Goal: Information Seeking & Learning: Learn about a topic

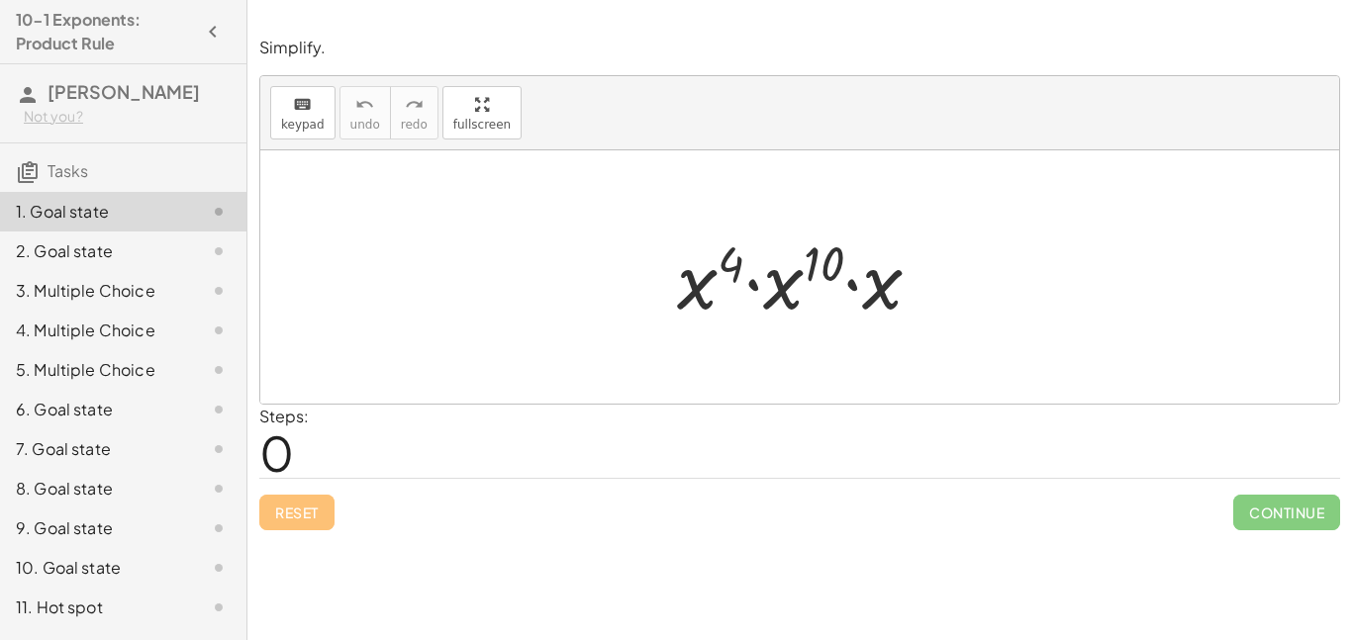
scroll to position [35, 0]
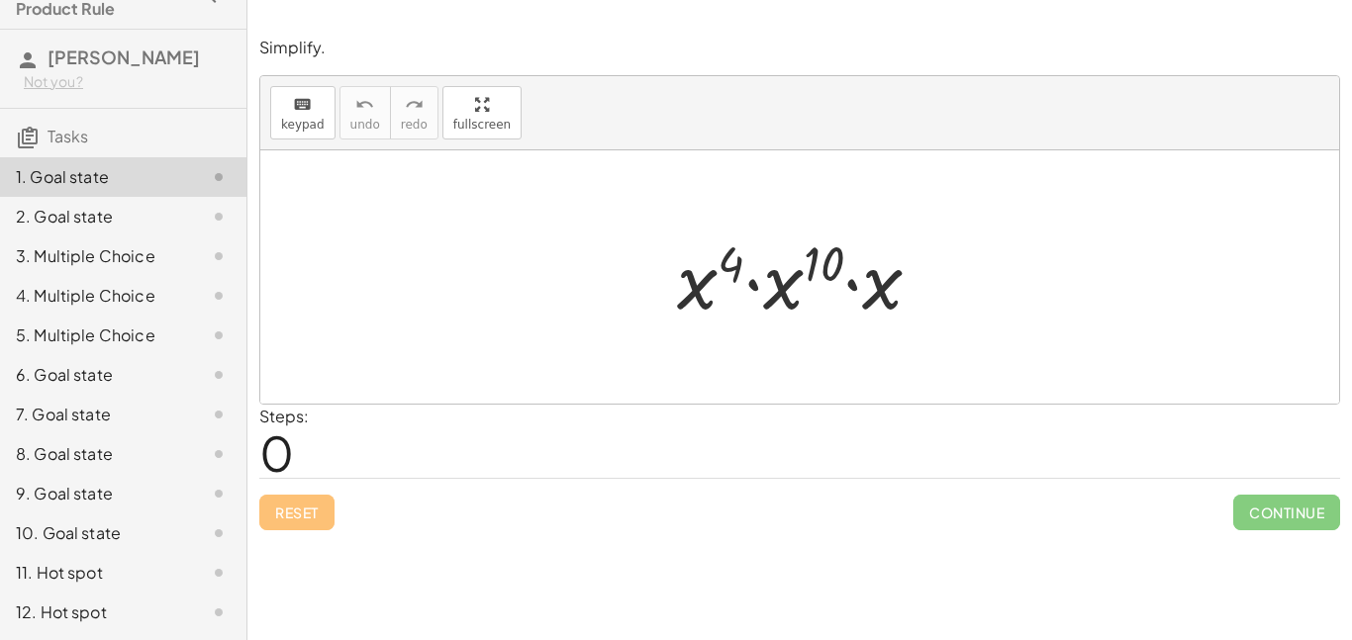
click at [774, 290] on div at bounding box center [807, 278] width 280 height 102
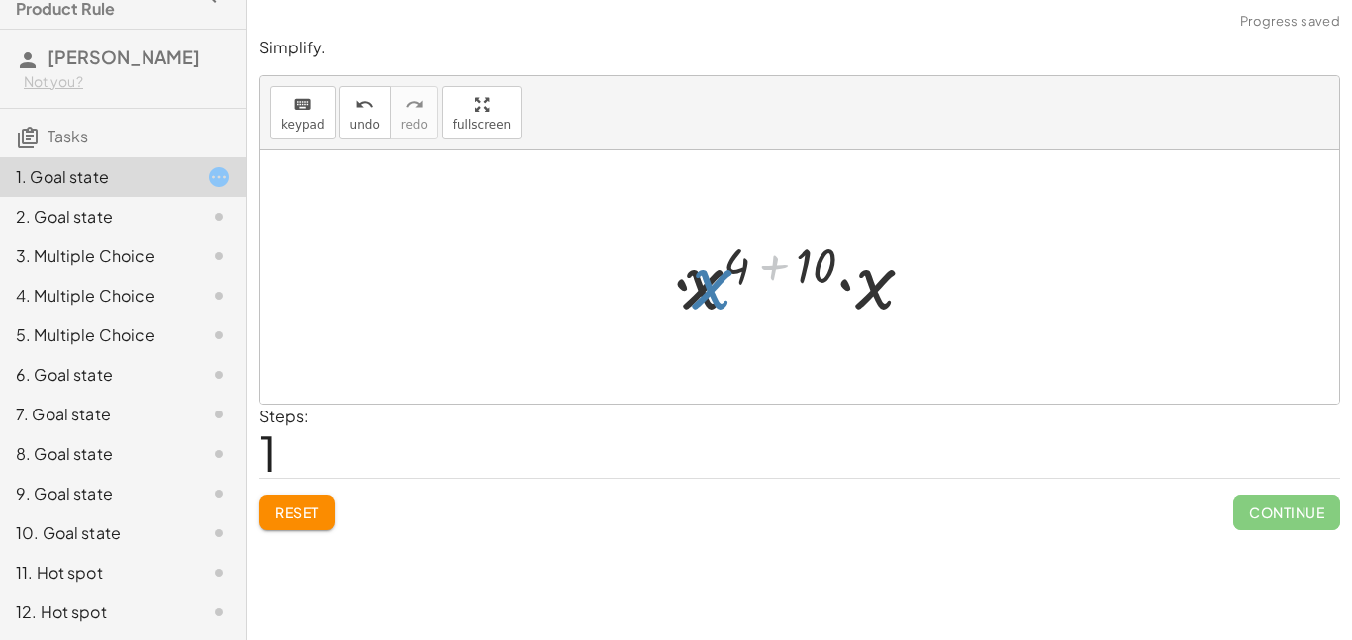
click at [770, 292] on div at bounding box center [806, 278] width 265 height 102
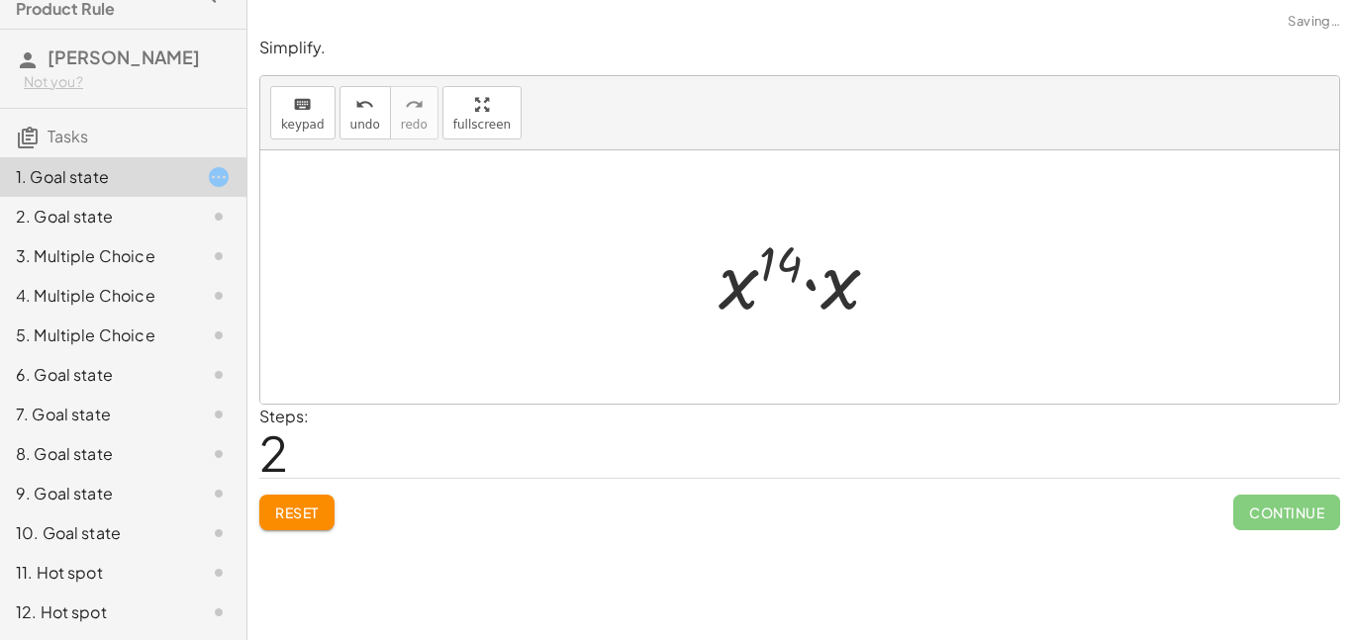
click at [826, 305] on div at bounding box center [807, 278] width 197 height 102
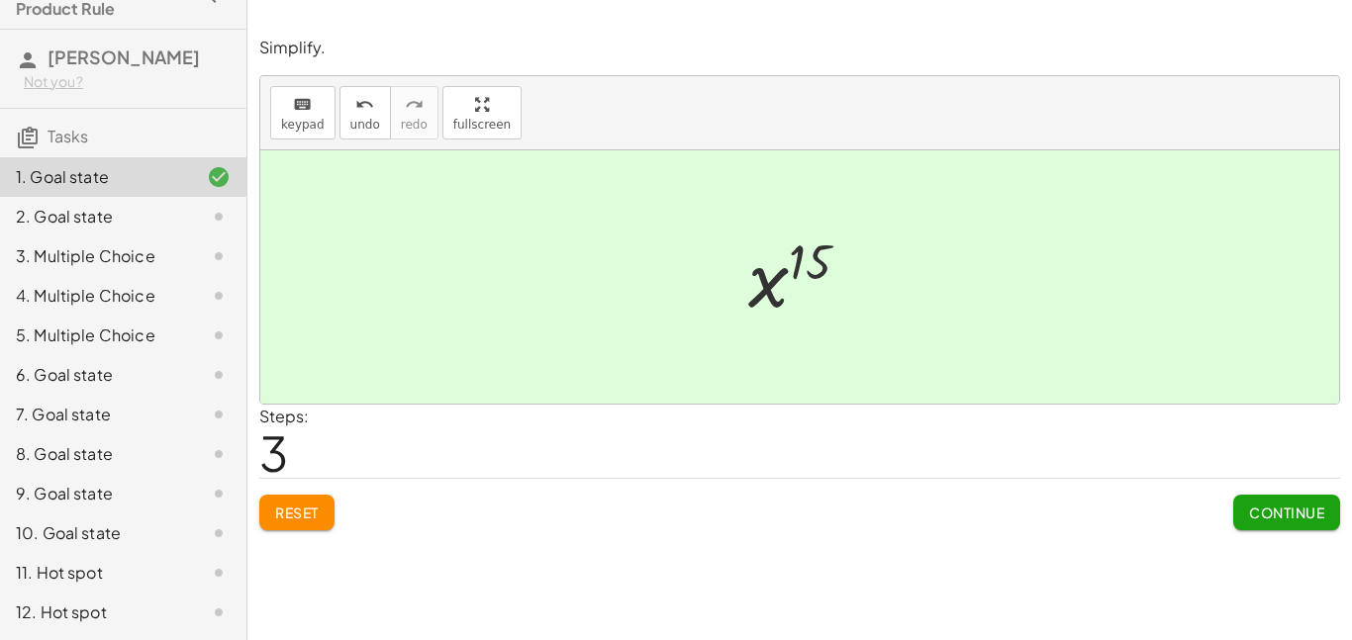
click at [1266, 518] on span "Continue" at bounding box center [1286, 513] width 75 height 18
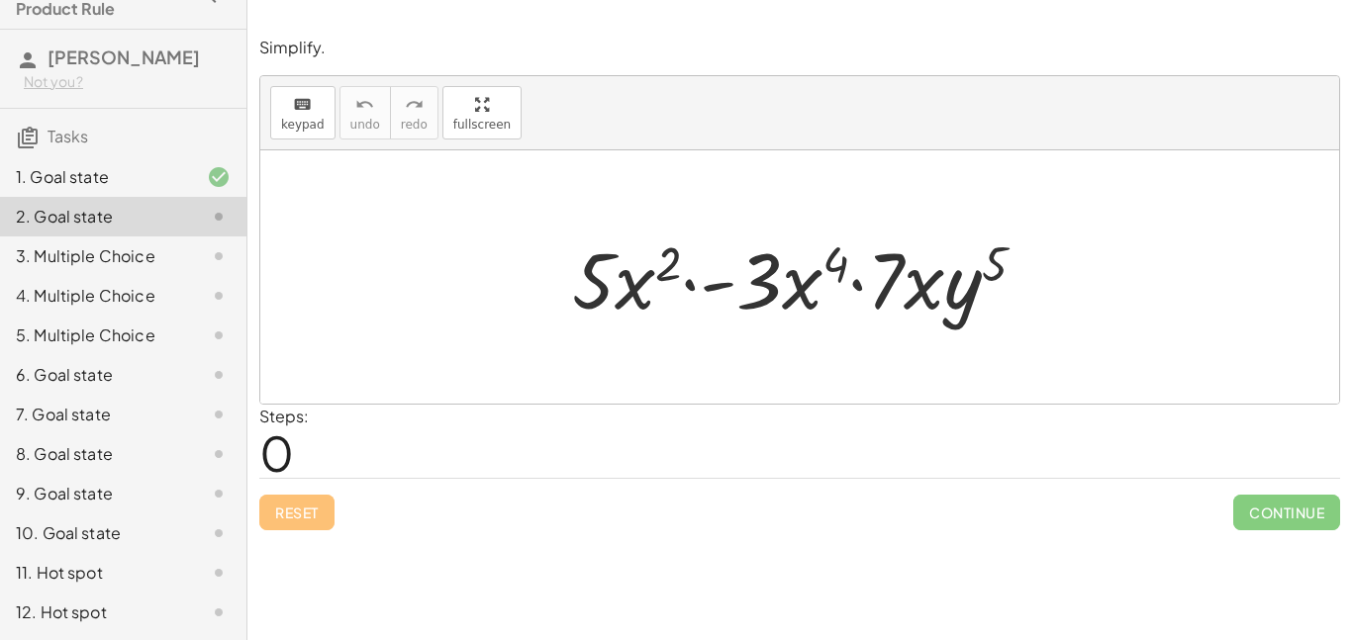
click at [634, 287] on div at bounding box center [807, 278] width 490 height 102
click at [782, 304] on div at bounding box center [807, 278] width 490 height 102
drag, startPoint x: 774, startPoint y: 290, endPoint x: 626, endPoint y: 287, distance: 148.5
click at [626, 287] on div at bounding box center [807, 278] width 490 height 102
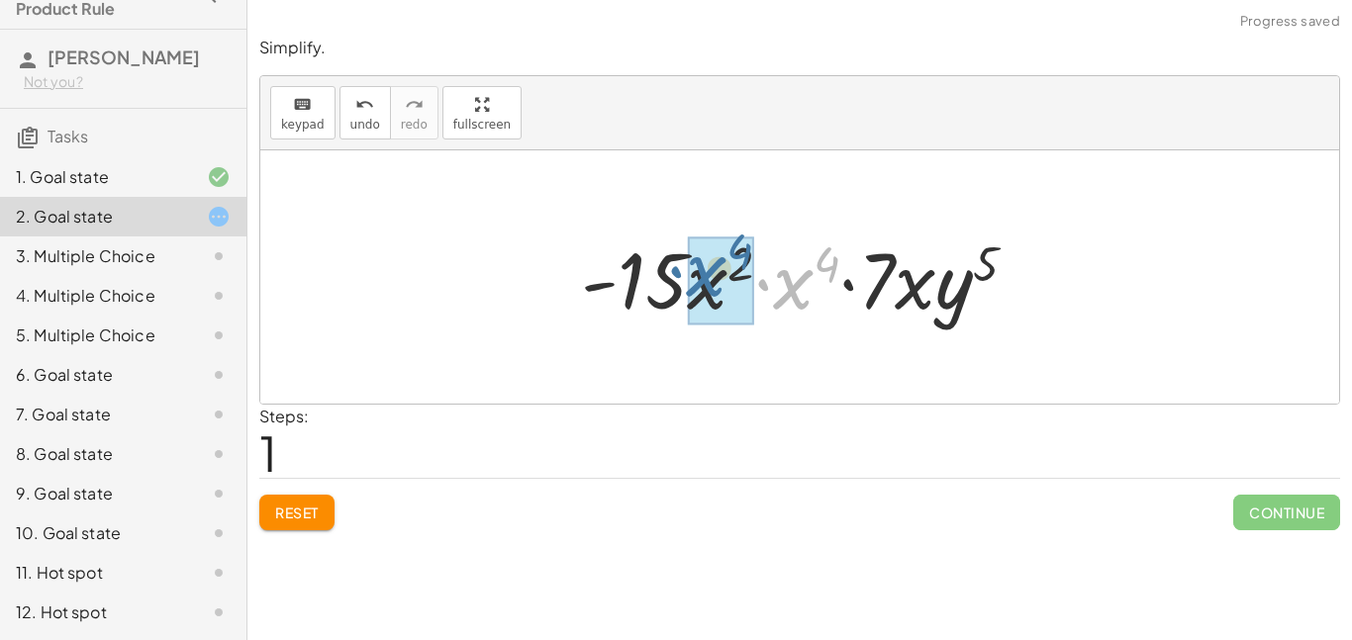
drag, startPoint x: 798, startPoint y: 300, endPoint x: 713, endPoint y: 288, distance: 86.0
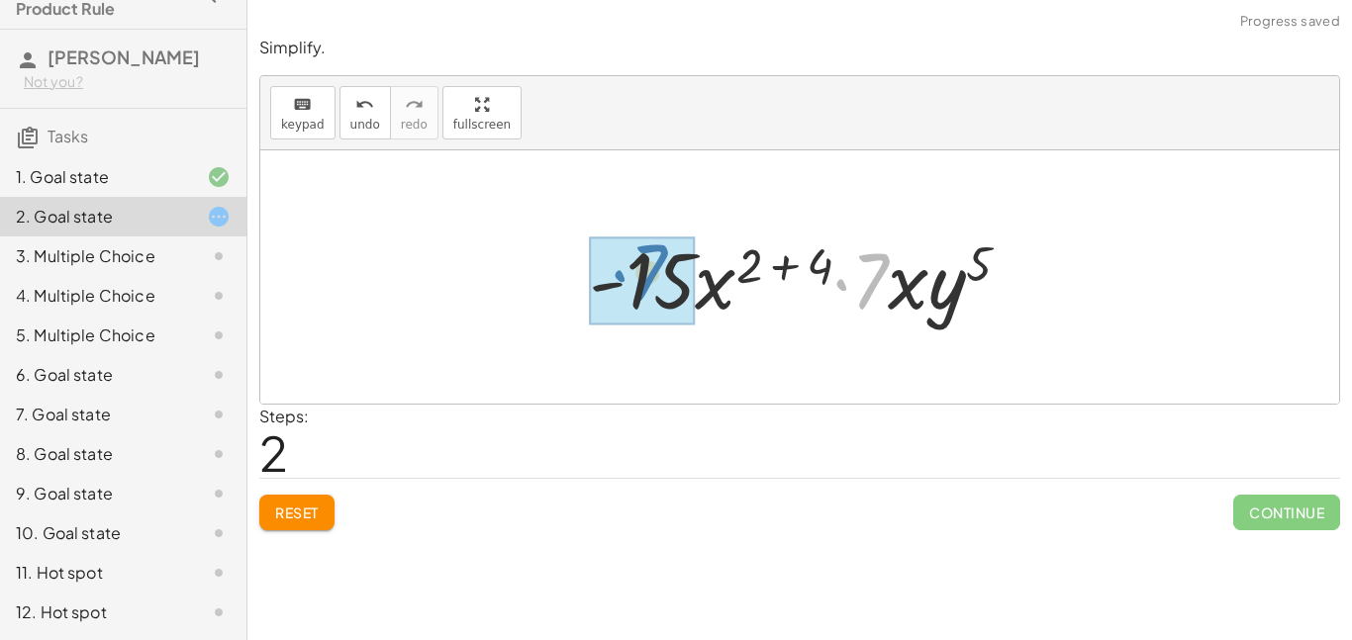
drag, startPoint x: 876, startPoint y: 294, endPoint x: 657, endPoint y: 291, distance: 218.8
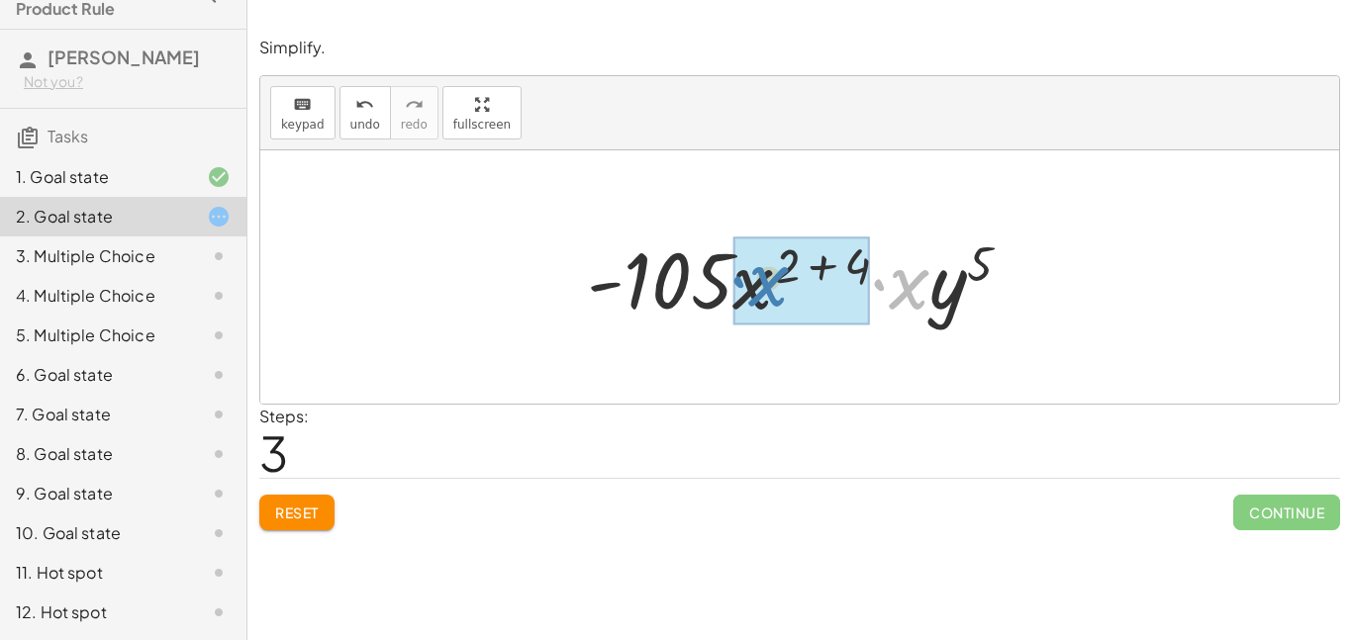
drag, startPoint x: 913, startPoint y: 304, endPoint x: 768, endPoint y: 301, distance: 144.6
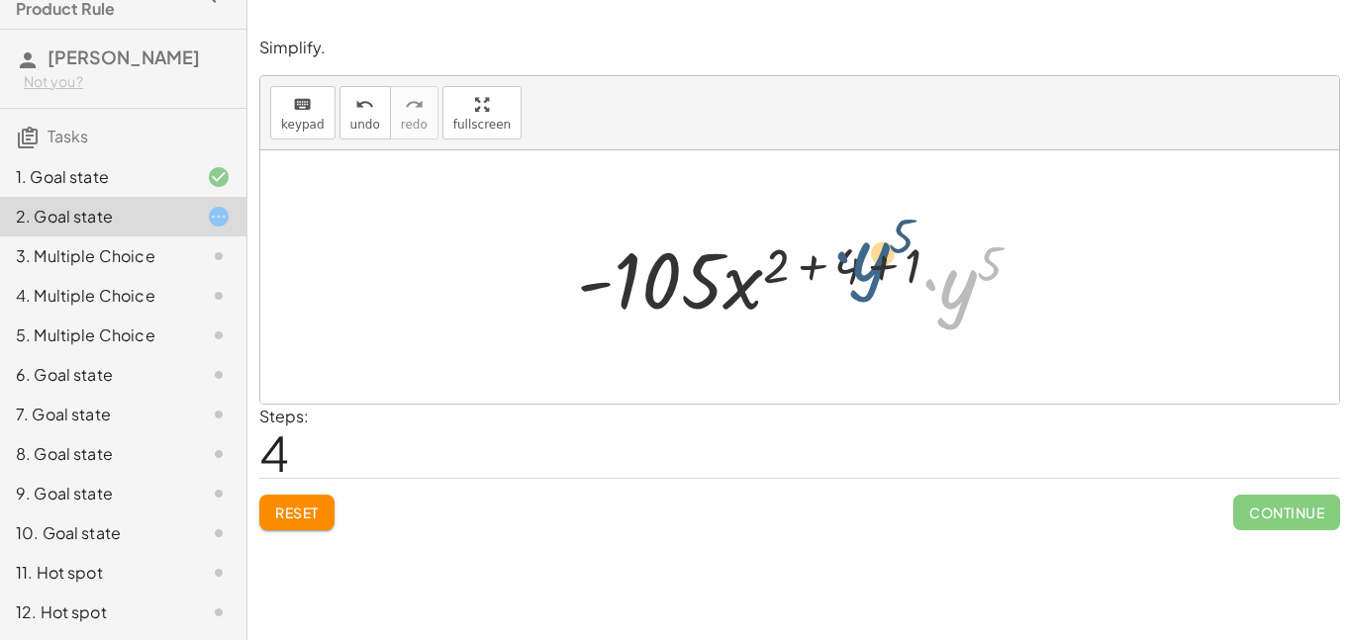
drag, startPoint x: 963, startPoint y: 300, endPoint x: 875, endPoint y: 272, distance: 92.4
click at [875, 272] on div at bounding box center [807, 278] width 480 height 102
click at [314, 511] on span "Reset" at bounding box center [297, 513] width 44 height 18
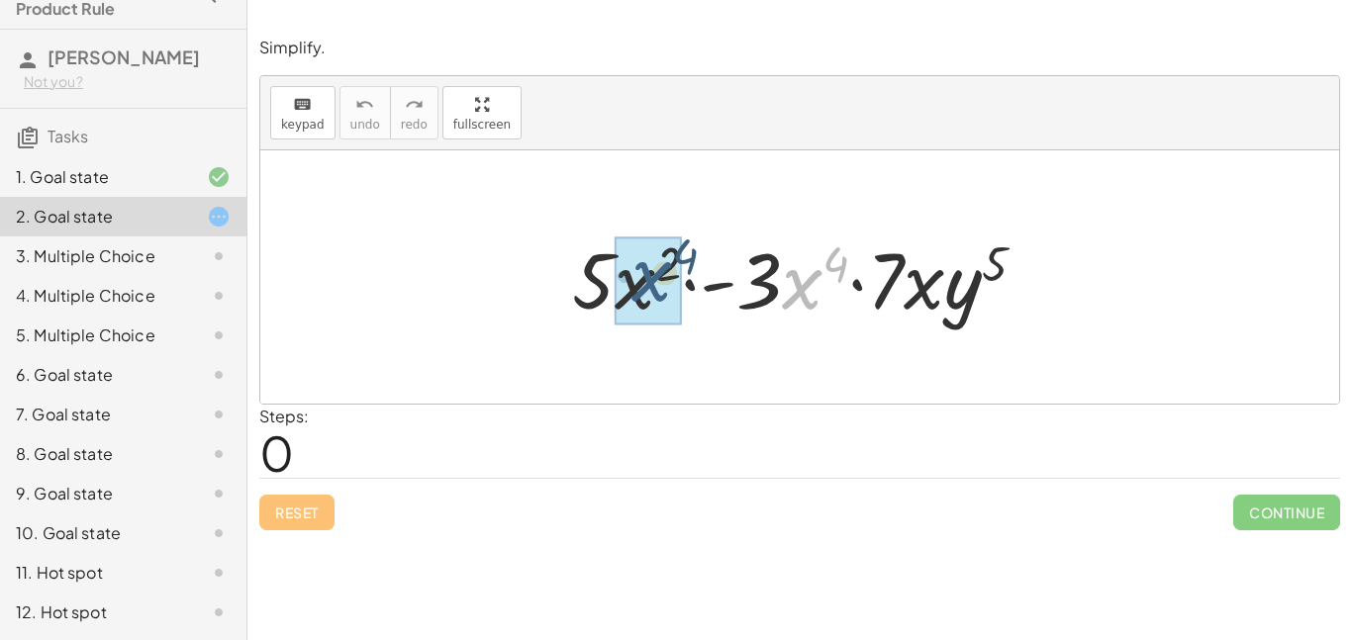
drag, startPoint x: 797, startPoint y: 299, endPoint x: 637, endPoint y: 293, distance: 159.5
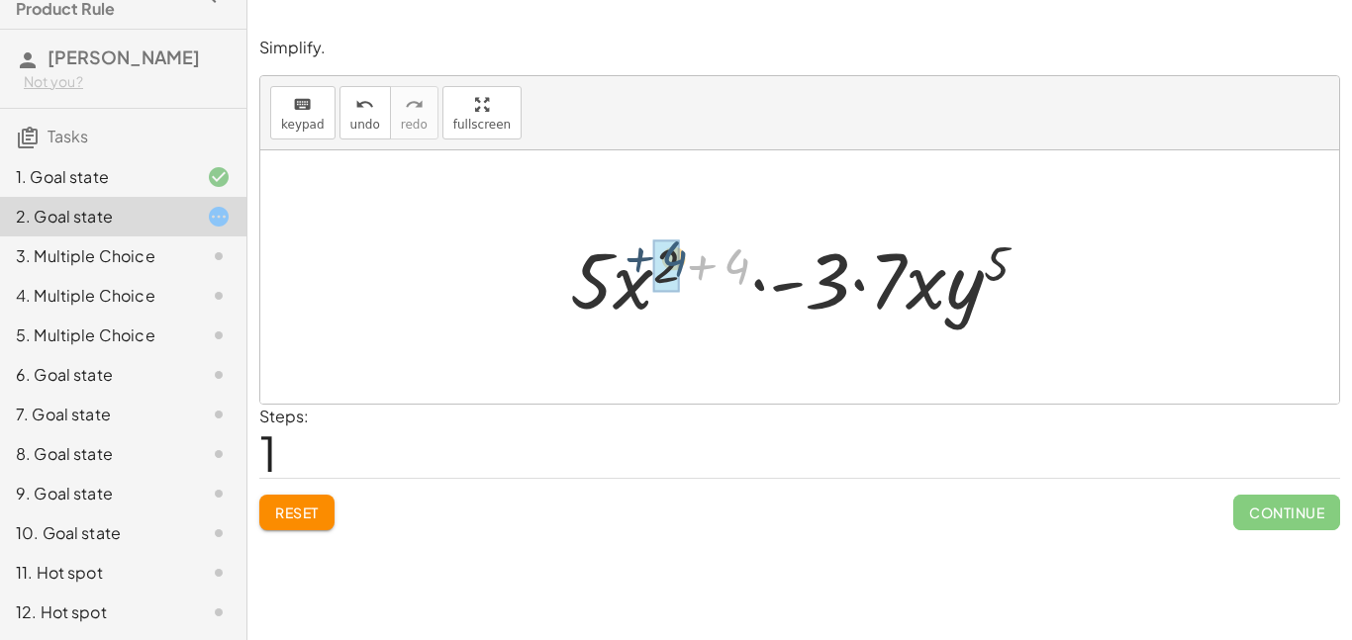
drag, startPoint x: 740, startPoint y: 272, endPoint x: 677, endPoint y: 269, distance: 63.4
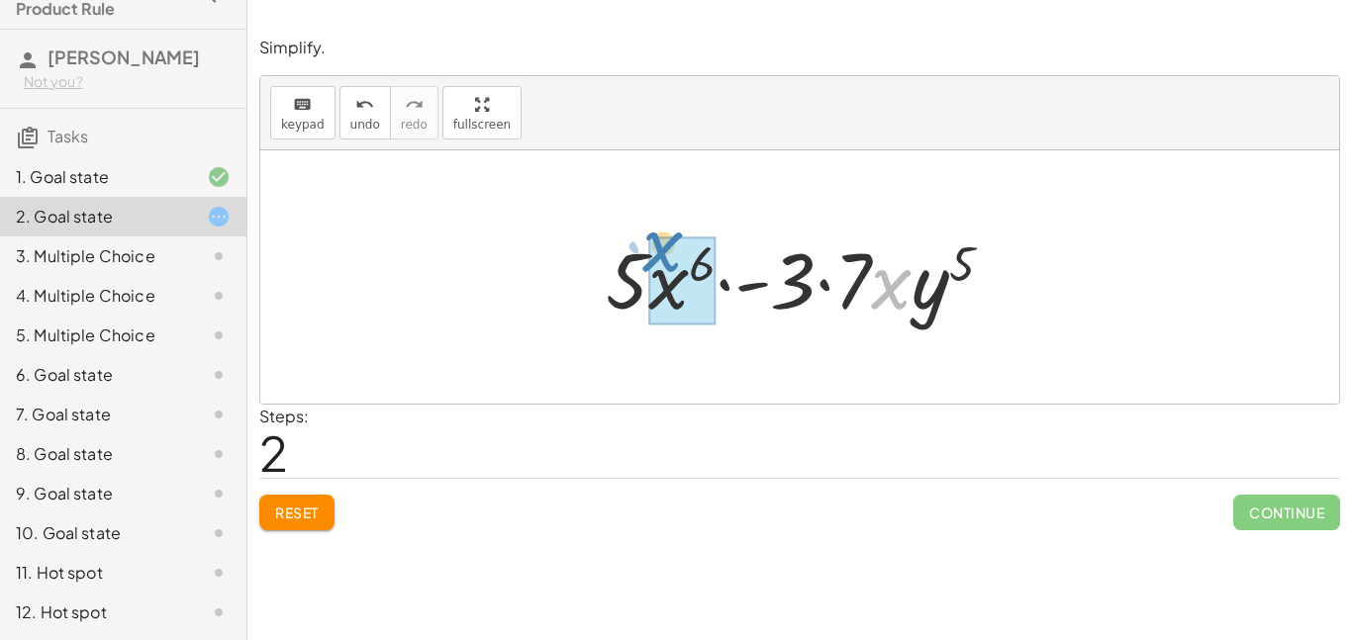
drag, startPoint x: 880, startPoint y: 285, endPoint x: 655, endPoint y: 250, distance: 227.4
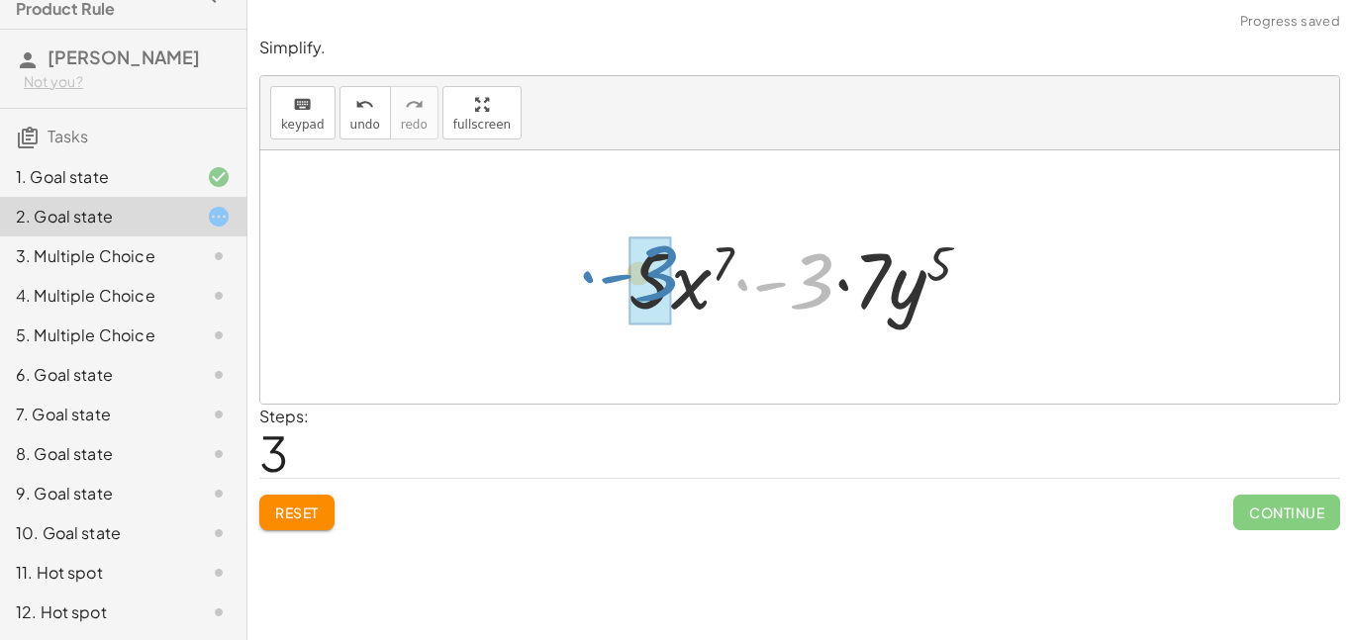
drag, startPoint x: 819, startPoint y: 291, endPoint x: 661, endPoint y: 283, distance: 157.6
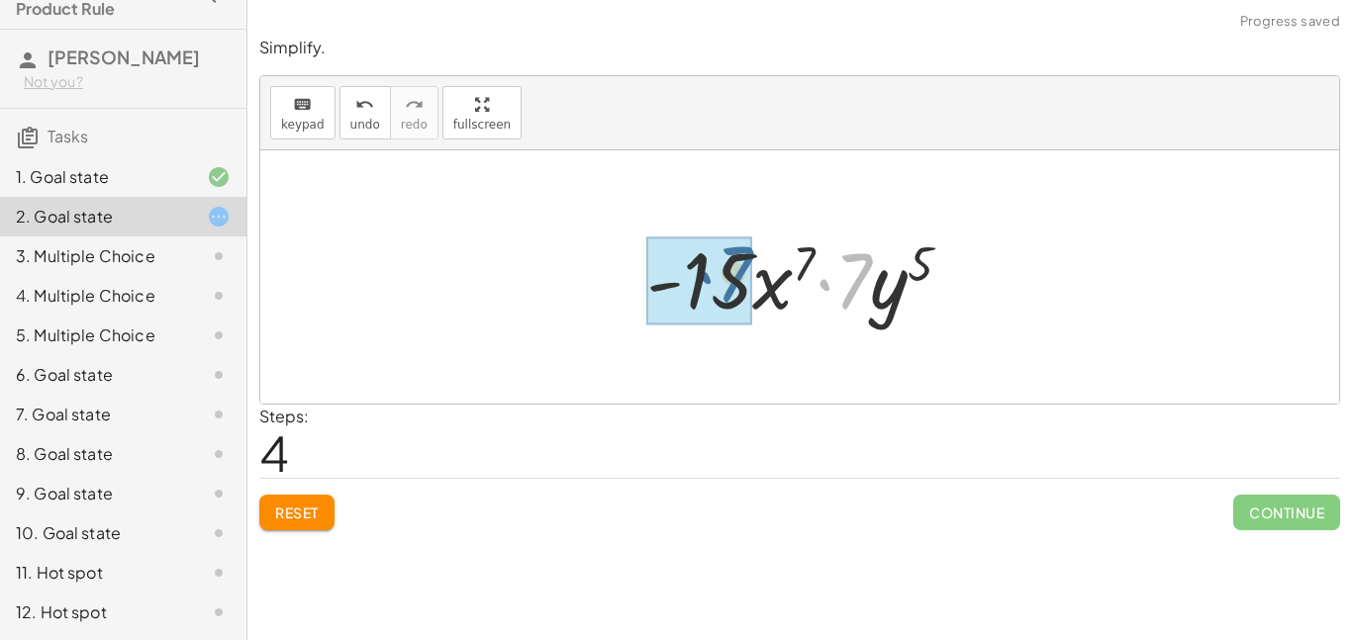
drag, startPoint x: 841, startPoint y: 302, endPoint x: 723, endPoint y: 296, distance: 118.9
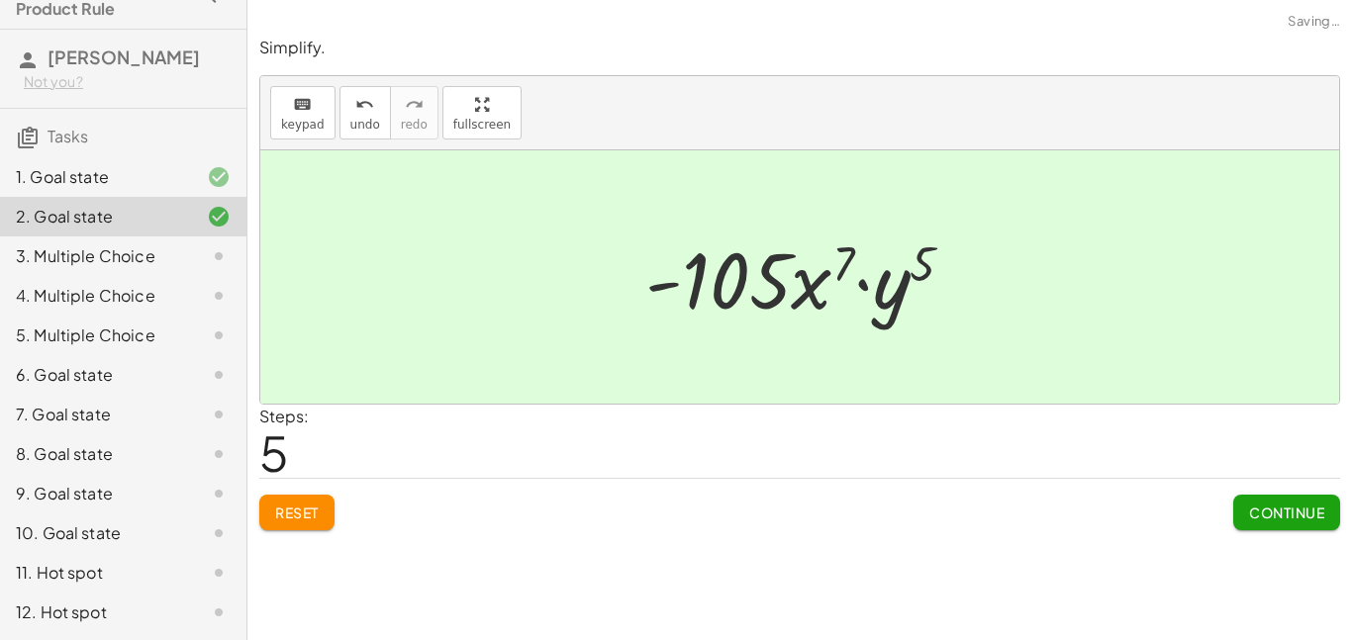
click at [1270, 510] on span "Continue" at bounding box center [1286, 513] width 75 height 18
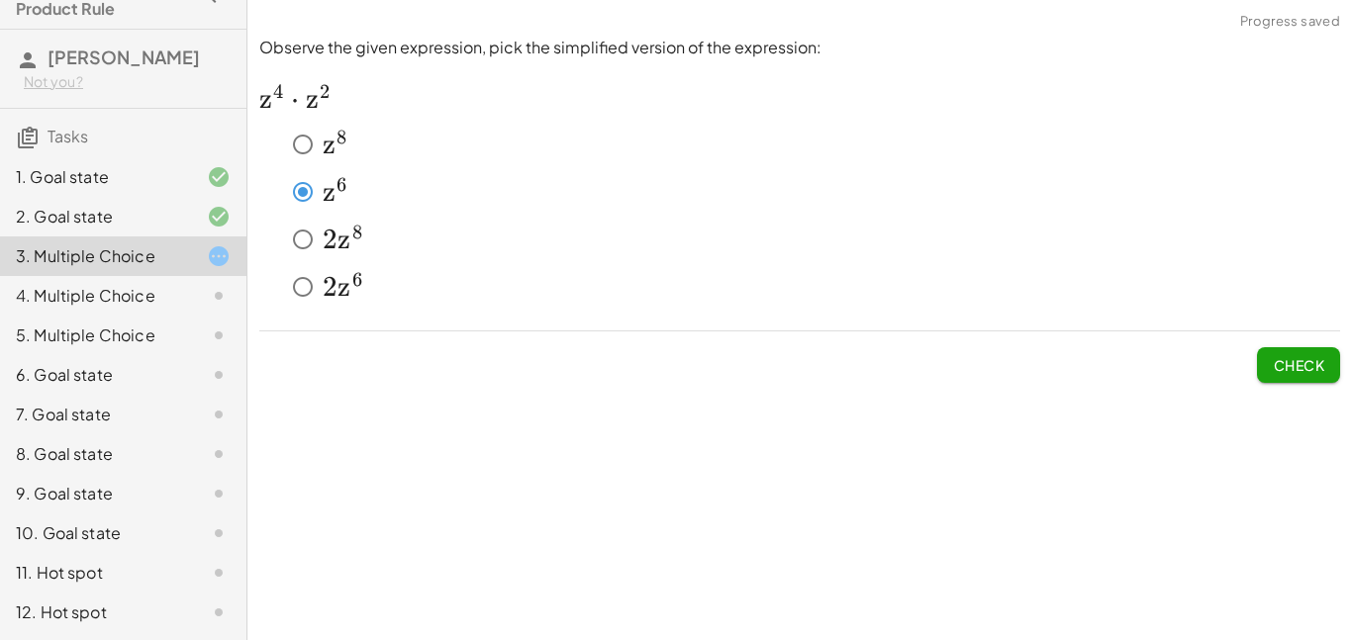
click at [1314, 380] on button "Check" at bounding box center [1298, 365] width 83 height 36
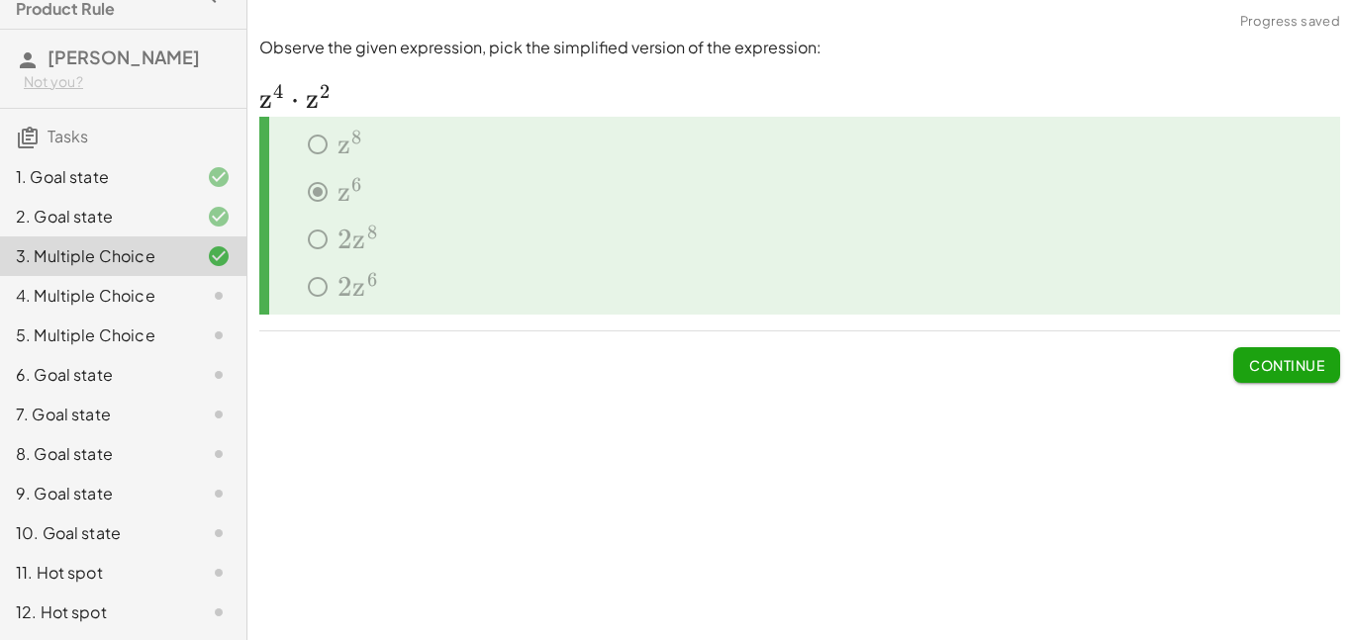
click at [1277, 362] on span "Continue" at bounding box center [1286, 365] width 75 height 18
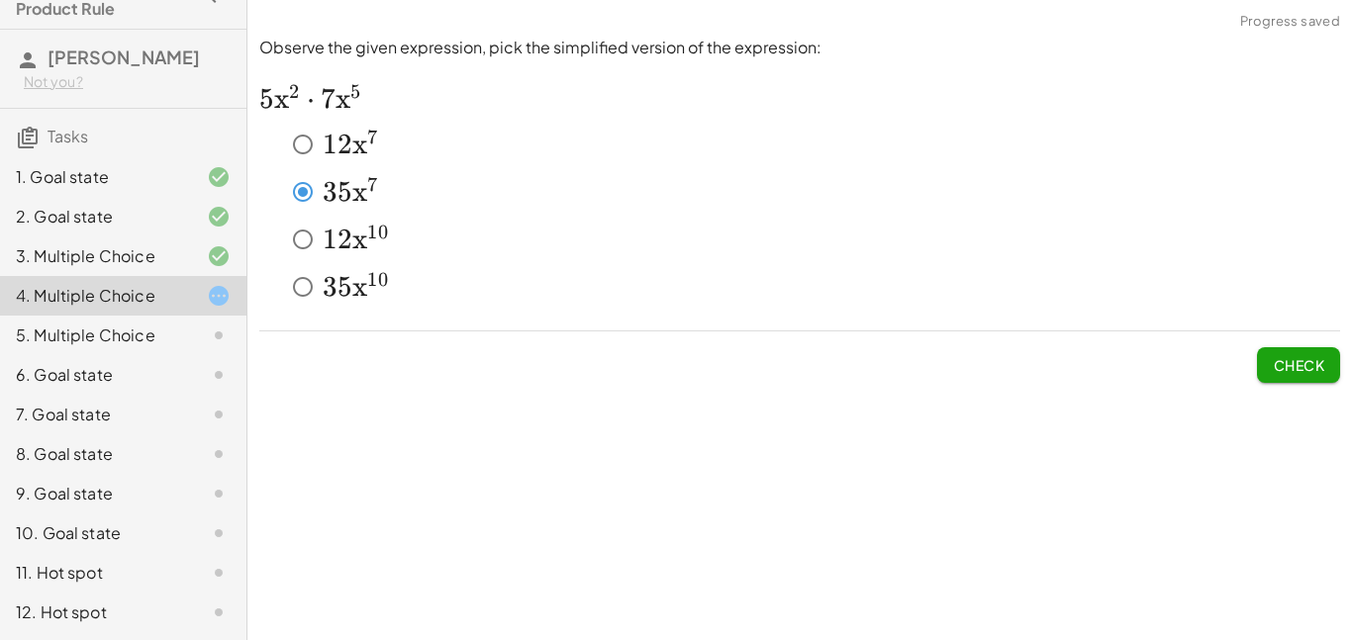
click at [1292, 367] on span "Check" at bounding box center [1298, 365] width 51 height 18
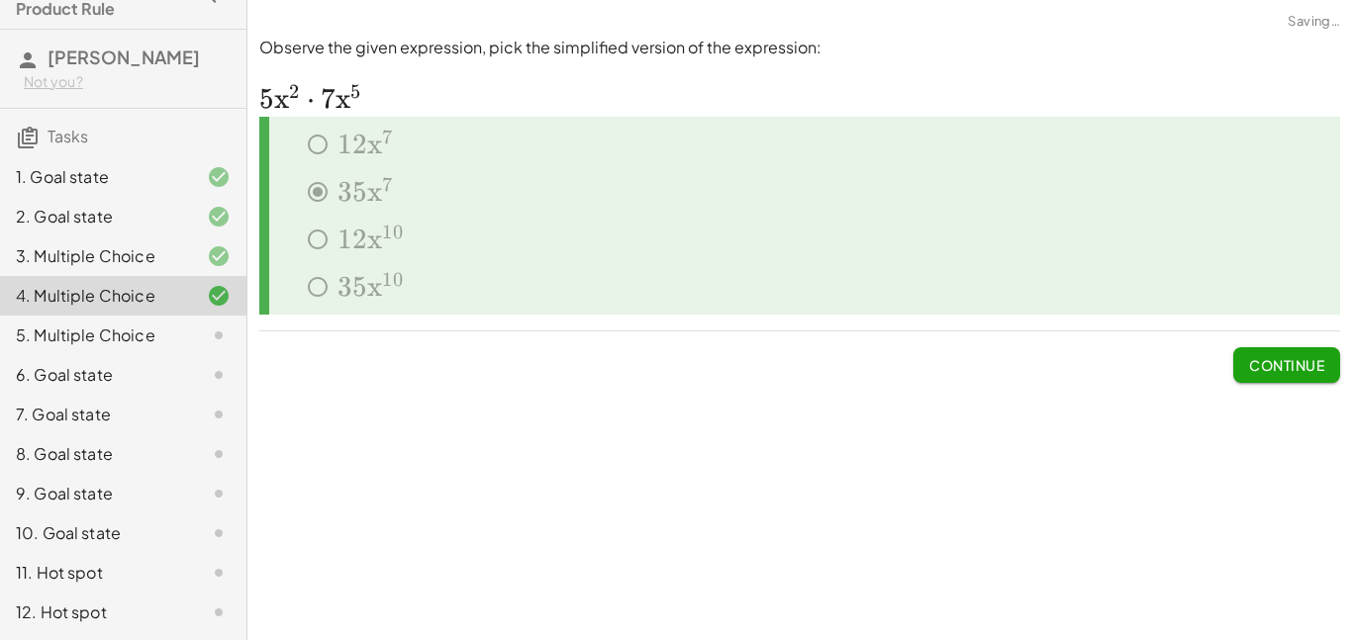
click at [1292, 367] on span "Continue" at bounding box center [1286, 365] width 75 height 18
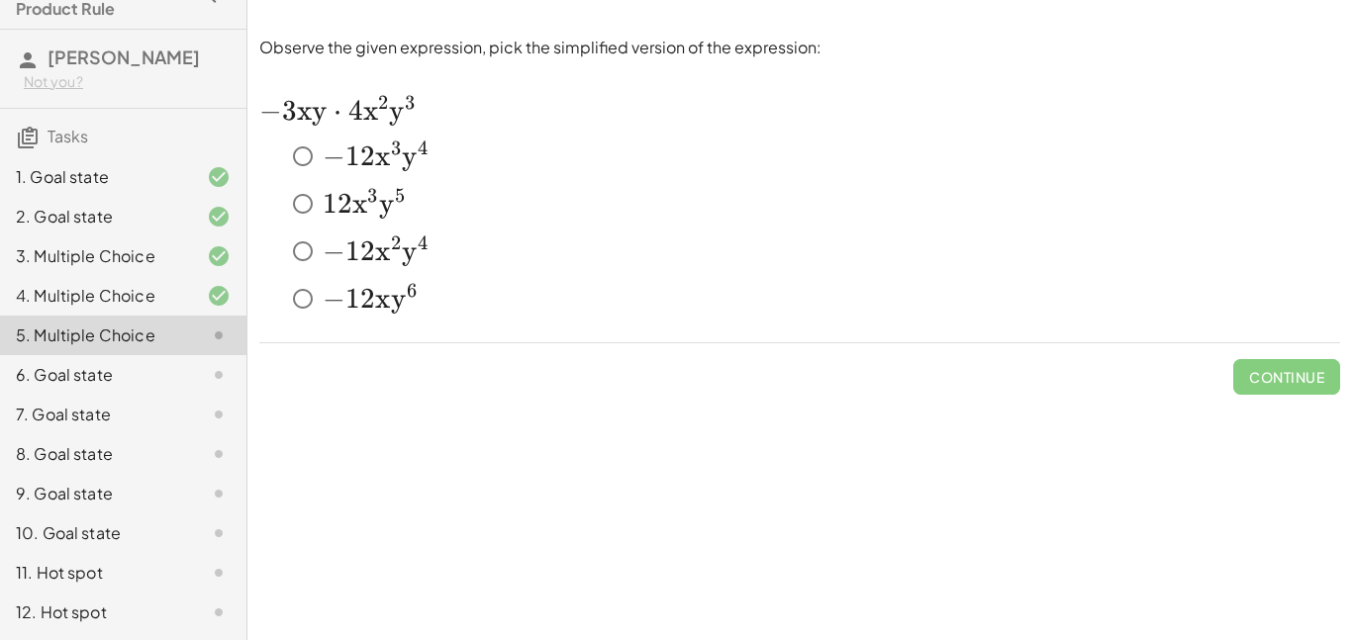
click at [356, 156] on span "1" at bounding box center [352, 157] width 15 height 34
click at [1309, 385] on button "Check" at bounding box center [1298, 377] width 83 height 36
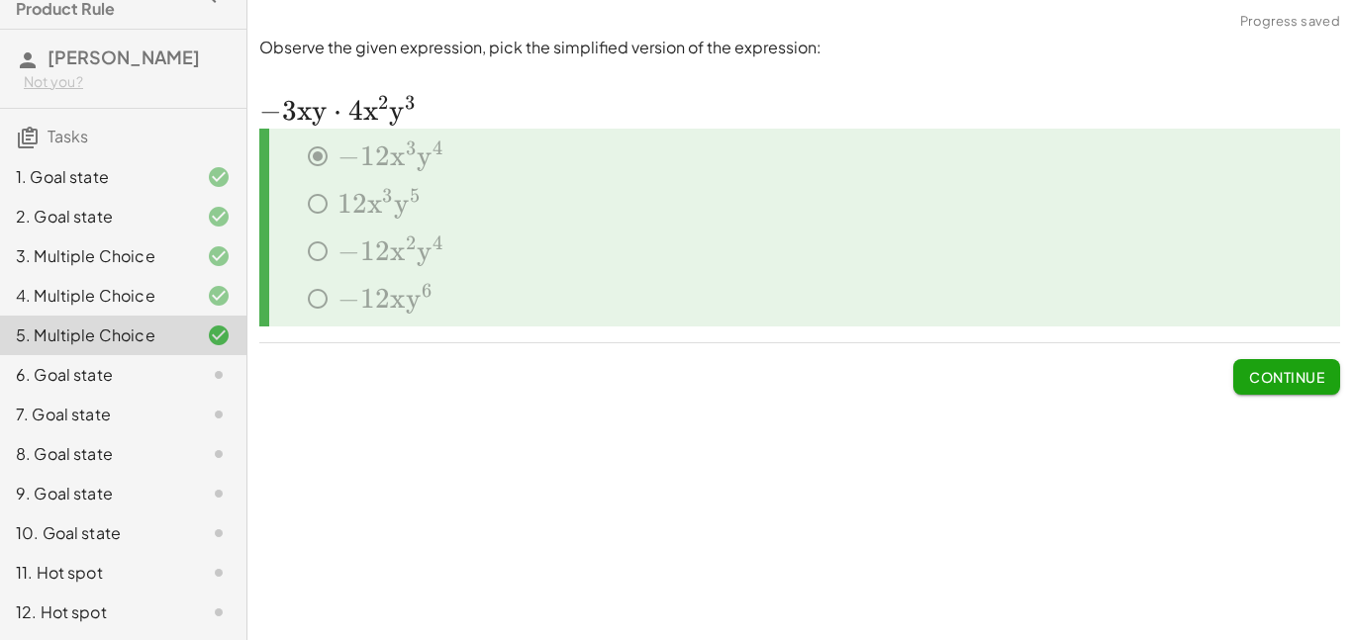
click at [1276, 390] on button "Continue" at bounding box center [1286, 377] width 107 height 36
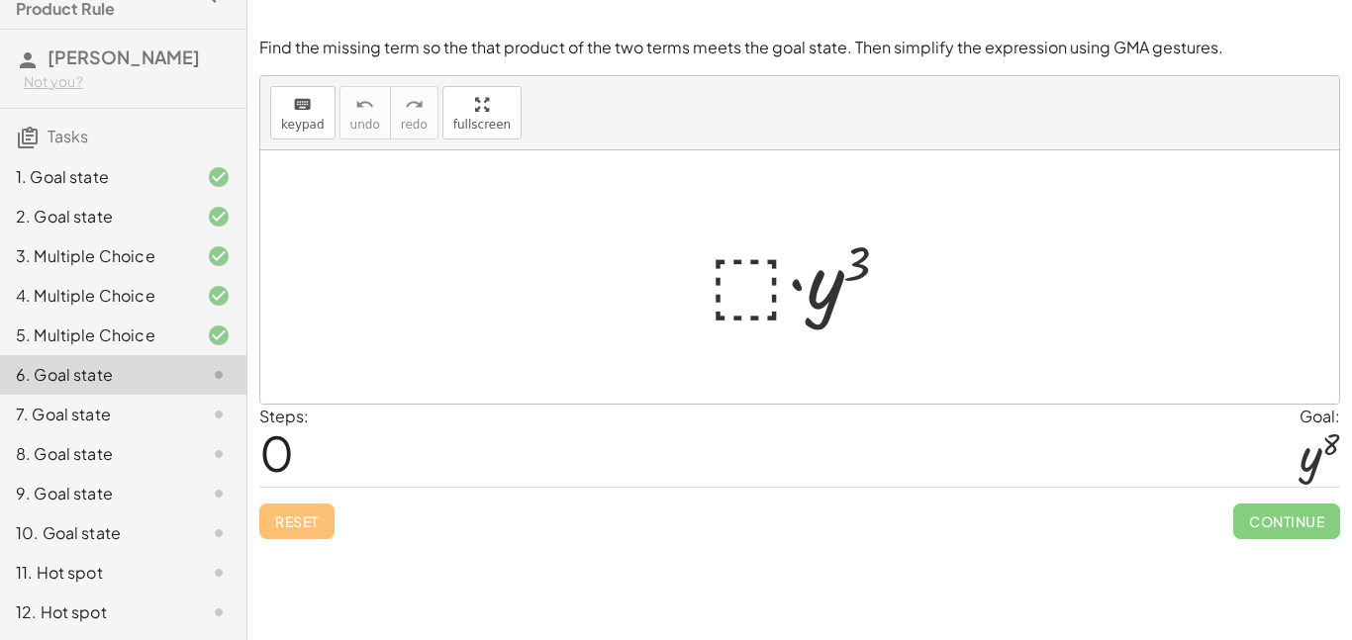
click at [753, 297] on div at bounding box center [807, 278] width 217 height 102
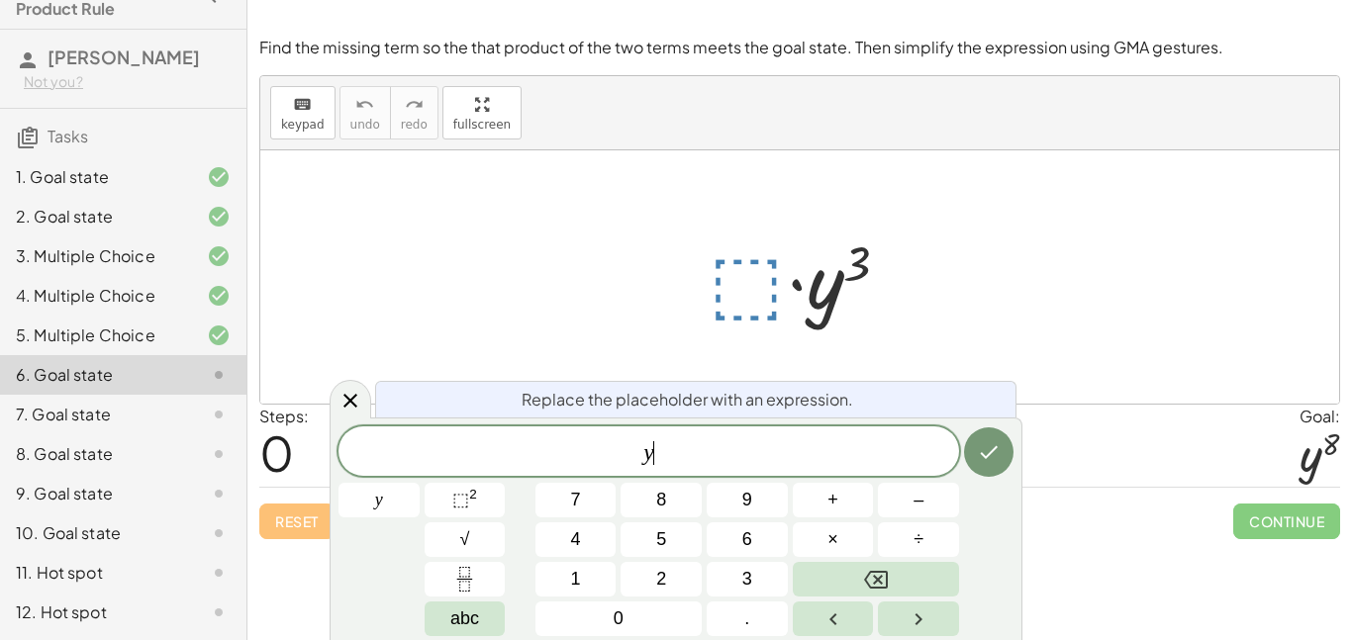
scroll to position [2, 0]
click at [462, 504] on span "⬚" at bounding box center [460, 500] width 17 height 20
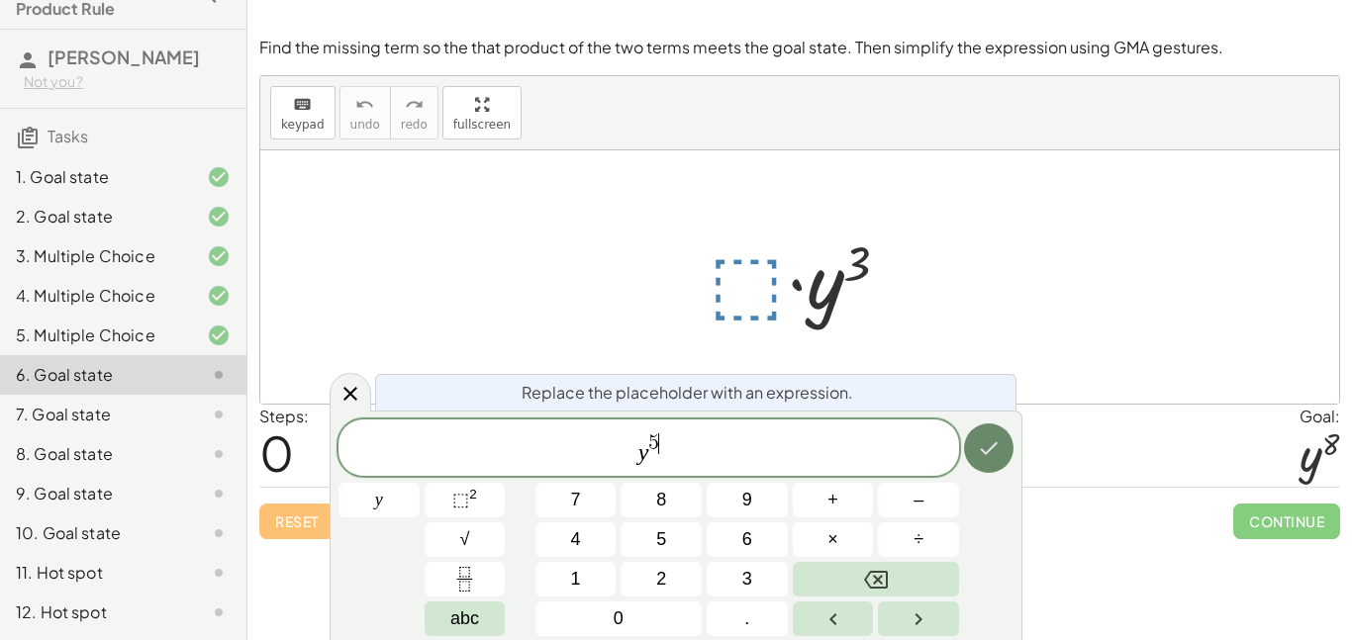
click at [992, 444] on icon "Done" at bounding box center [989, 449] width 24 height 24
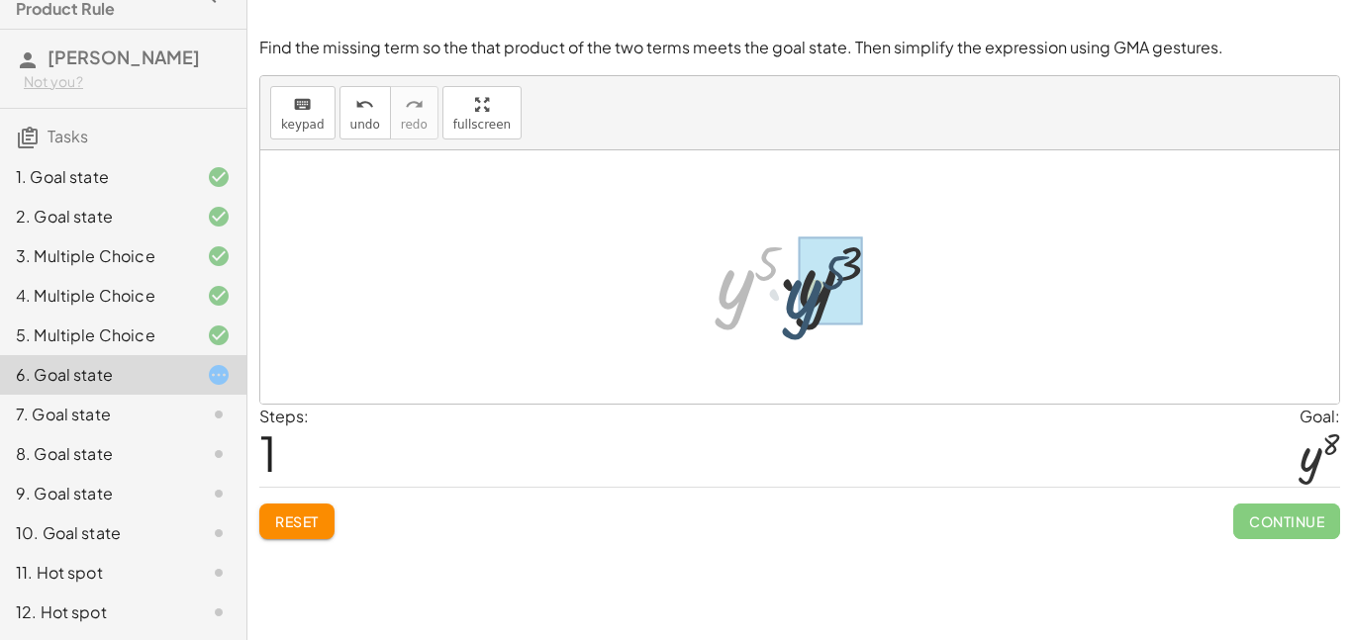
drag, startPoint x: 740, startPoint y: 294, endPoint x: 817, endPoint y: 302, distance: 76.6
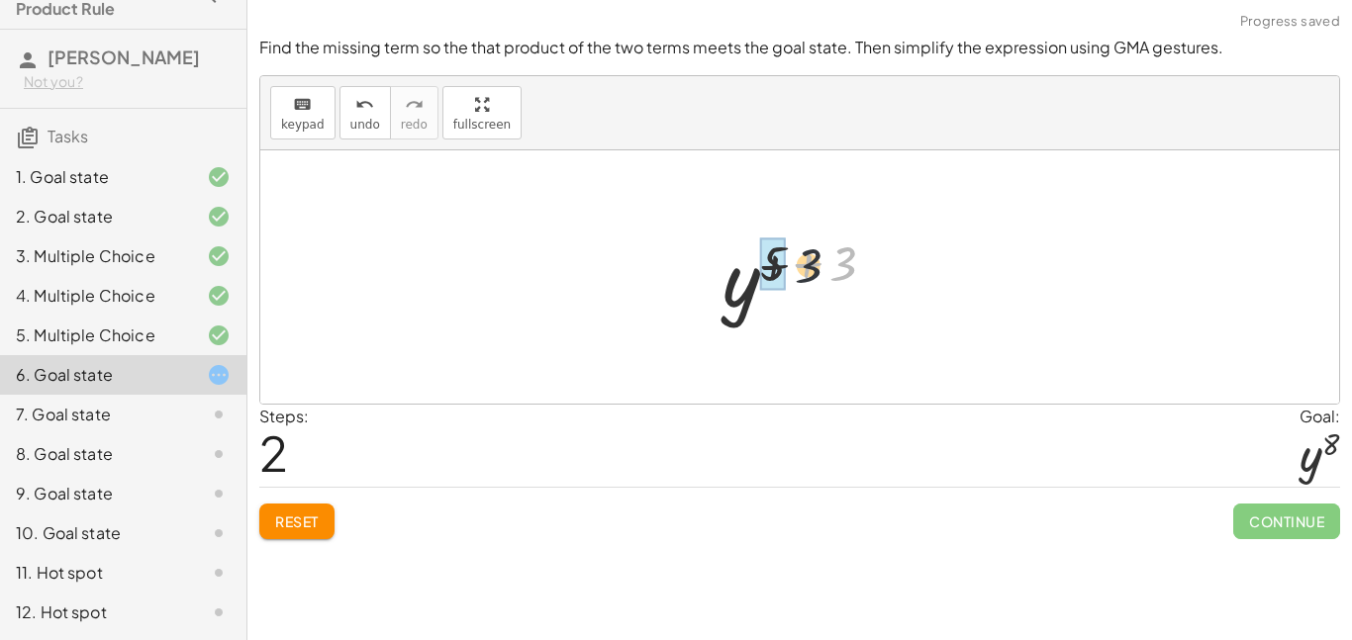
drag, startPoint x: 844, startPoint y: 259, endPoint x: 771, endPoint y: 260, distance: 73.3
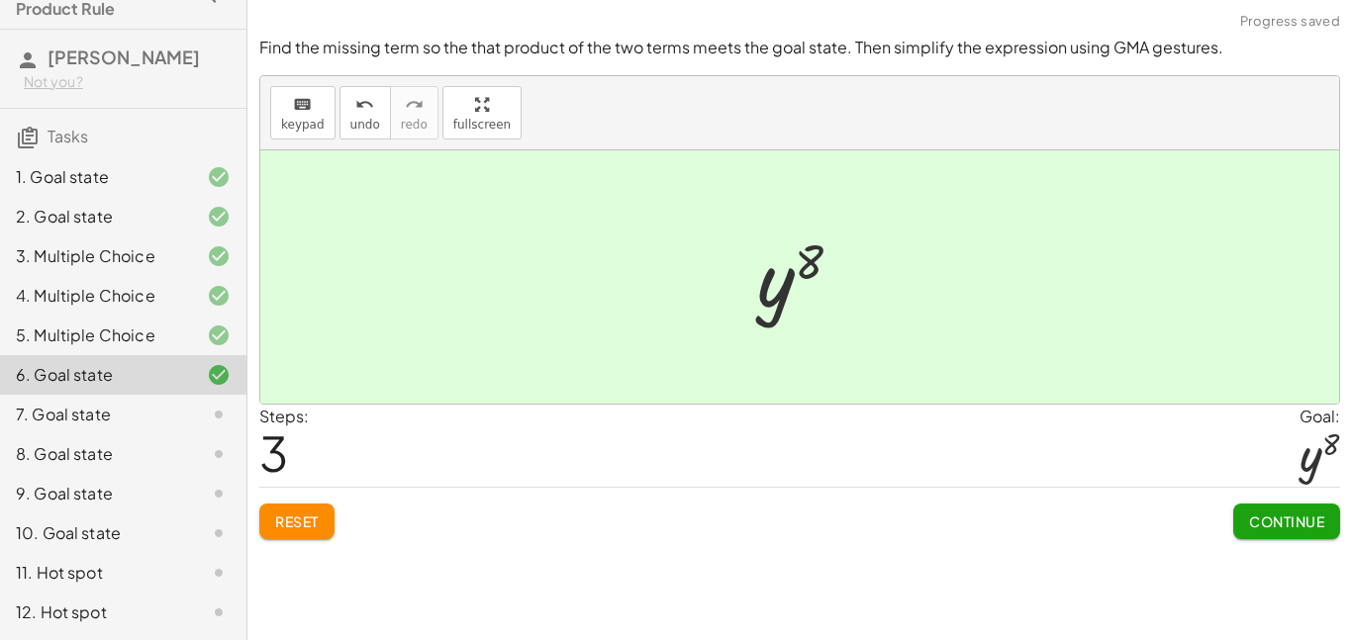
click at [1276, 528] on span "Continue" at bounding box center [1286, 522] width 75 height 18
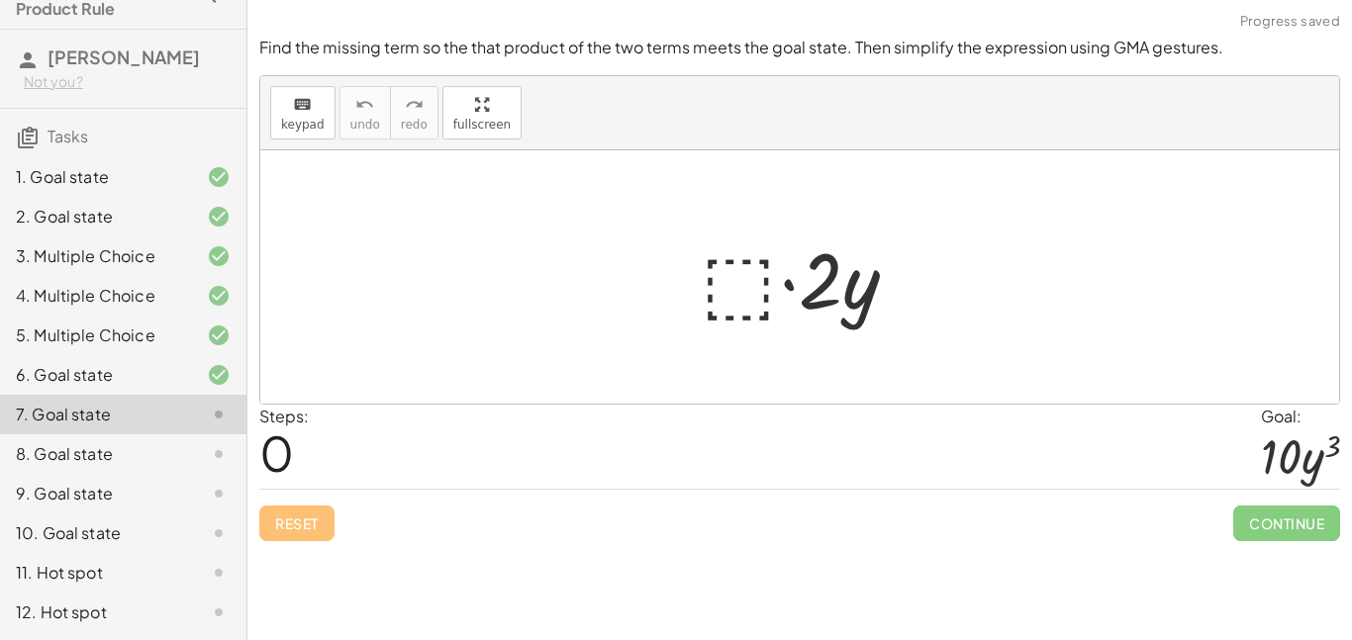
click at [737, 279] on div at bounding box center [807, 278] width 233 height 102
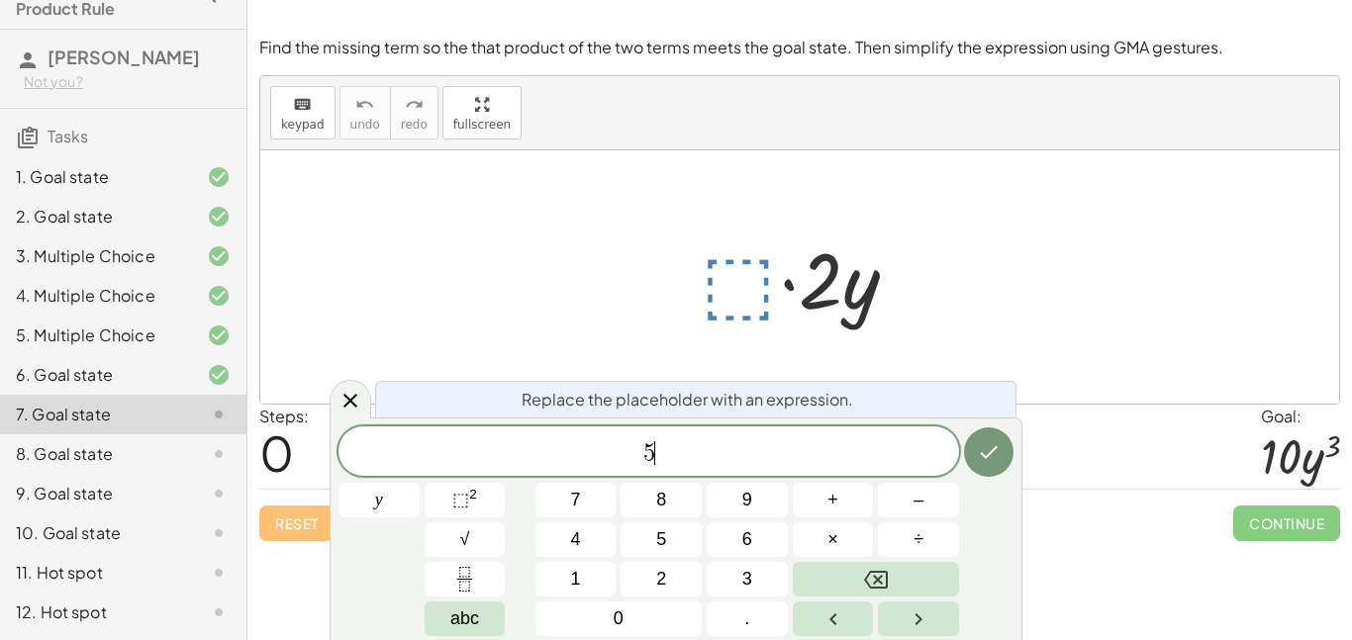
scroll to position [4, 0]
click at [440, 501] on button "⬚ 2" at bounding box center [465, 500] width 81 height 35
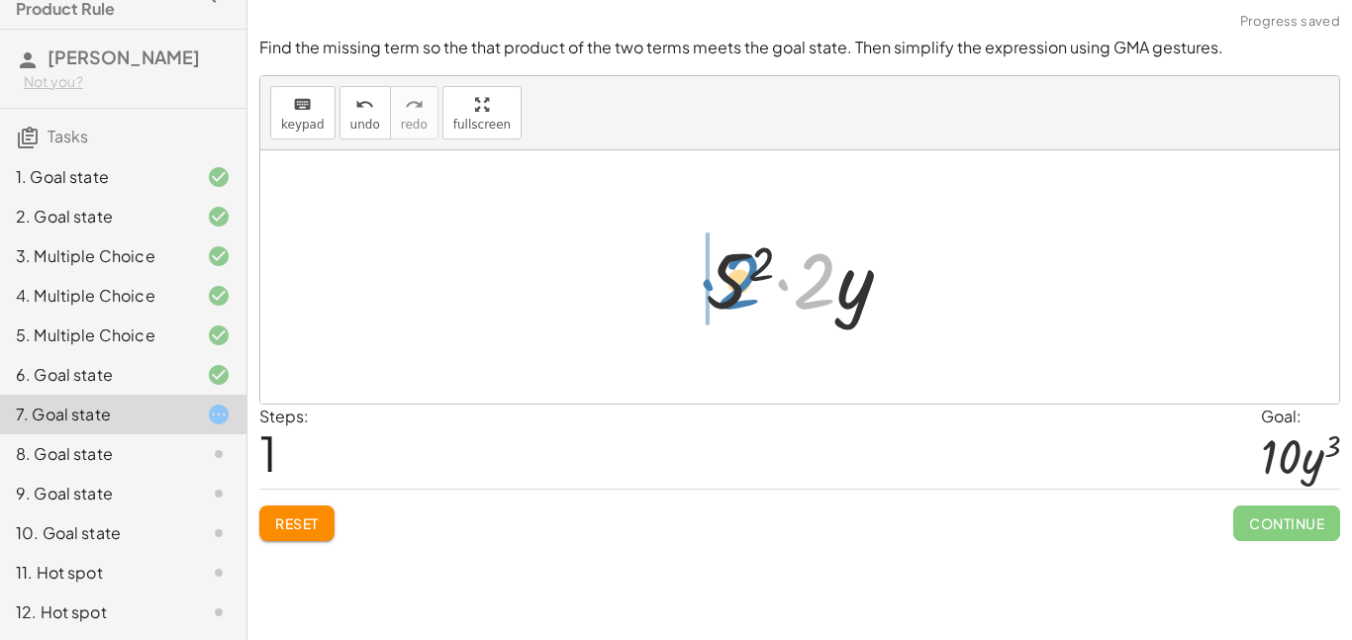
drag, startPoint x: 809, startPoint y: 304, endPoint x: 734, endPoint y: 303, distance: 75.2
click at [734, 303] on div at bounding box center [807, 278] width 223 height 102
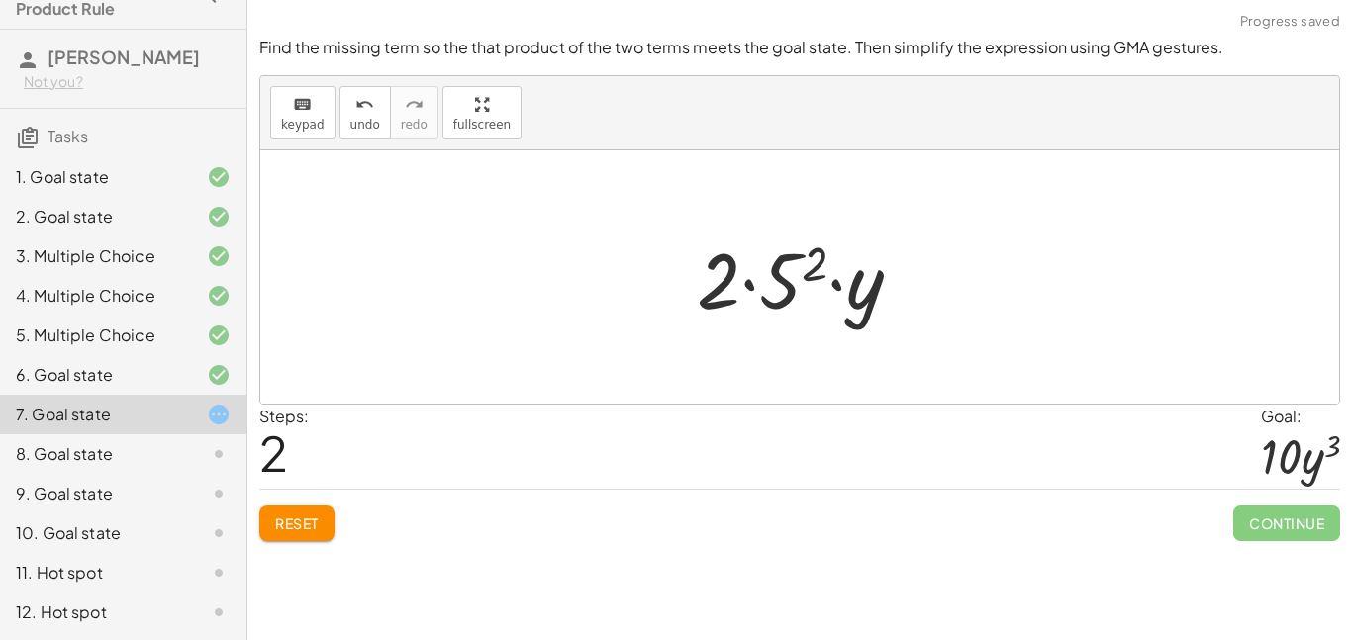
click at [295, 536] on button "Reset" at bounding box center [296, 524] width 75 height 36
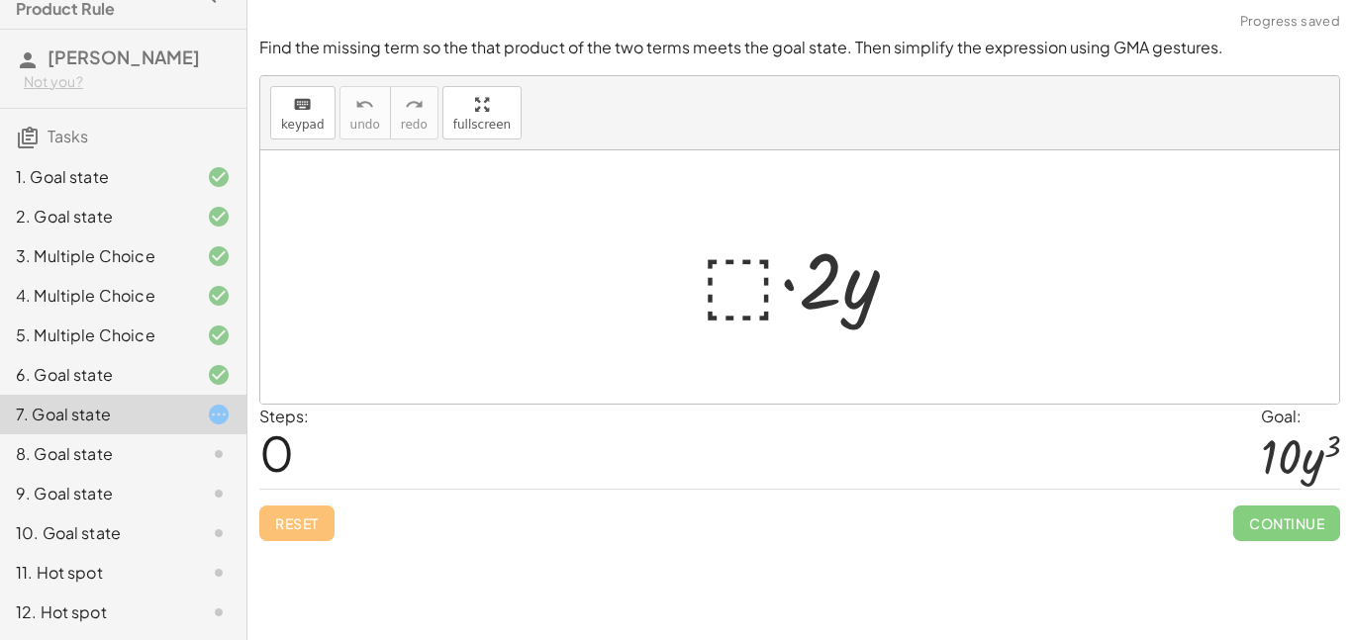
click at [733, 263] on div at bounding box center [807, 278] width 233 height 102
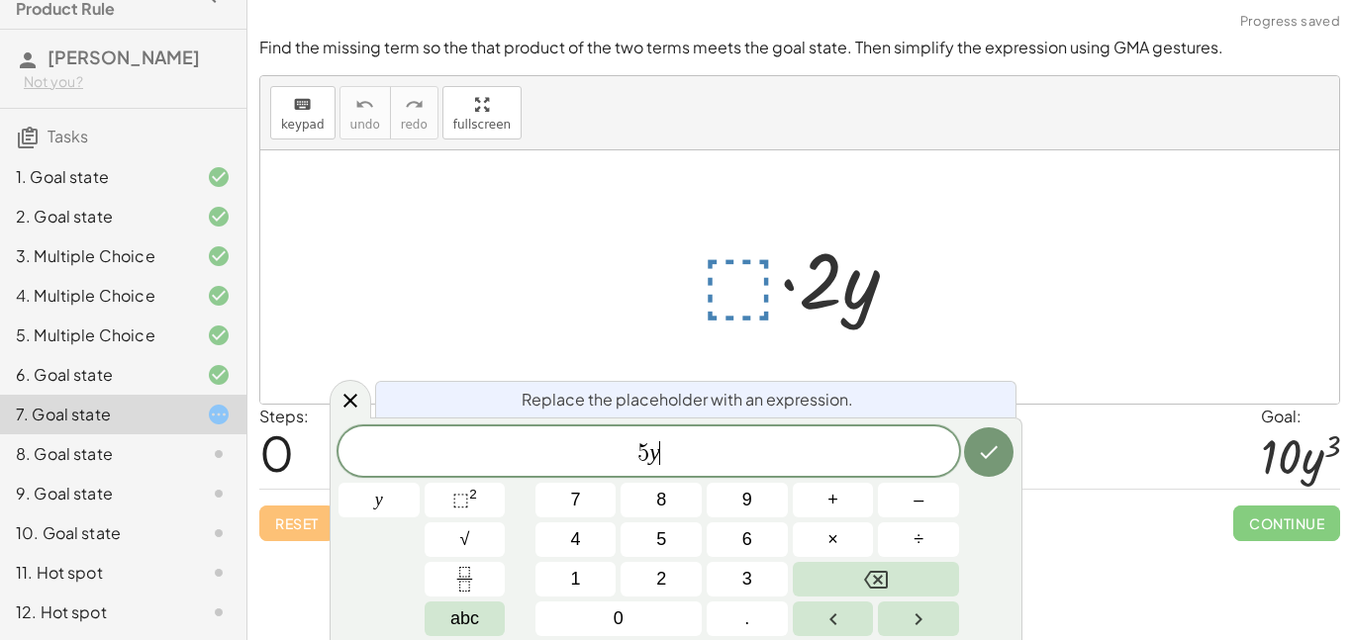
scroll to position [7, 0]
click at [447, 496] on button "⬚ 2" at bounding box center [465, 500] width 81 height 35
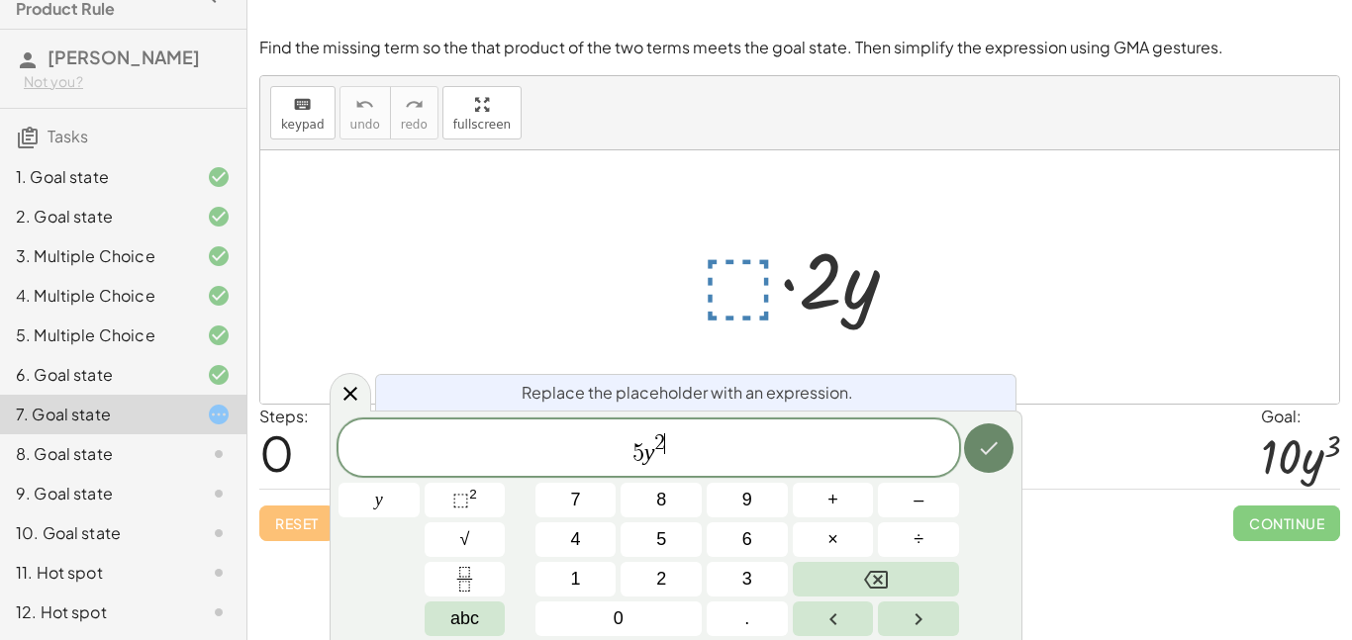
click at [993, 440] on icon "Done" at bounding box center [989, 449] width 24 height 24
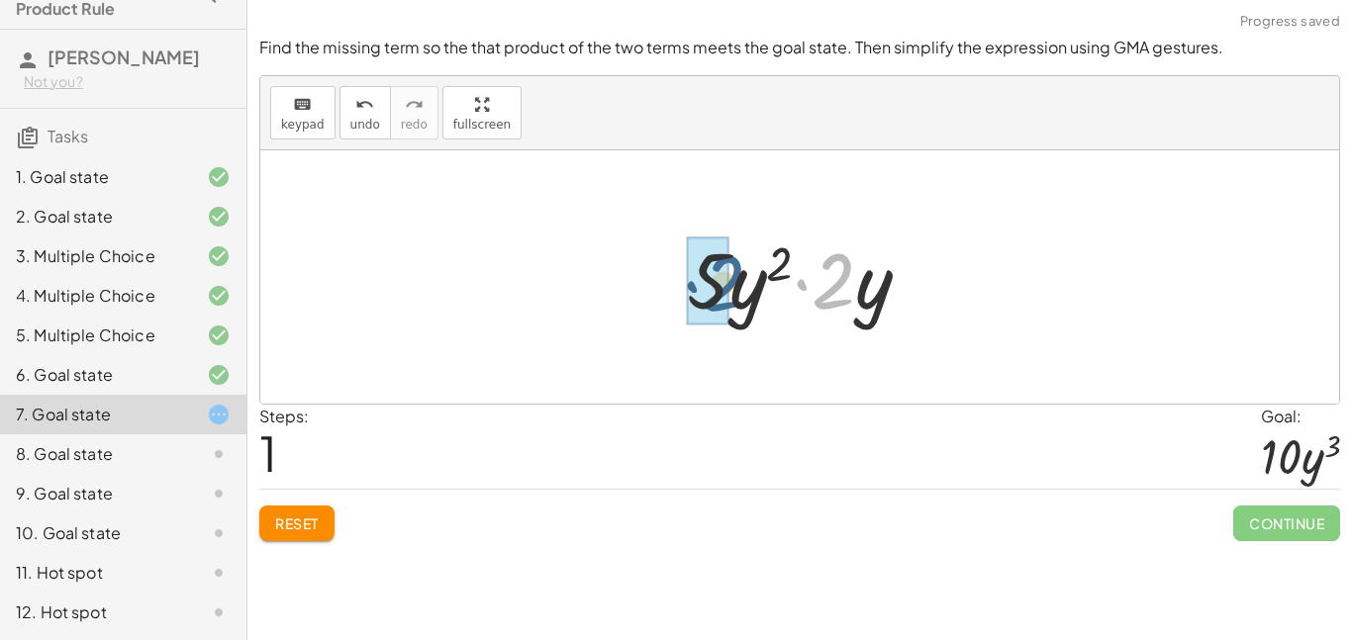
drag, startPoint x: 833, startPoint y: 294, endPoint x: 721, endPoint y: 296, distance: 112.9
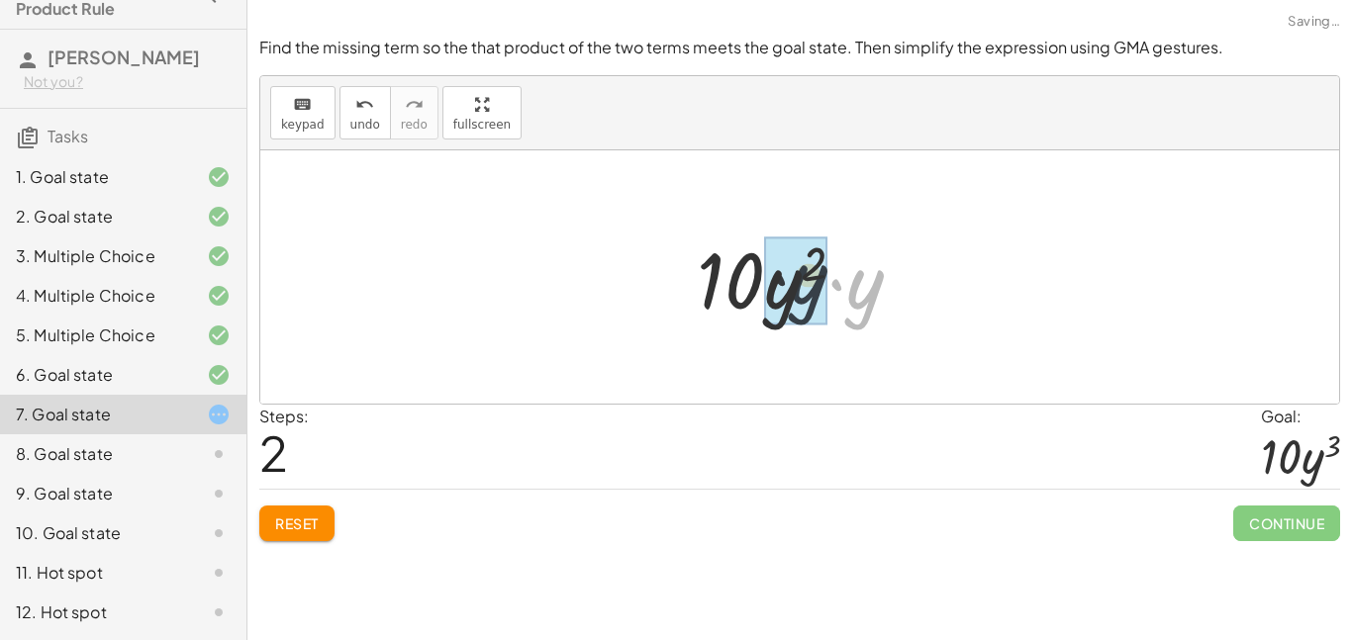
drag, startPoint x: 860, startPoint y: 304, endPoint x: 798, endPoint y: 300, distance: 62.5
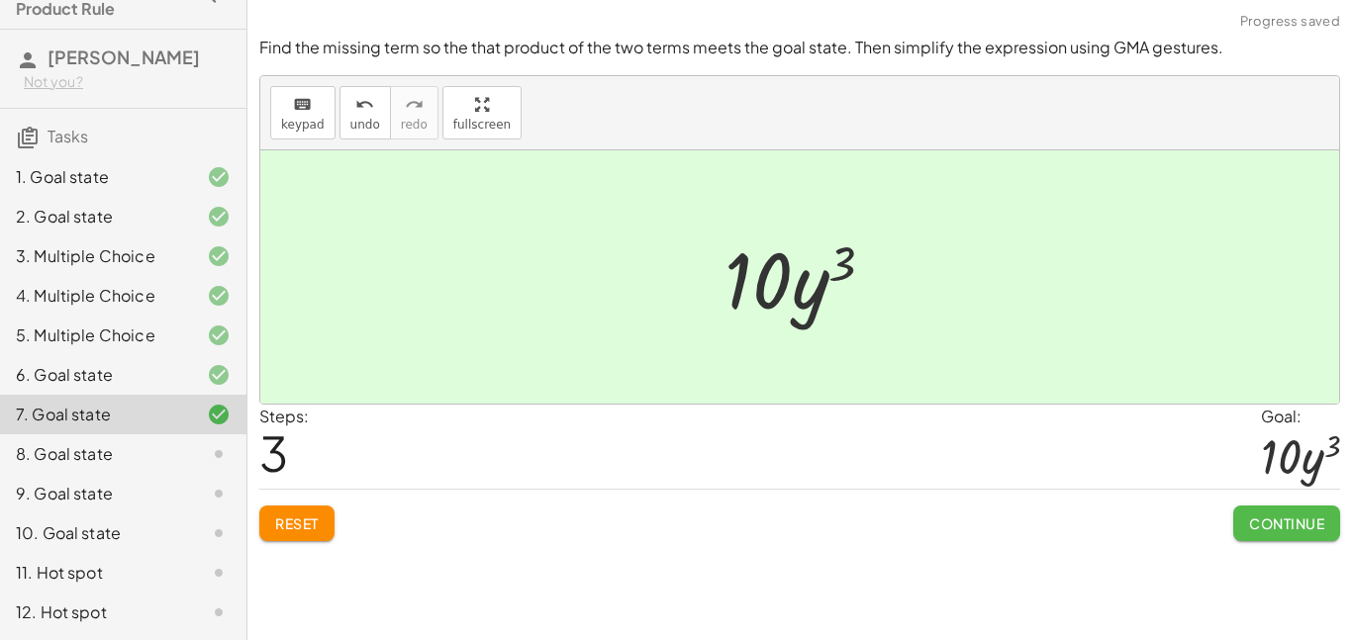
click at [1258, 521] on span "Continue" at bounding box center [1286, 524] width 75 height 18
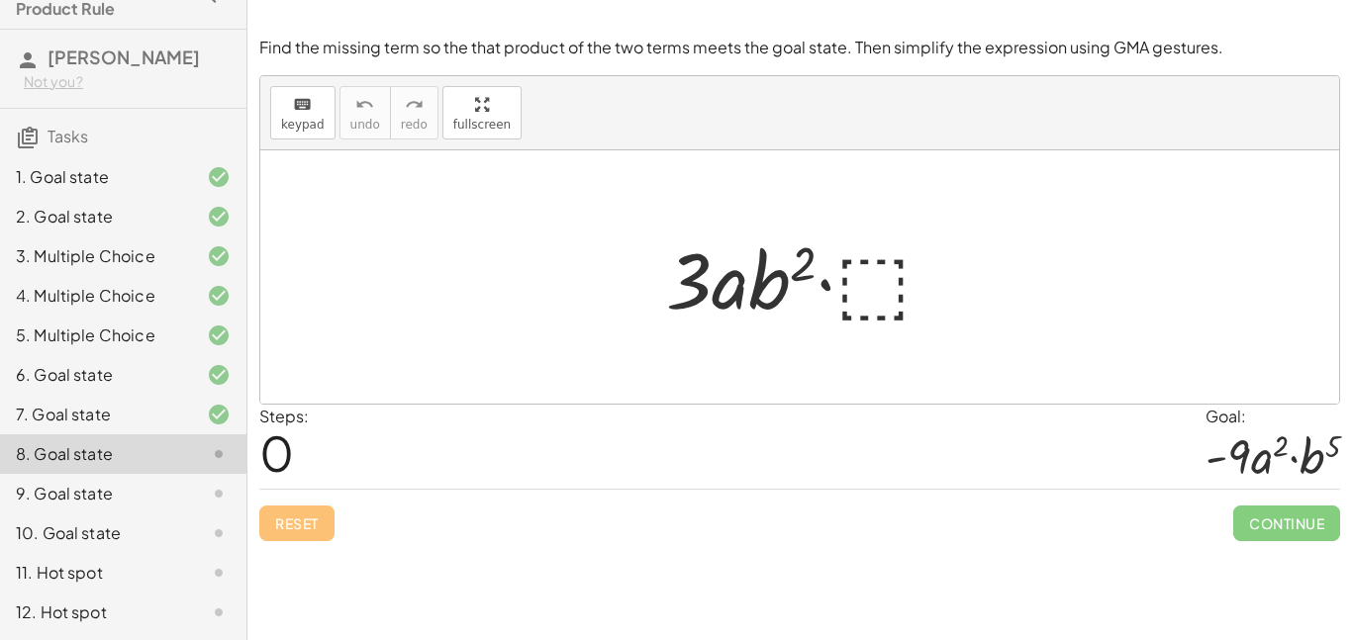
click at [839, 285] on div at bounding box center [807, 278] width 303 height 102
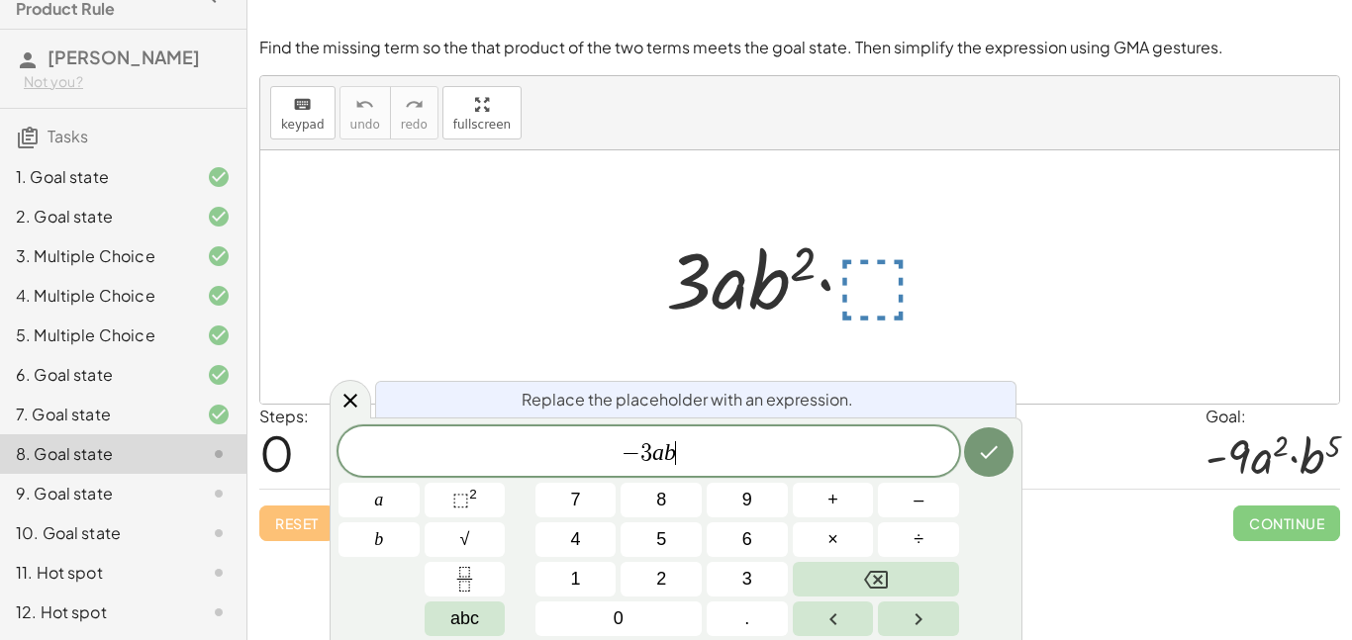
scroll to position [12, 0]
click at [471, 496] on sup "2" at bounding box center [473, 494] width 8 height 15
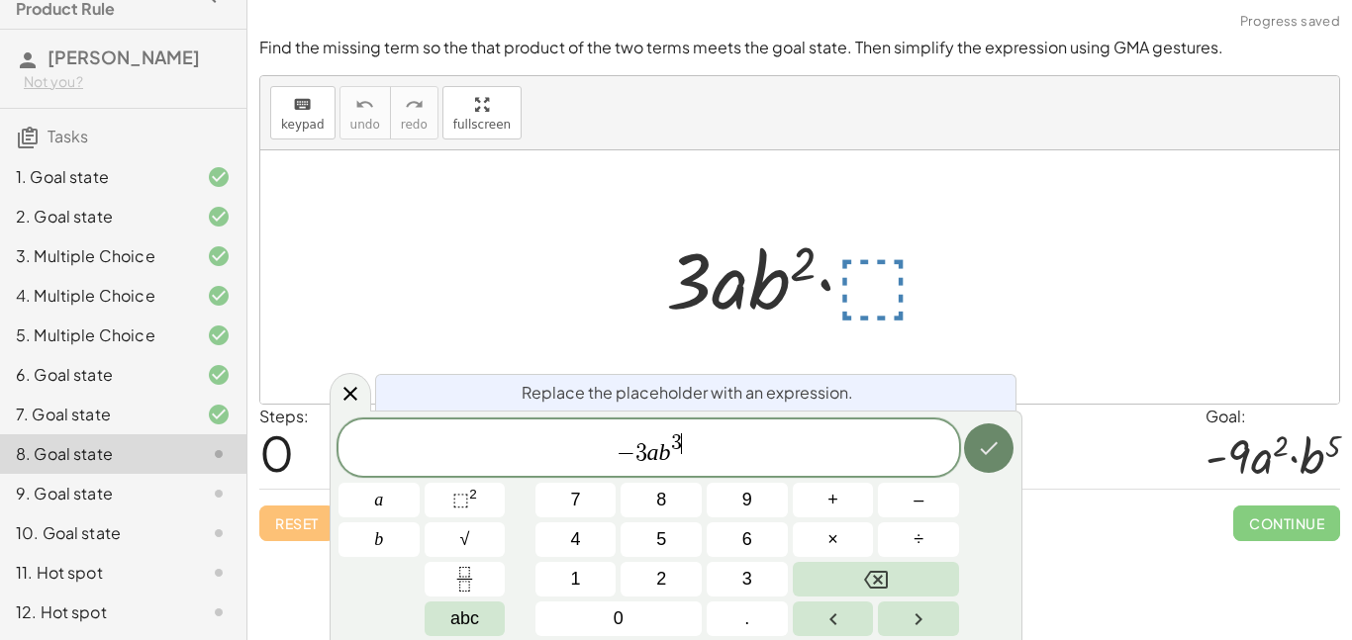
click at [983, 455] on icon "Done" at bounding box center [989, 449] width 24 height 24
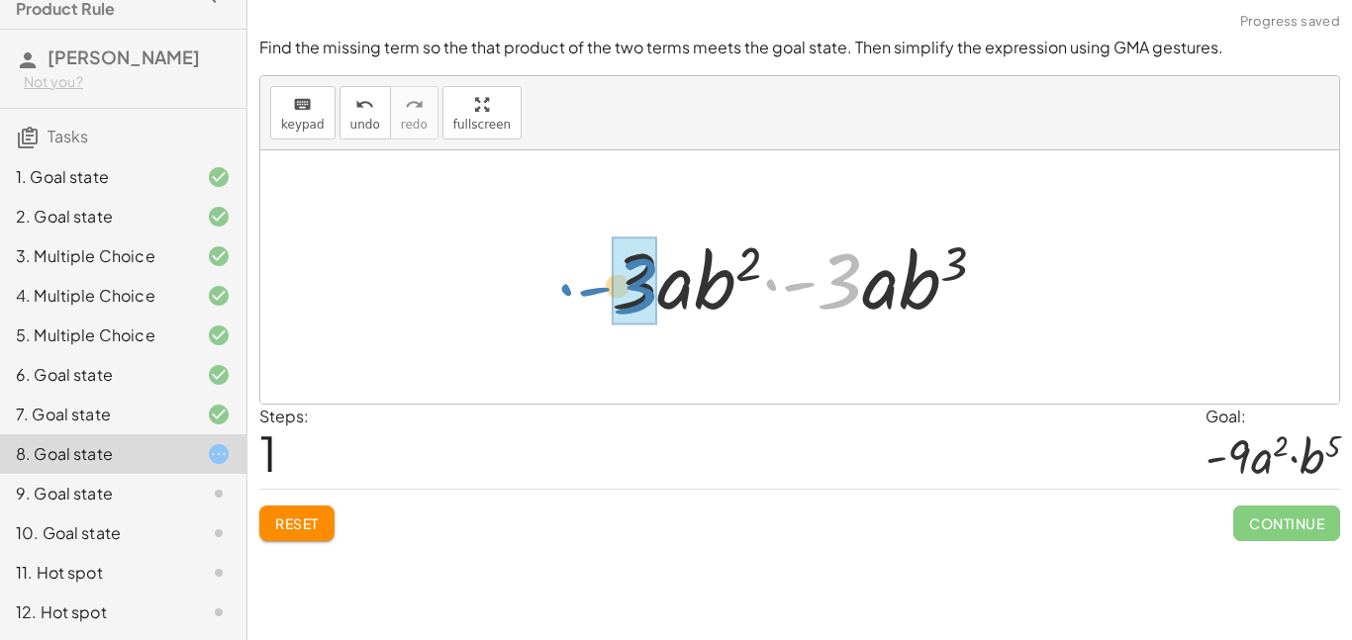
drag, startPoint x: 850, startPoint y: 286, endPoint x: 648, endPoint y: 292, distance: 202.0
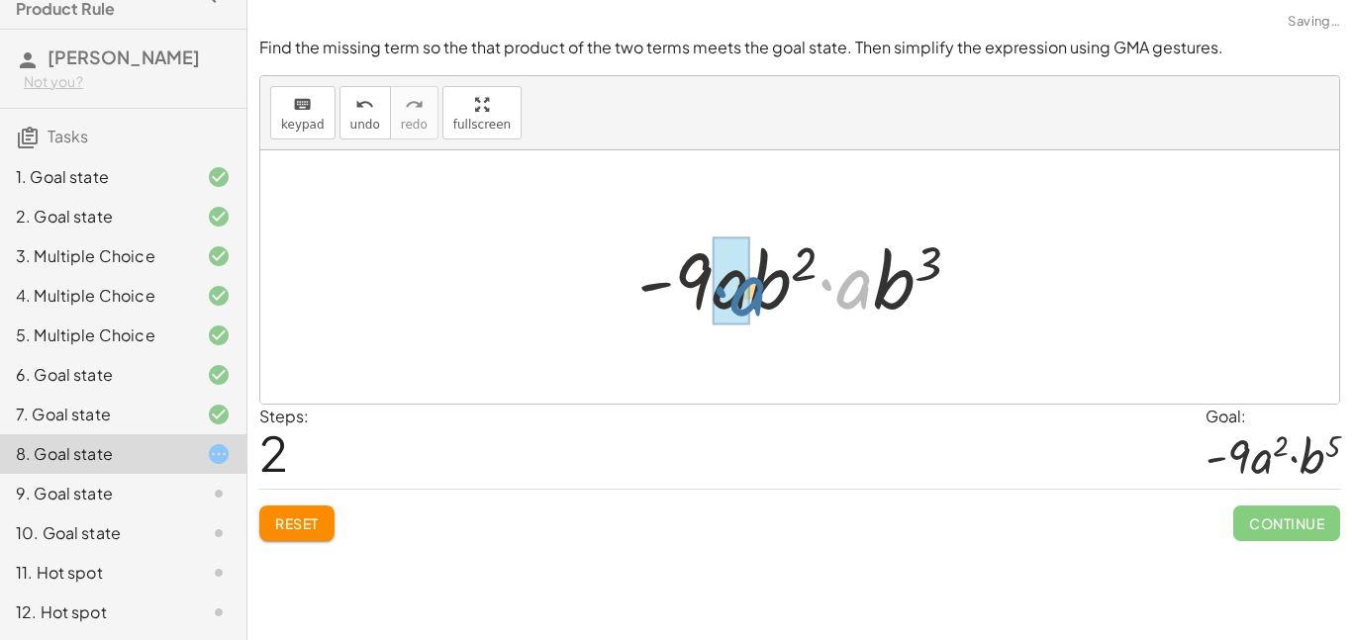
drag, startPoint x: 853, startPoint y: 297, endPoint x: 741, endPoint y: 304, distance: 112.1
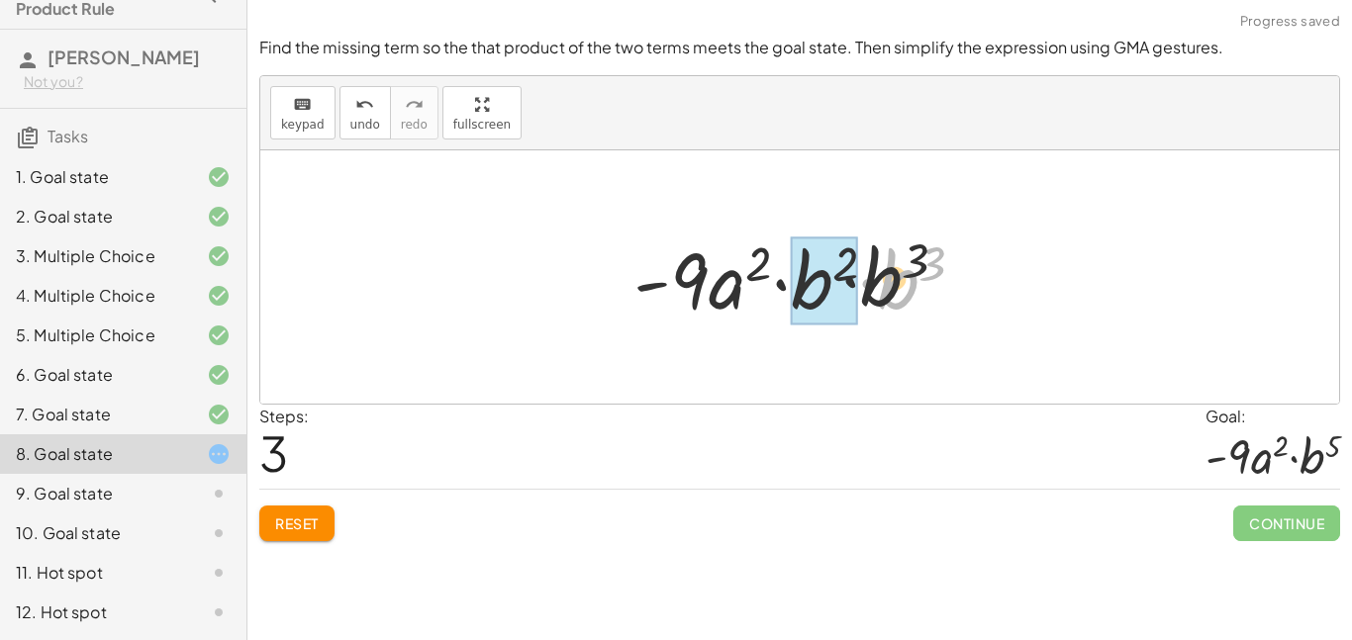
drag, startPoint x: 884, startPoint y: 304, endPoint x: 804, endPoint y: 290, distance: 81.4
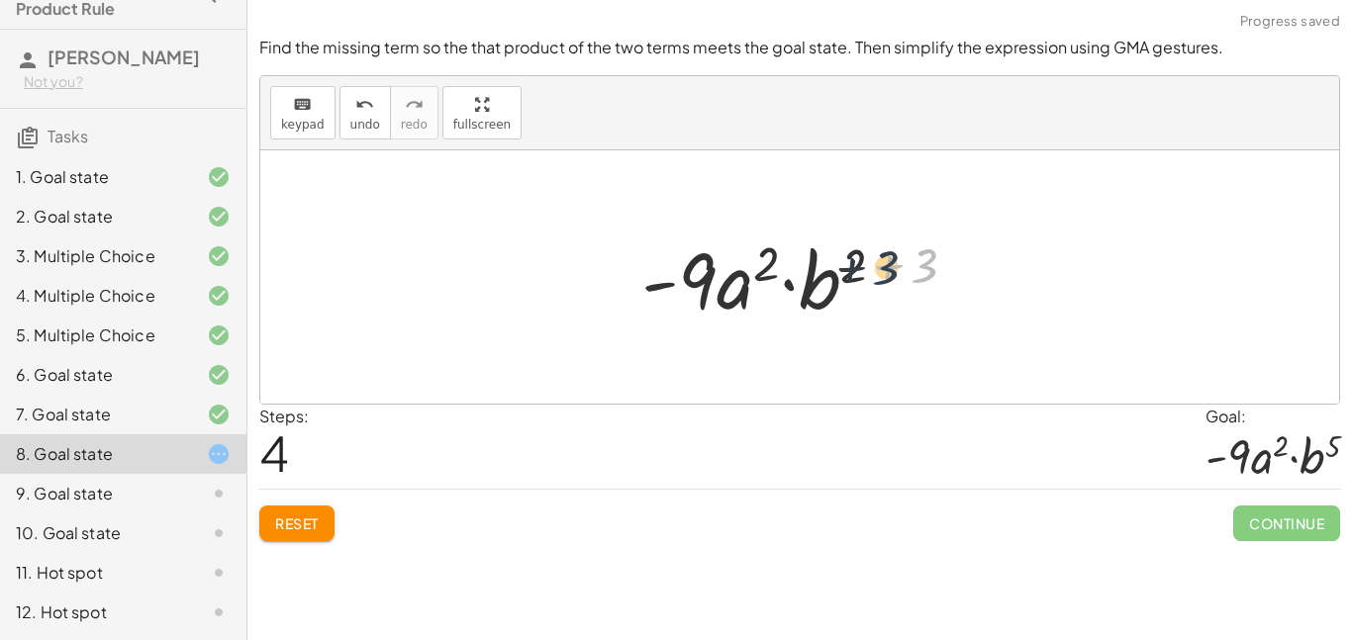
drag, startPoint x: 913, startPoint y: 269, endPoint x: 863, endPoint y: 269, distance: 49.5
click at [863, 269] on div at bounding box center [807, 278] width 350 height 102
drag, startPoint x: 931, startPoint y: 273, endPoint x: 861, endPoint y: 266, distance: 70.6
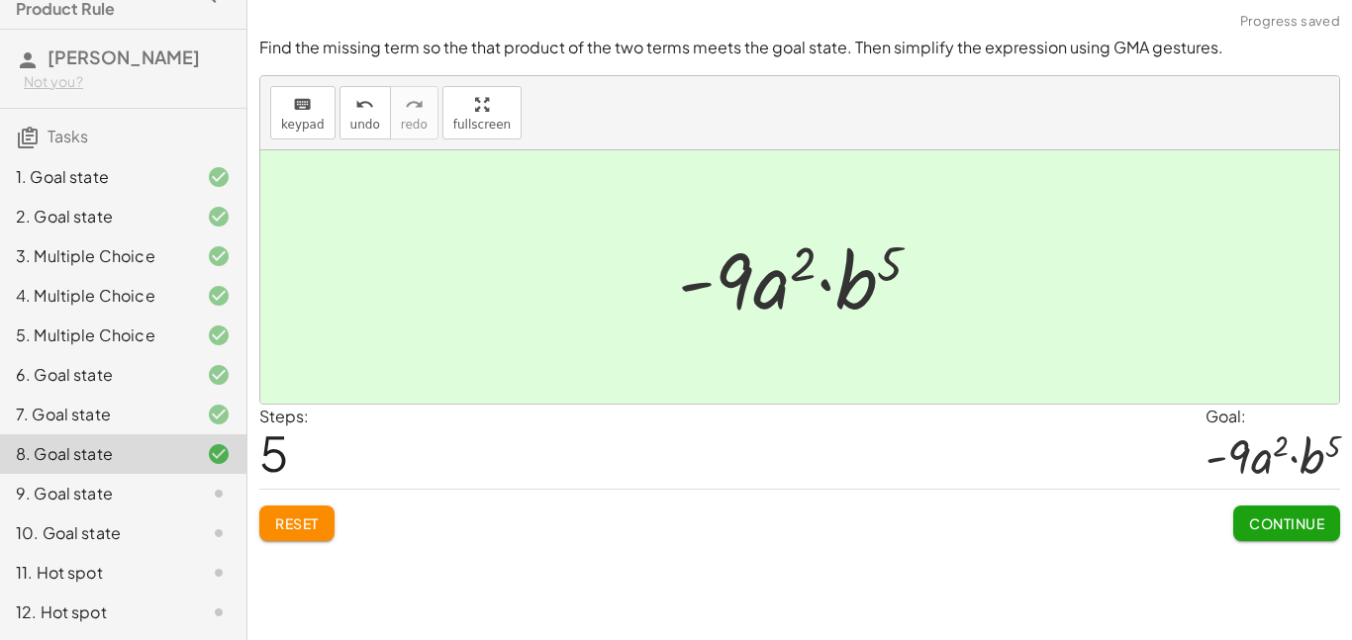
click at [1267, 531] on span "Continue" at bounding box center [1286, 524] width 75 height 18
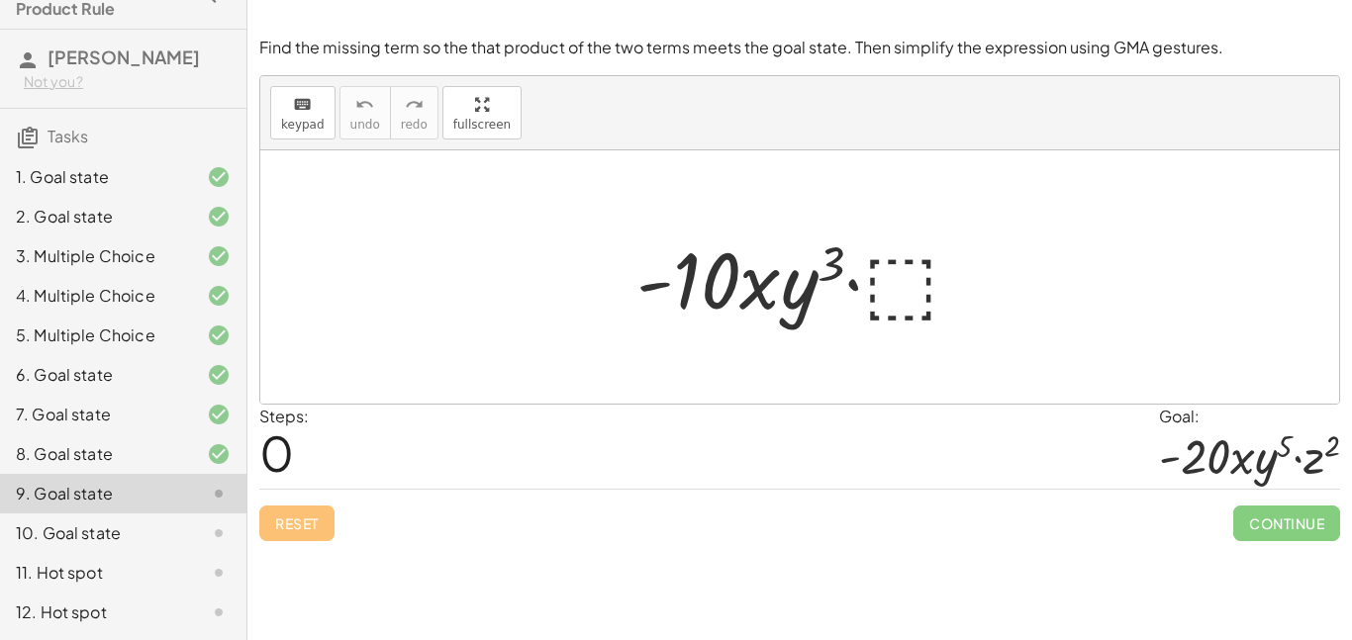
click at [905, 293] on div at bounding box center [807, 278] width 360 height 102
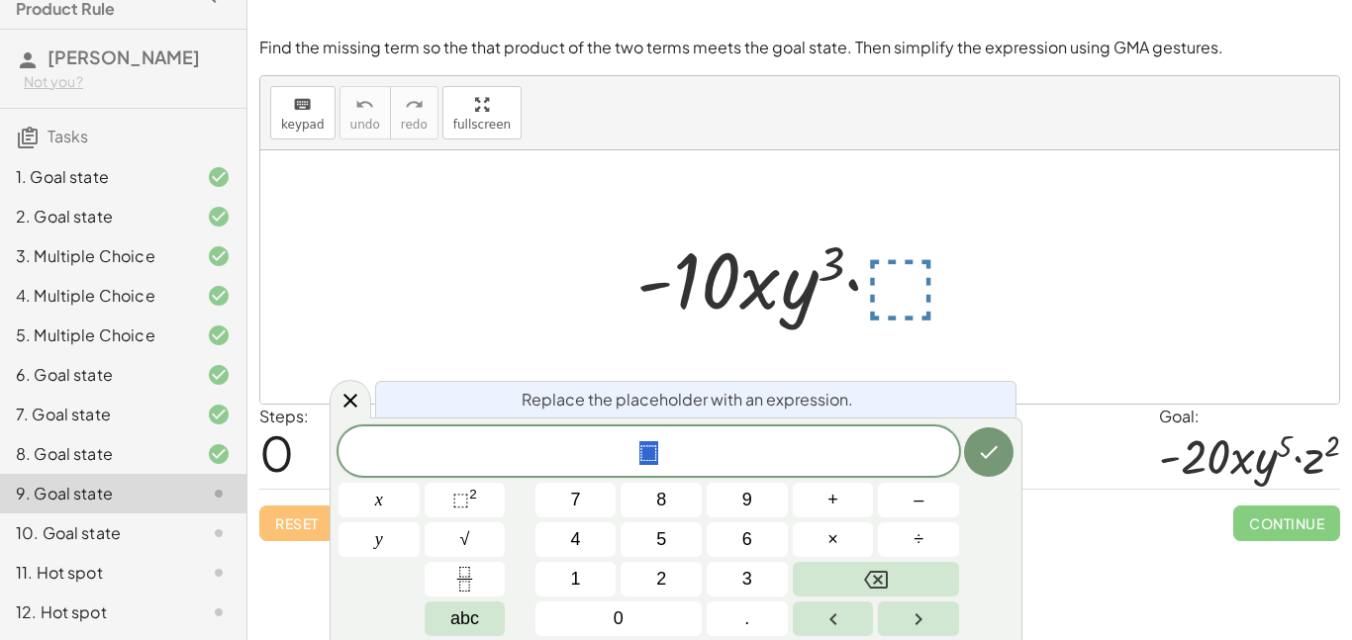
click at [149, 514] on div "8. Goal state" at bounding box center [123, 534] width 246 height 40
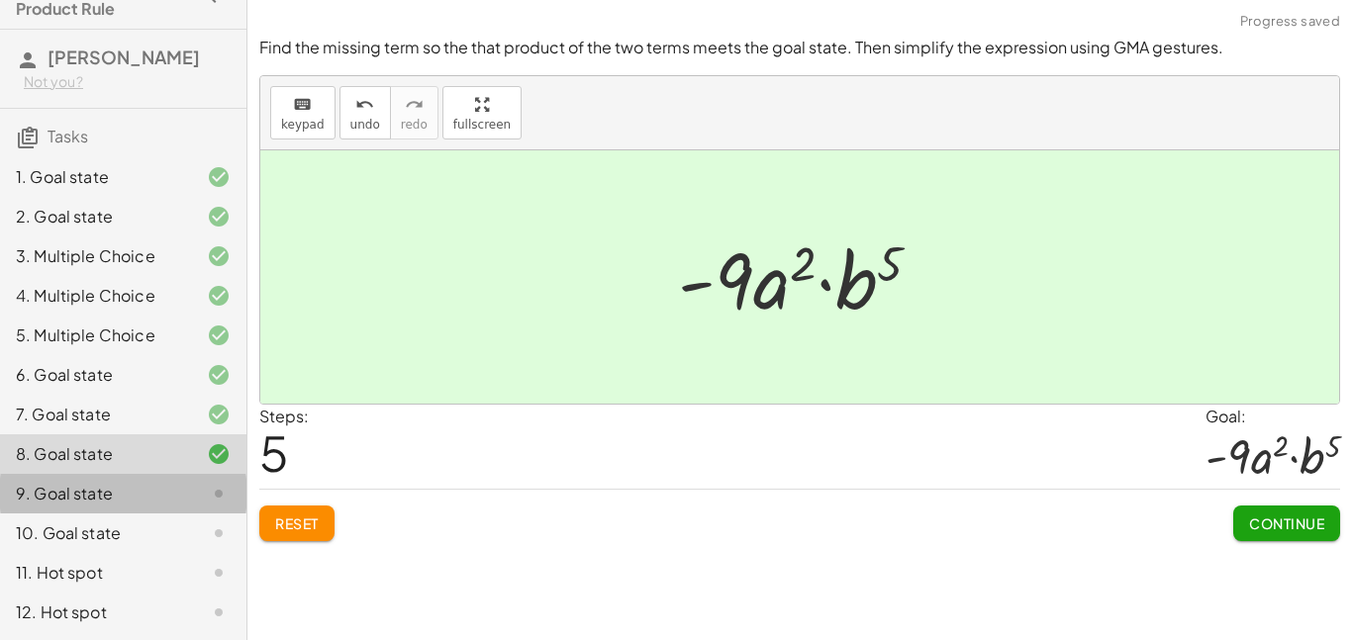
click at [187, 495] on div at bounding box center [202, 494] width 55 height 24
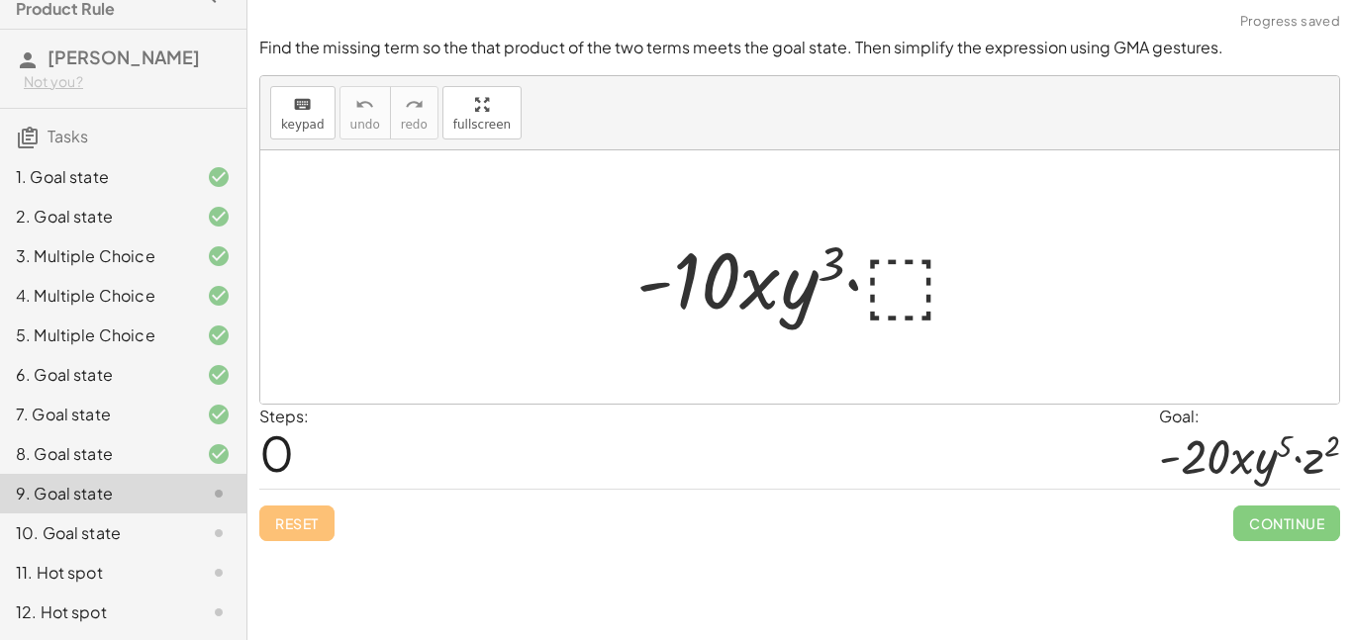
click at [933, 284] on div at bounding box center [807, 278] width 360 height 102
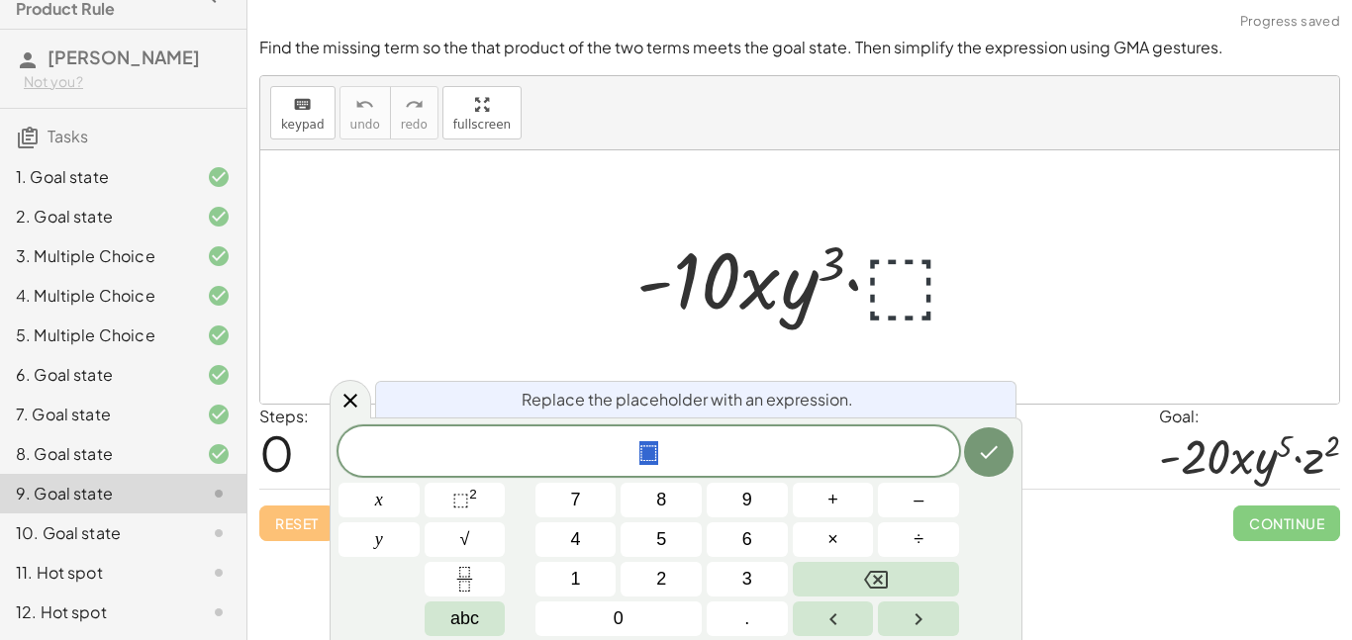
scroll to position [14, 0]
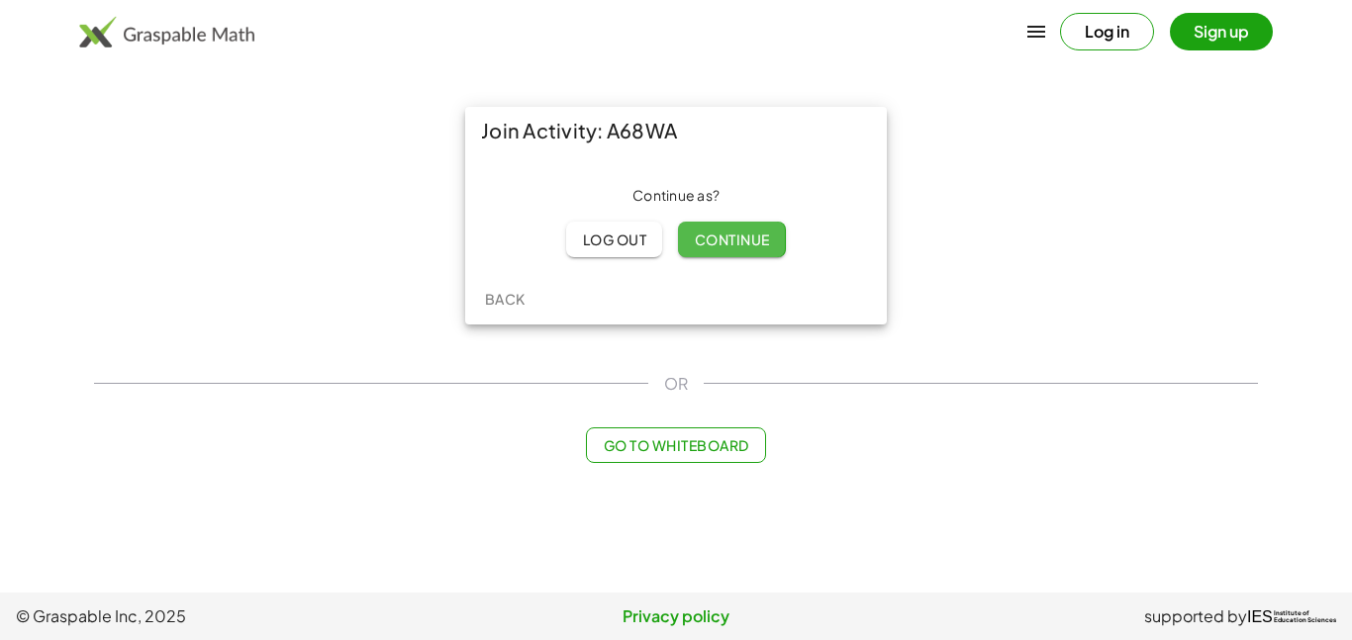
click at [755, 238] on span "Continue" at bounding box center [731, 240] width 75 height 18
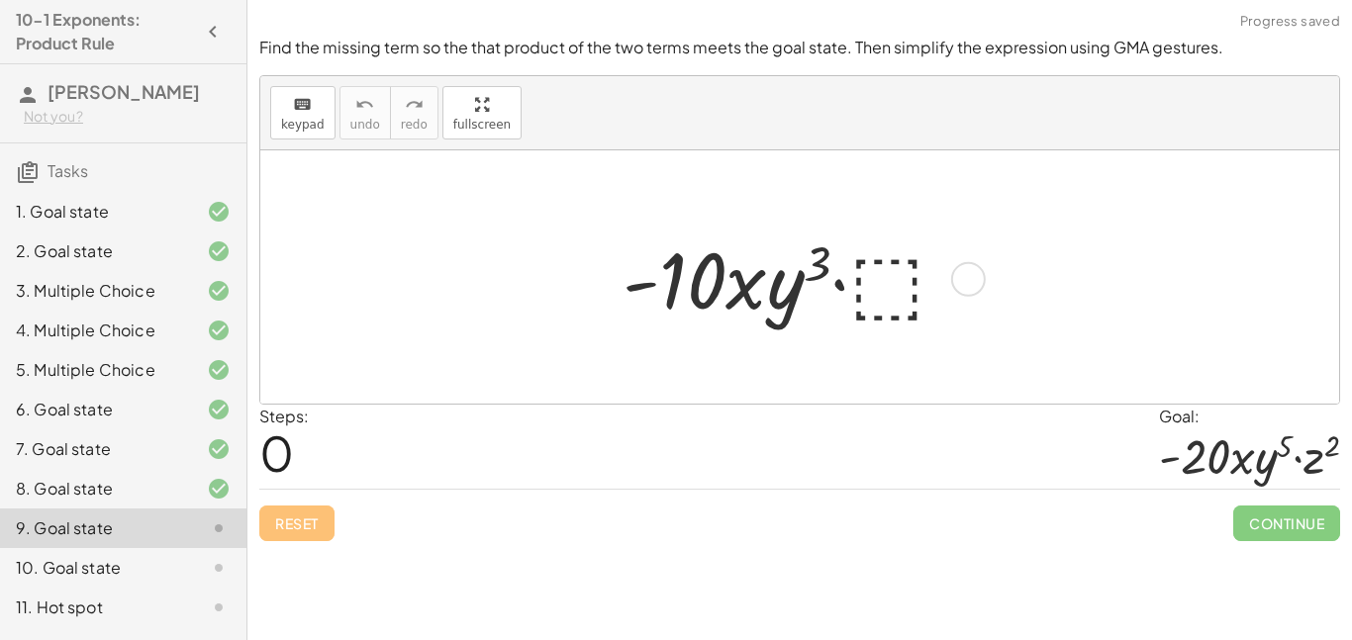
click at [872, 270] on div at bounding box center [793, 278] width 360 height 102
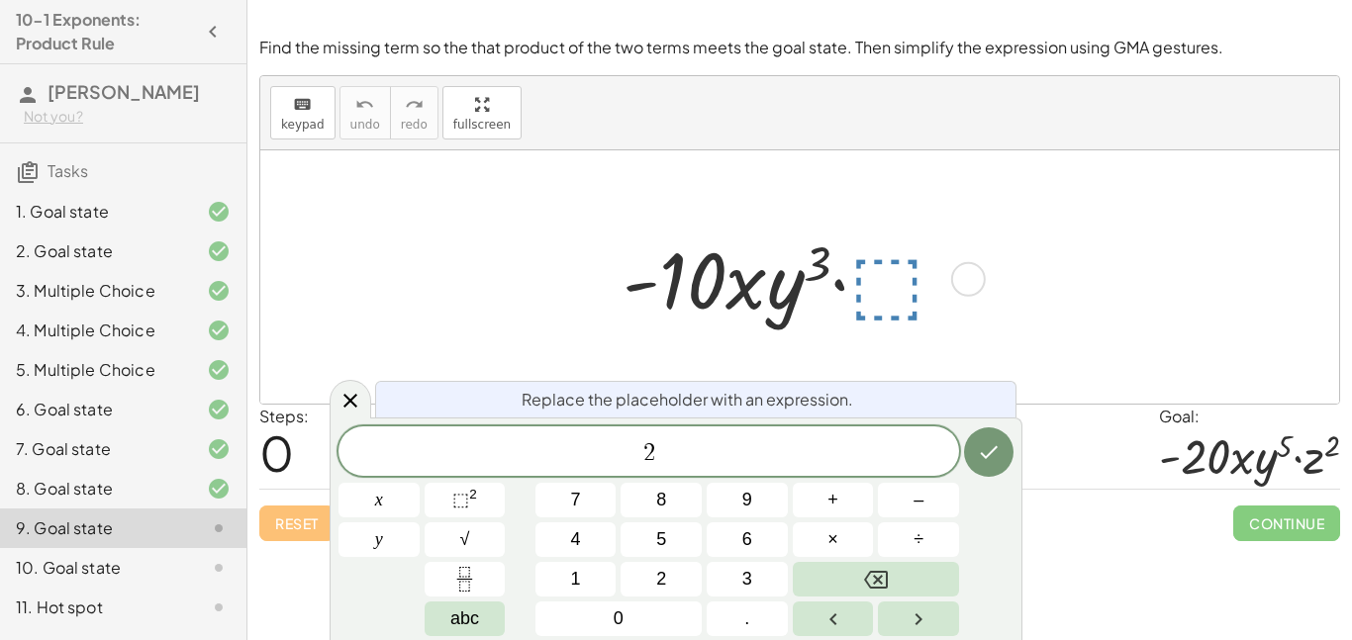
scroll to position [16, 0]
click at [484, 490] on button "⬚ 2" at bounding box center [465, 500] width 81 height 35
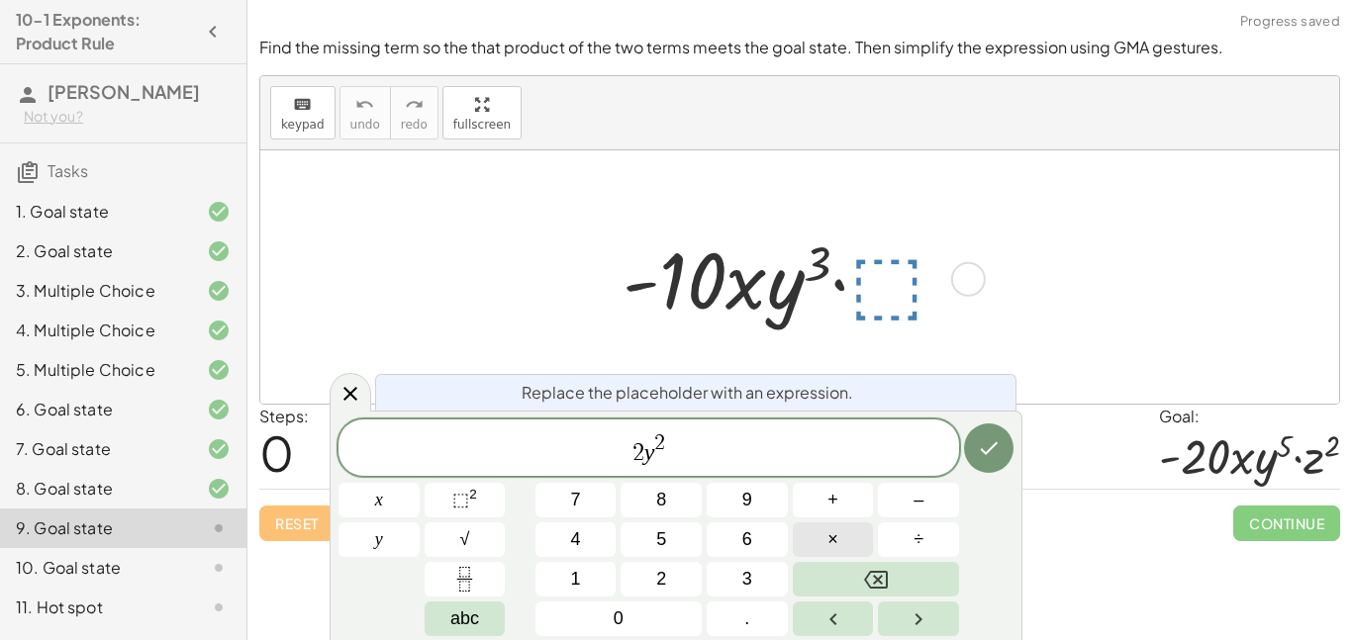
click at [850, 533] on button "×" at bounding box center [833, 540] width 81 height 35
click at [460, 500] on span "⬚" at bounding box center [460, 500] width 17 height 20
click at [1003, 452] on button "Done" at bounding box center [988, 448] width 49 height 49
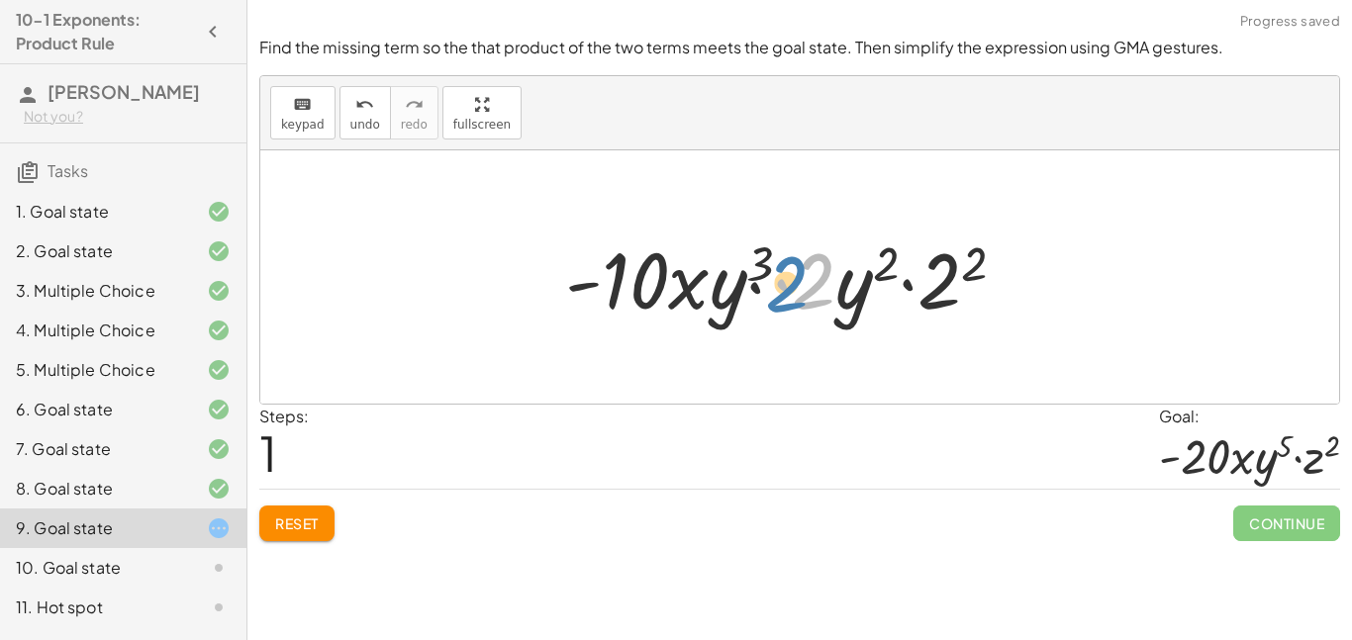
drag, startPoint x: 828, startPoint y: 288, endPoint x: 770, endPoint y: 287, distance: 57.4
click at [770, 287] on div at bounding box center [793, 278] width 476 height 102
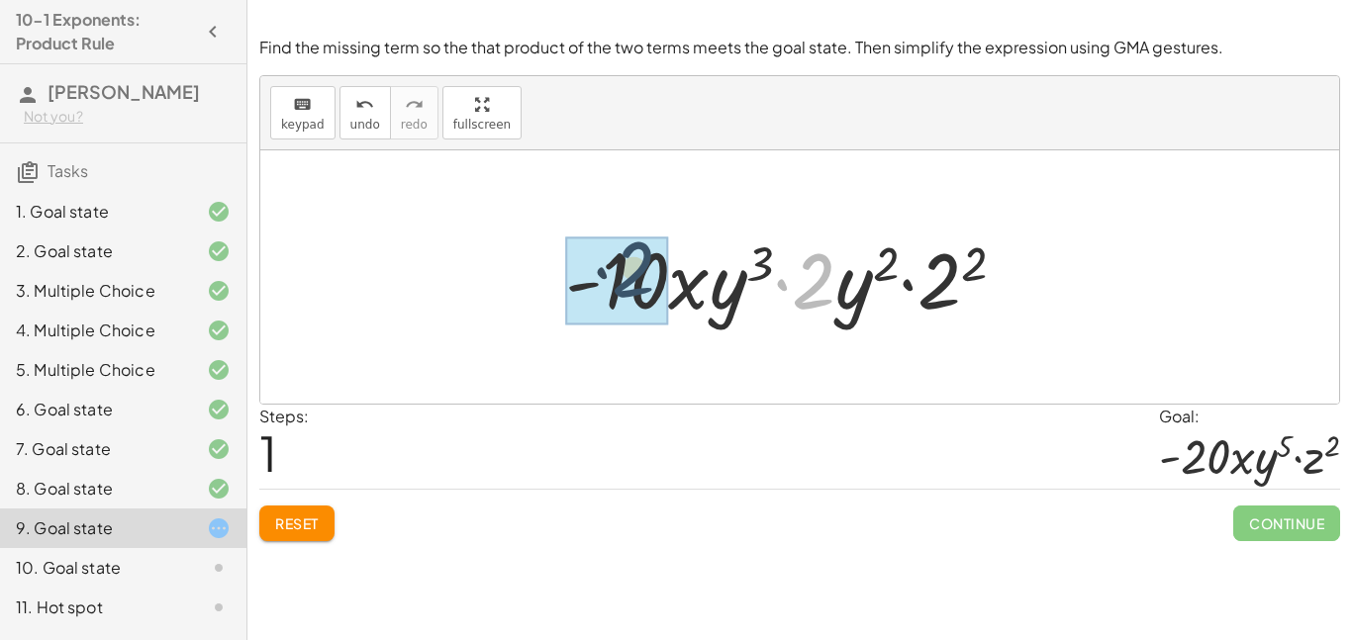
drag, startPoint x: 815, startPoint y: 292, endPoint x: 623, endPoint y: 281, distance: 192.3
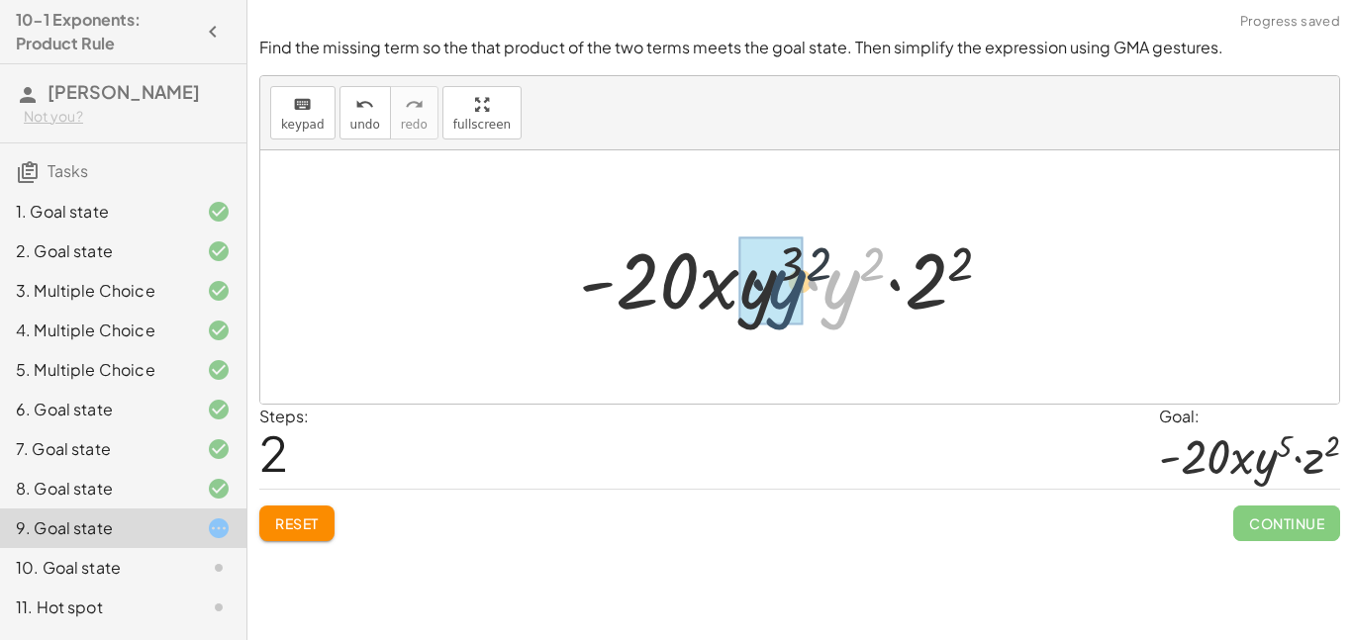
drag, startPoint x: 839, startPoint y: 300, endPoint x: 773, endPoint y: 297, distance: 66.4
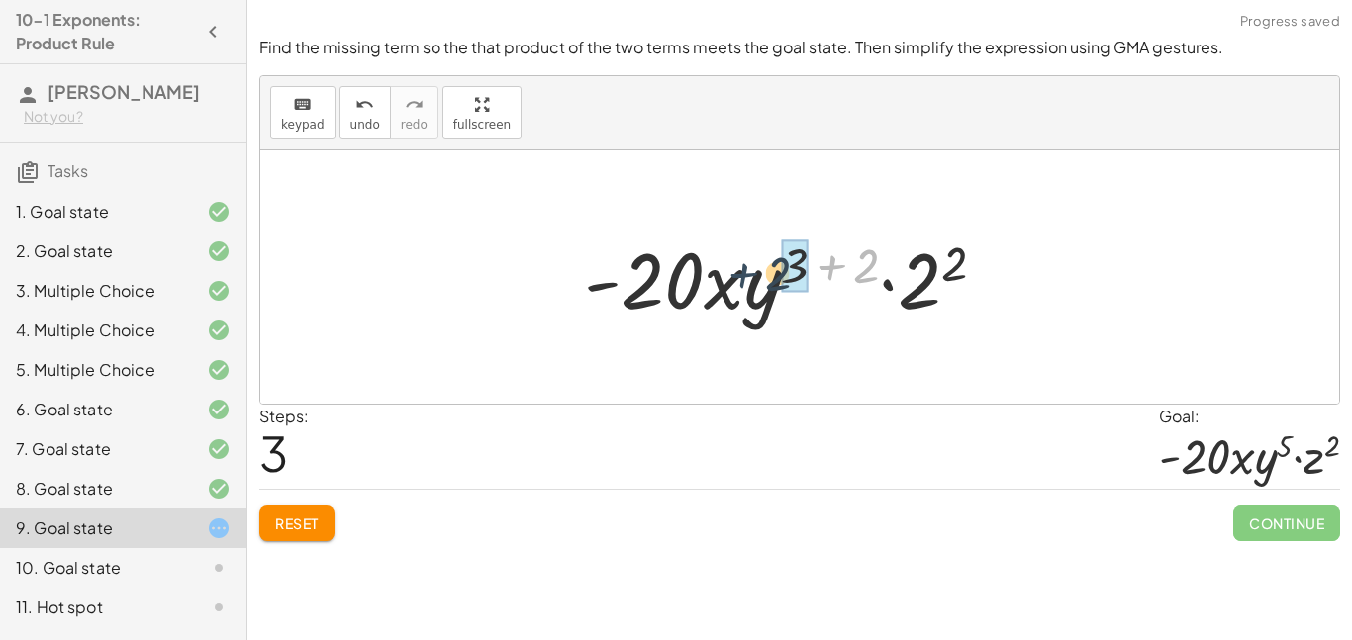
drag, startPoint x: 850, startPoint y: 260, endPoint x: 761, endPoint y: 267, distance: 89.4
click at [761, 267] on div at bounding box center [793, 278] width 438 height 102
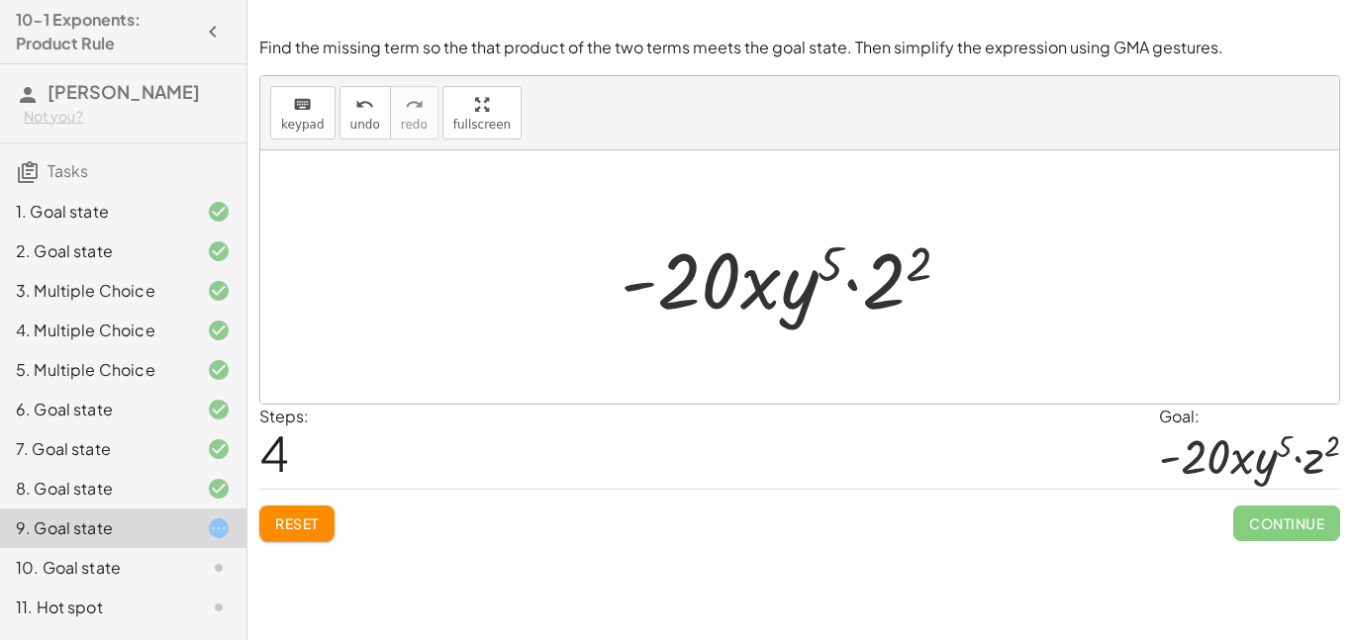
click at [315, 517] on span "Reset" at bounding box center [297, 524] width 44 height 18
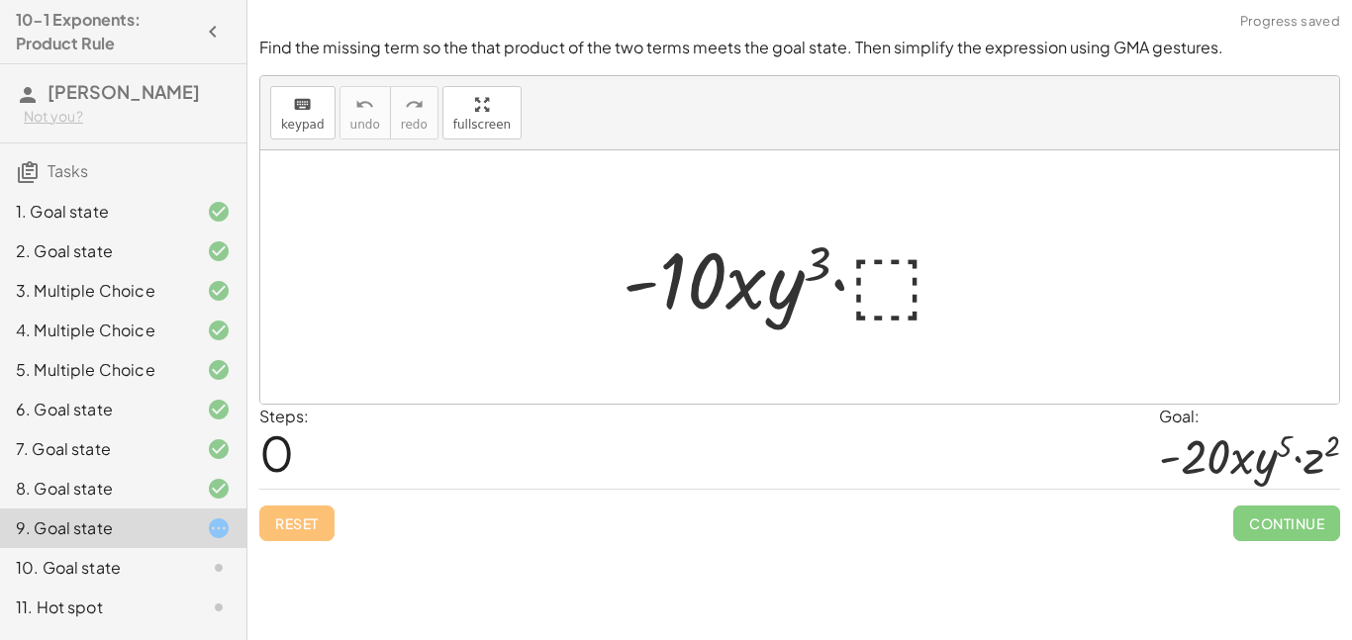
click at [911, 270] on div at bounding box center [793, 278] width 360 height 102
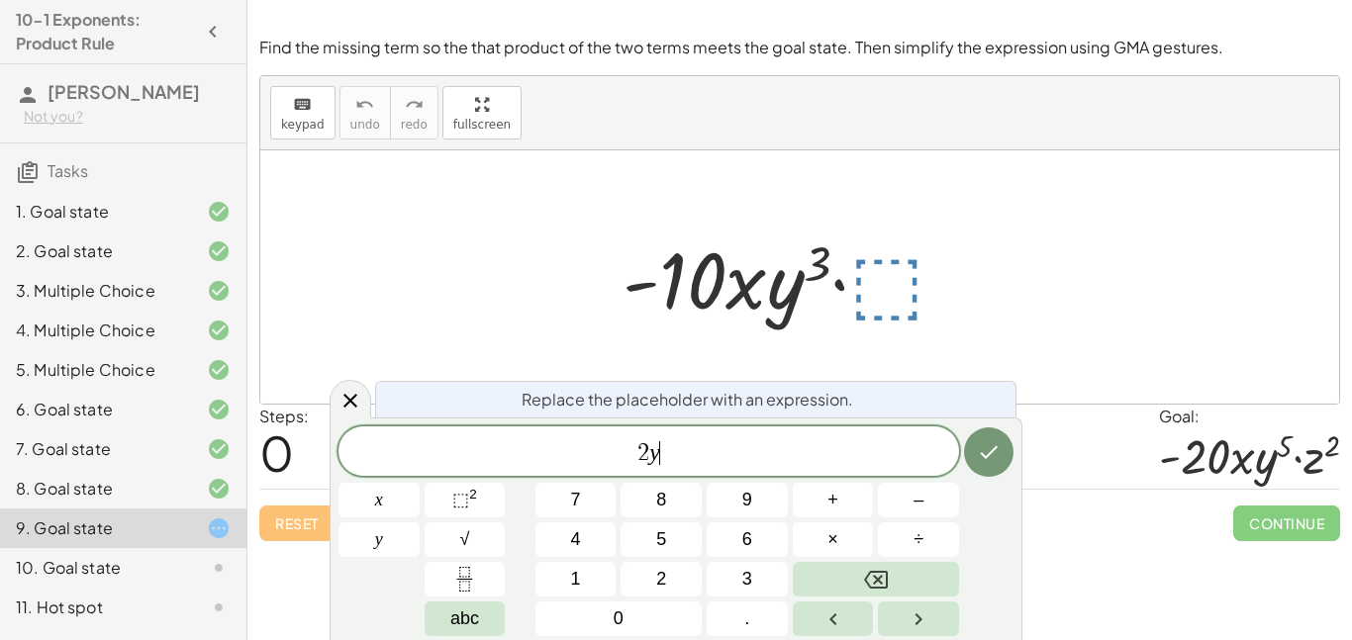
scroll to position [19, 0]
click at [475, 489] on sup "2" at bounding box center [473, 494] width 8 height 15
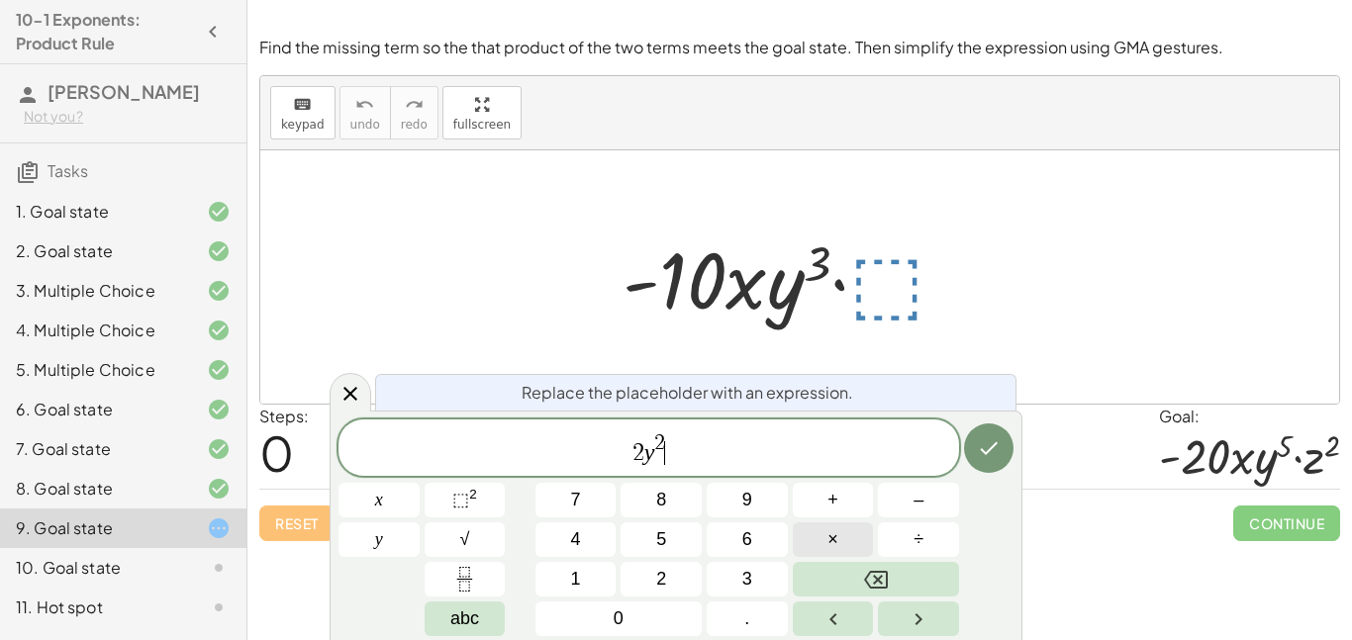
click at [843, 539] on button "×" at bounding box center [833, 540] width 81 height 35
click at [446, 496] on button "⬚ 2" at bounding box center [465, 500] width 81 height 35
click at [977, 440] on icon "Done" at bounding box center [989, 449] width 24 height 24
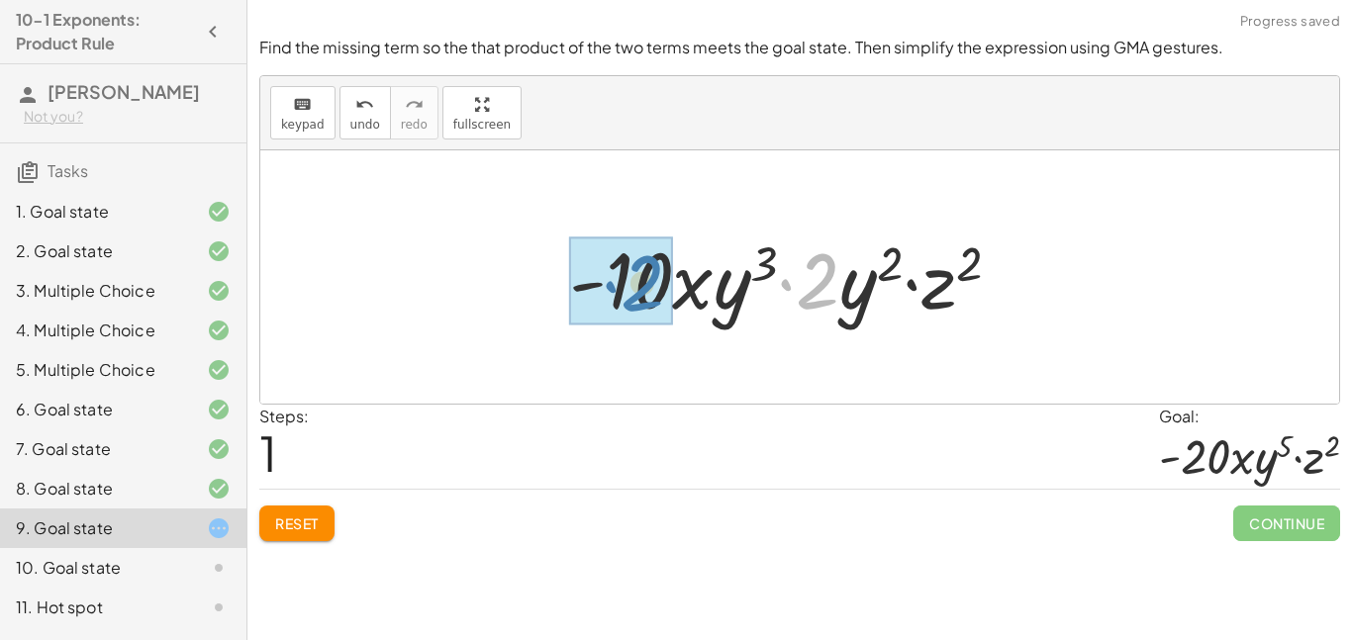
drag, startPoint x: 804, startPoint y: 285, endPoint x: 628, endPoint y: 287, distance: 176.2
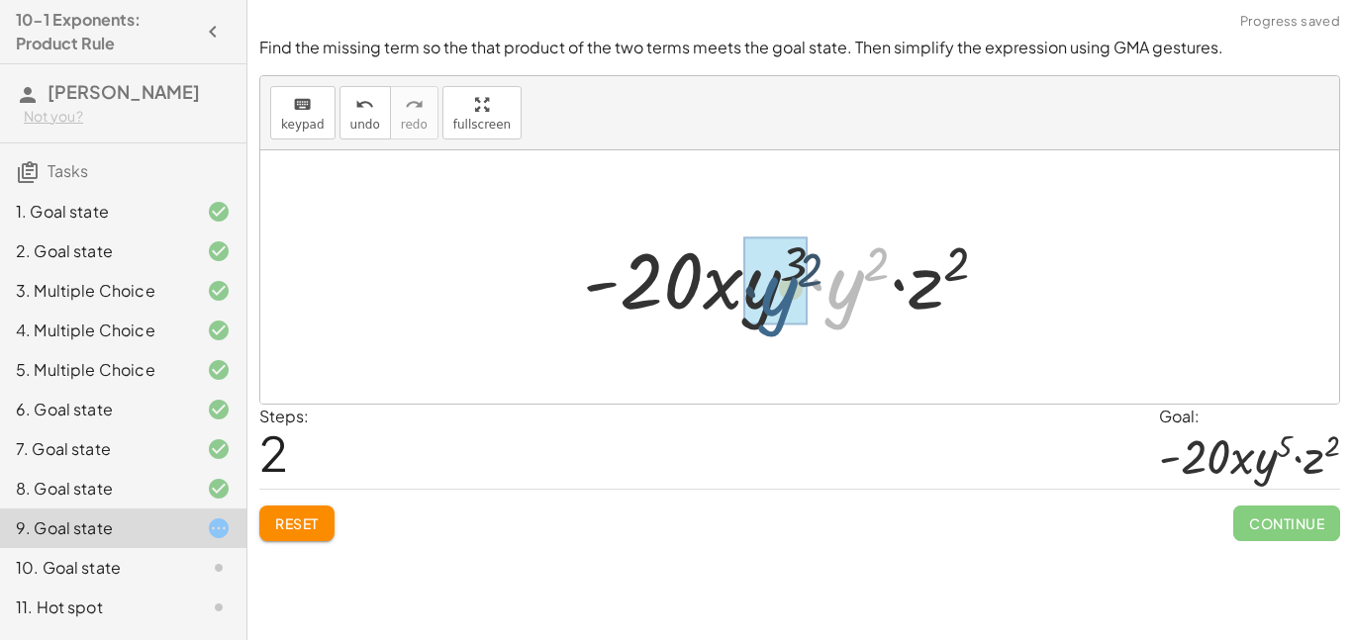
drag, startPoint x: 844, startPoint y: 293, endPoint x: 772, endPoint y: 299, distance: 72.5
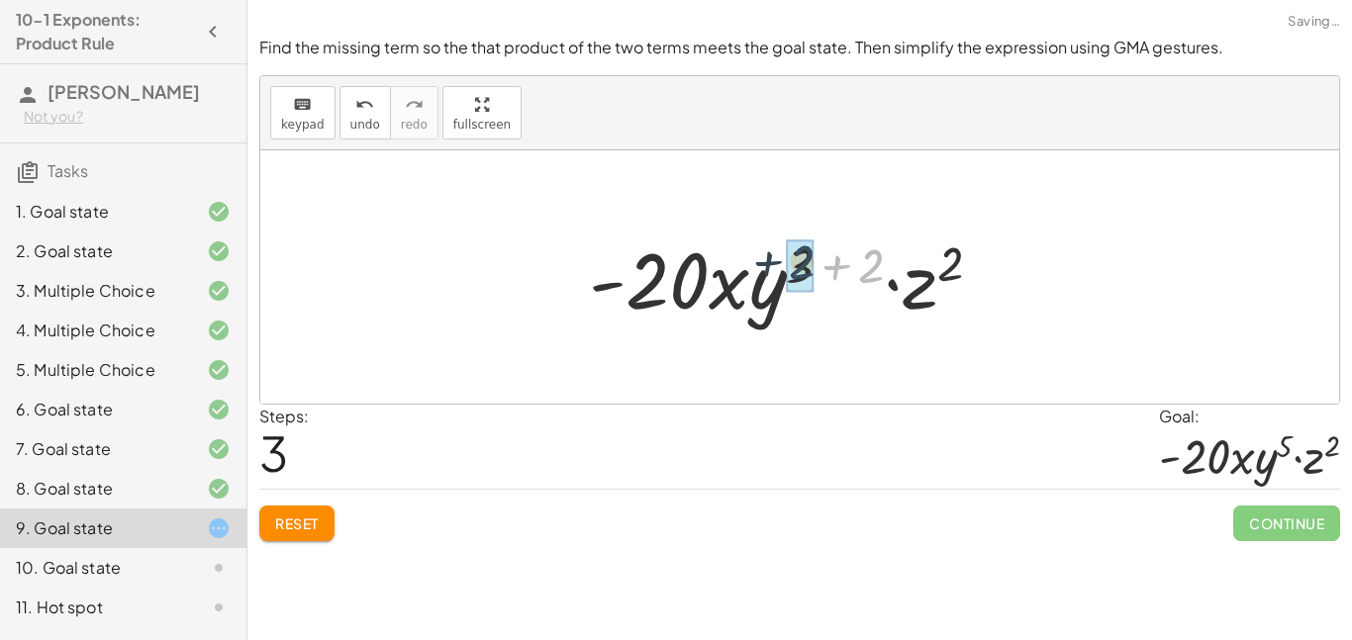
drag, startPoint x: 869, startPoint y: 263, endPoint x: 807, endPoint y: 259, distance: 62.5
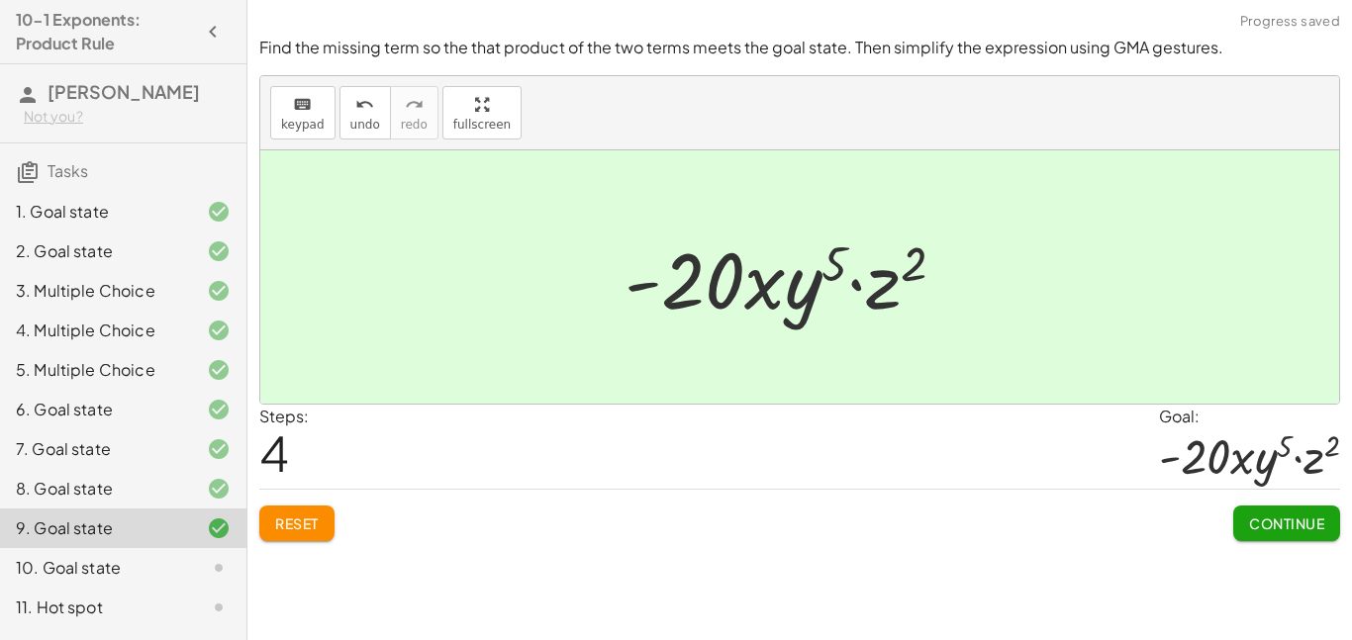
click at [1327, 538] on button "Continue" at bounding box center [1286, 524] width 107 height 36
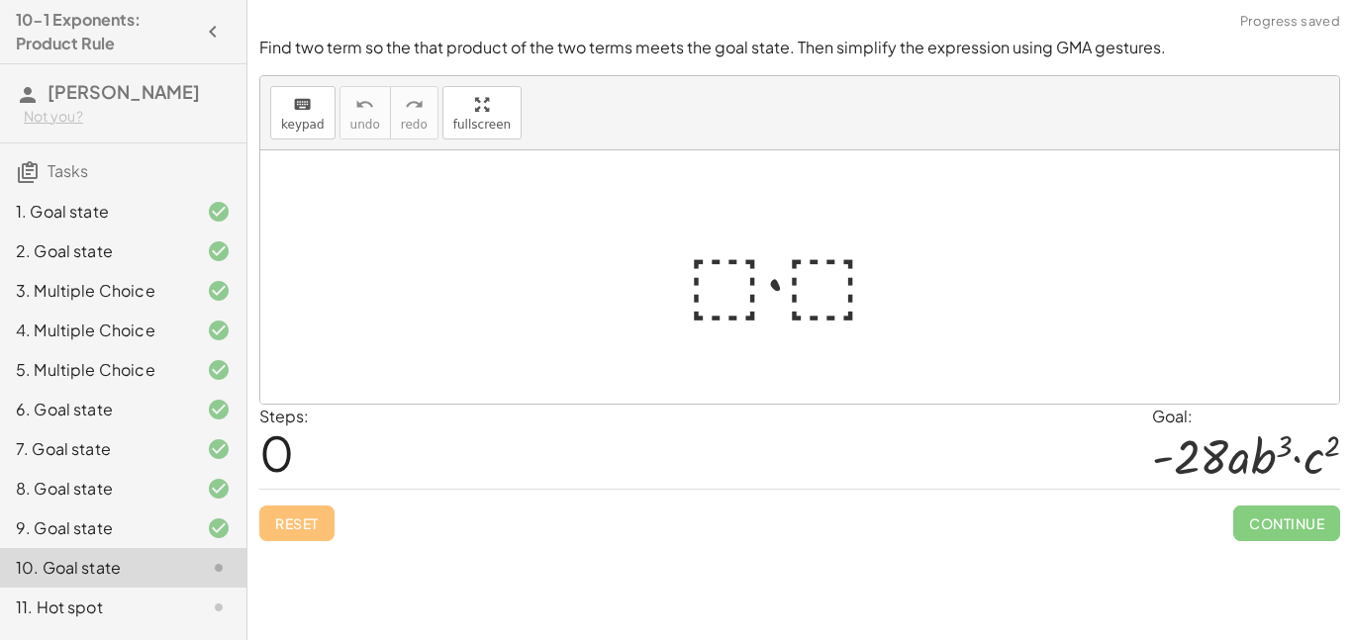
click at [712, 283] on div at bounding box center [793, 278] width 232 height 102
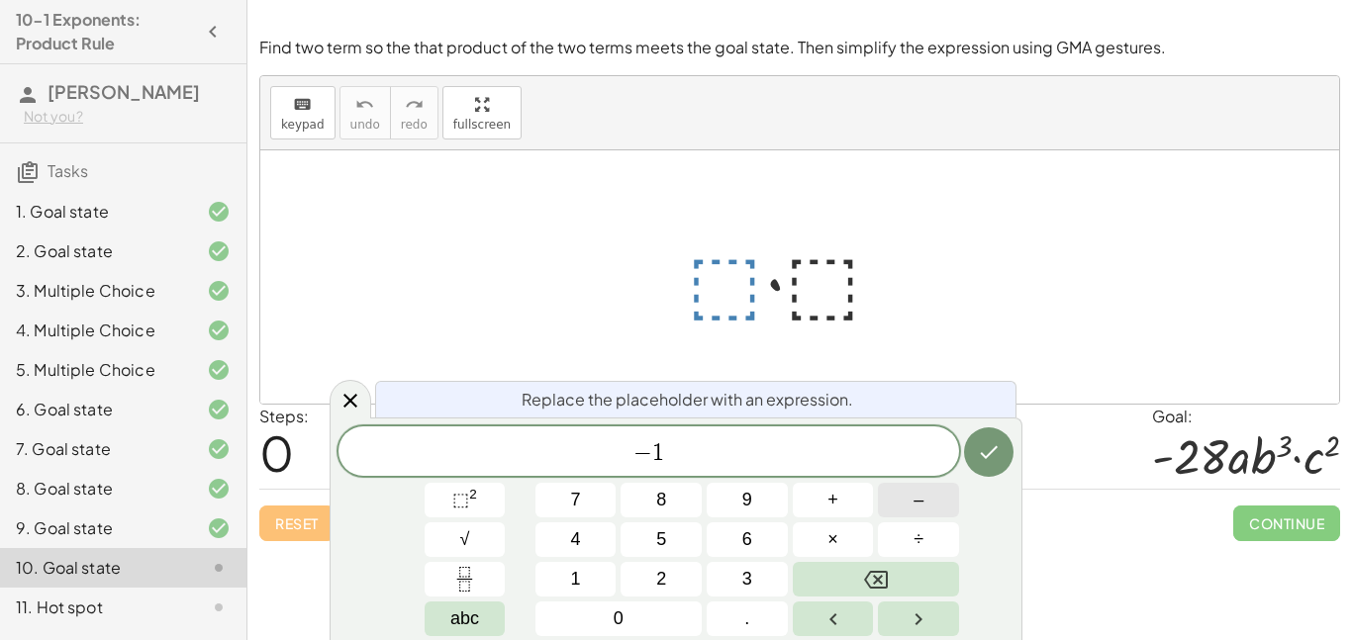
scroll to position [23, 0]
click at [477, 508] on span "⬚ 2" at bounding box center [464, 500] width 25 height 27
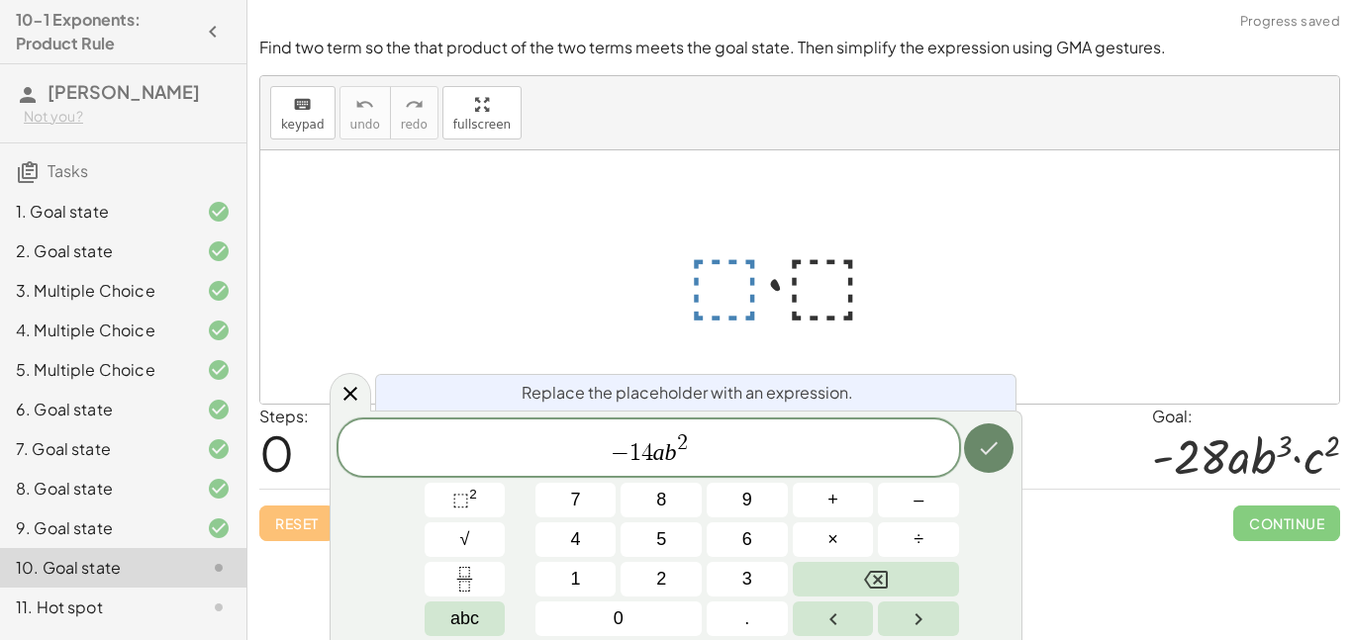
click at [984, 452] on icon "Done" at bounding box center [990, 448] width 18 height 13
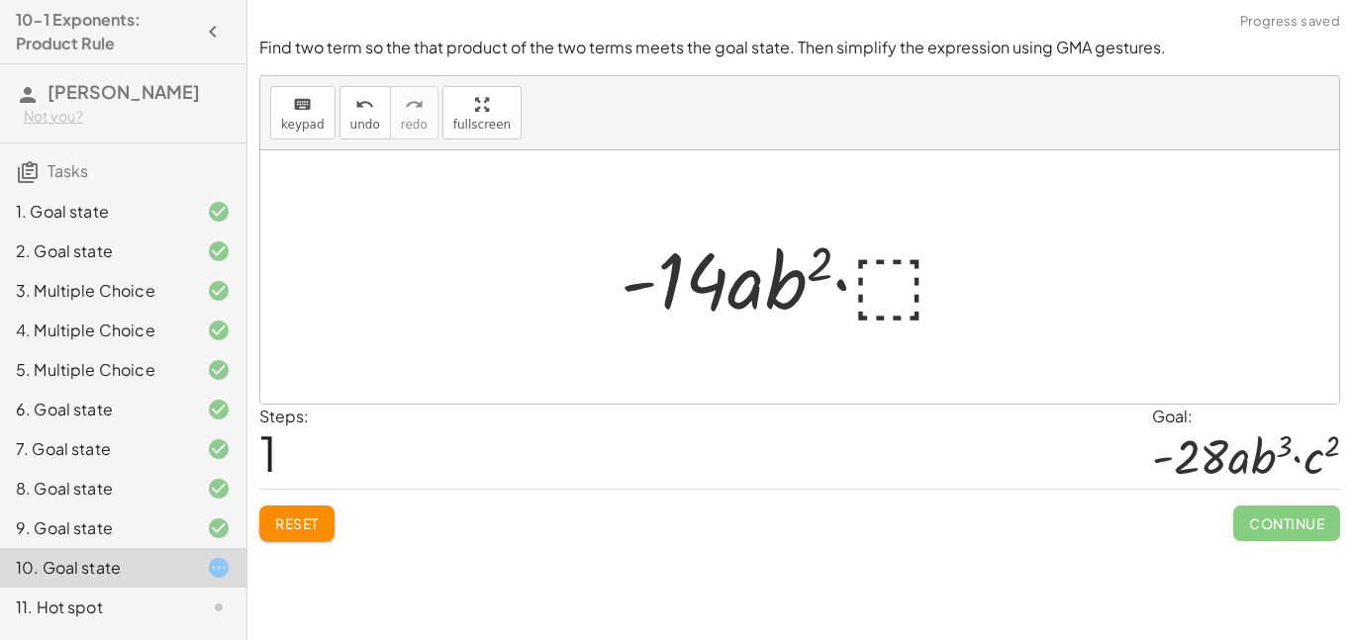
click at [897, 282] on div at bounding box center [793, 278] width 364 height 102
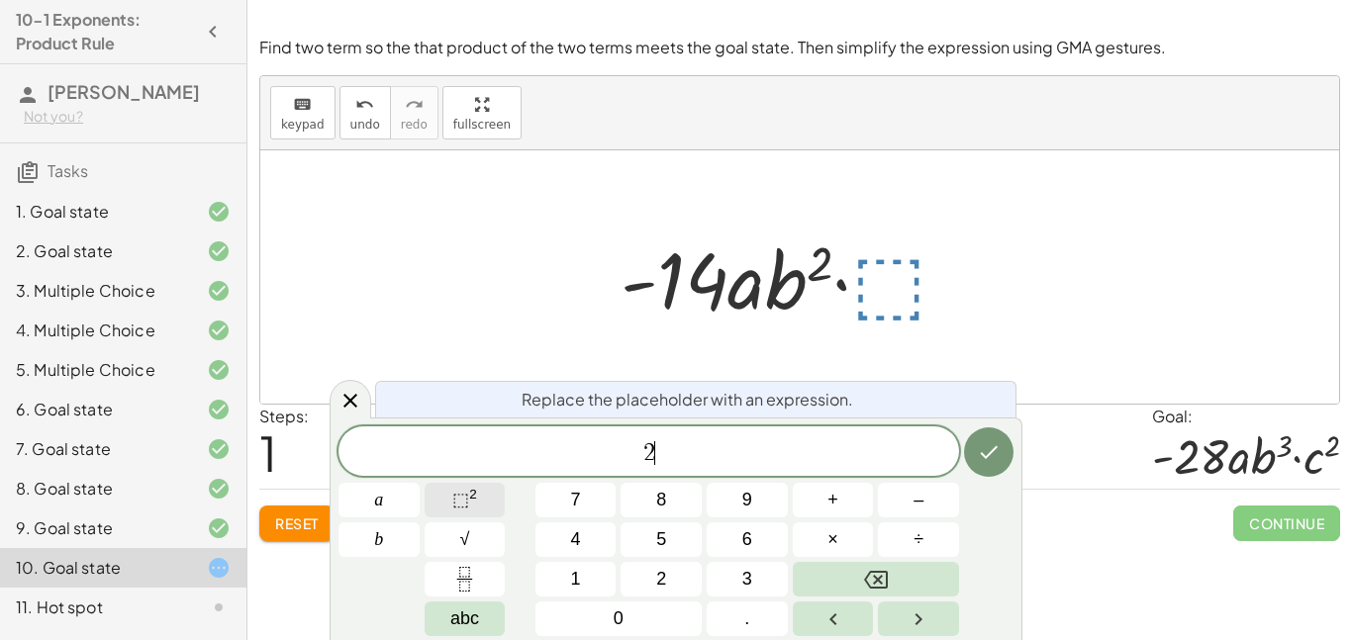
click at [479, 496] on button "⬚ 2" at bounding box center [465, 500] width 81 height 35
click at [859, 543] on button "×" at bounding box center [833, 540] width 81 height 35
click at [483, 498] on button "⬚ 2" at bounding box center [465, 500] width 81 height 35
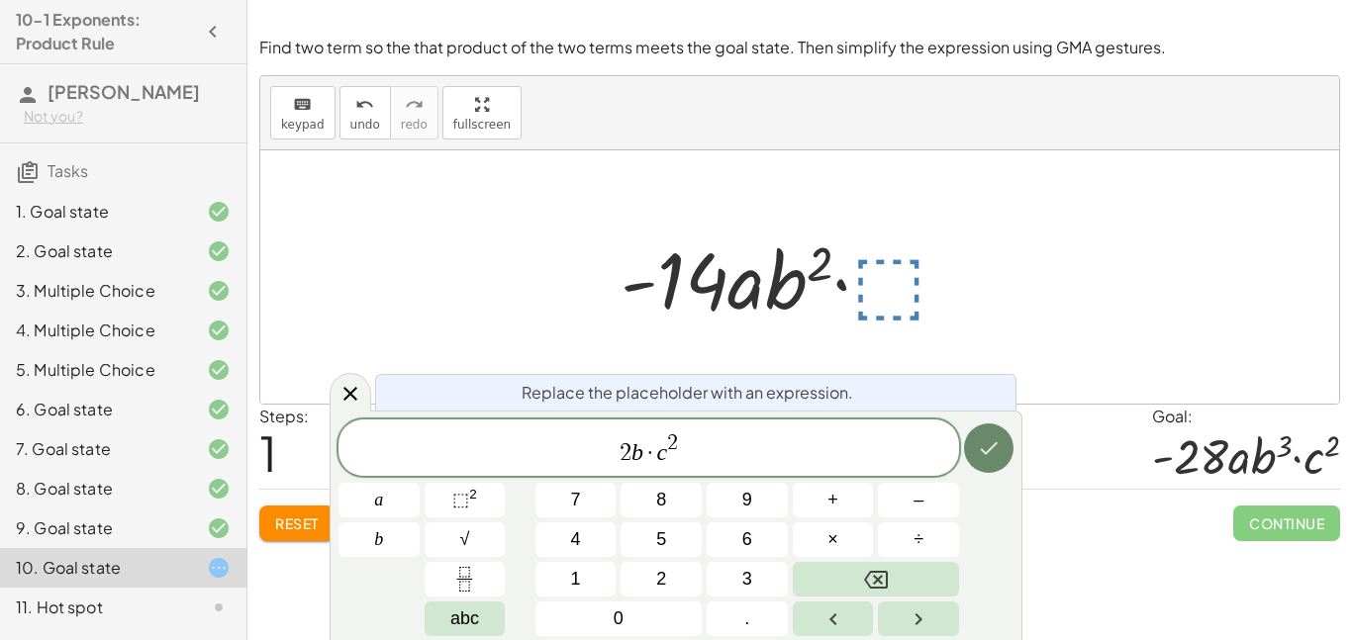
click at [975, 459] on button "Done" at bounding box center [988, 448] width 49 height 49
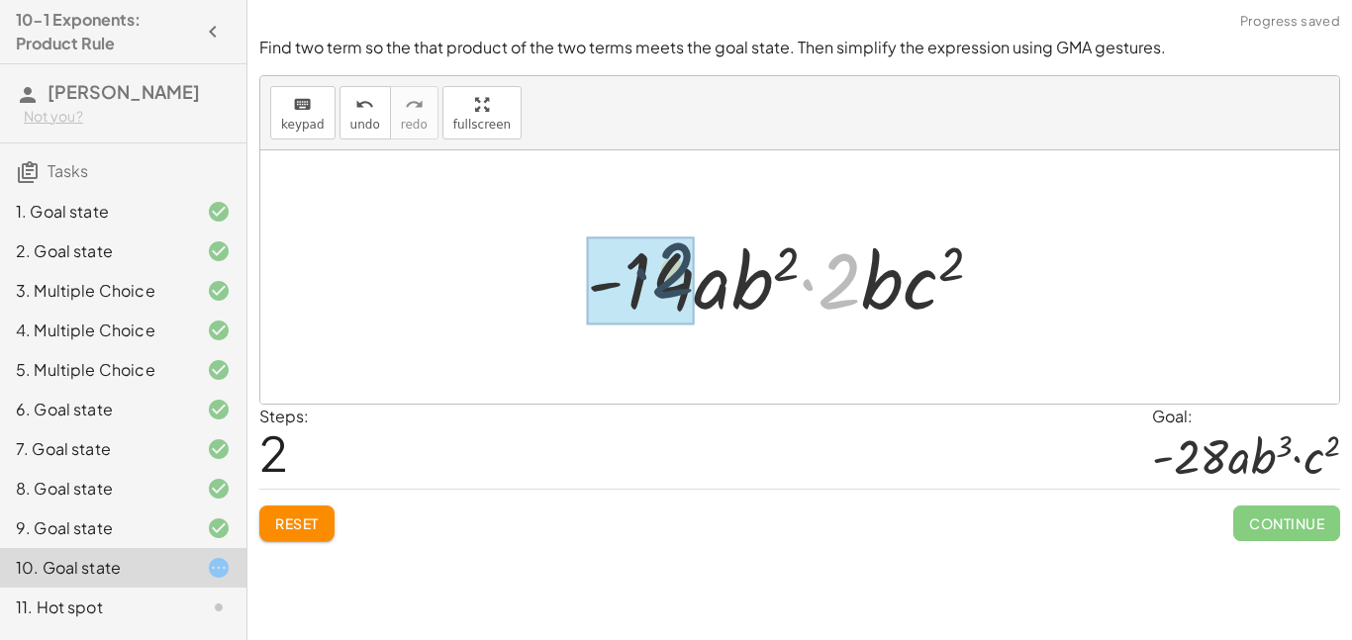
drag, startPoint x: 837, startPoint y: 287, endPoint x: 661, endPoint y: 278, distance: 176.4
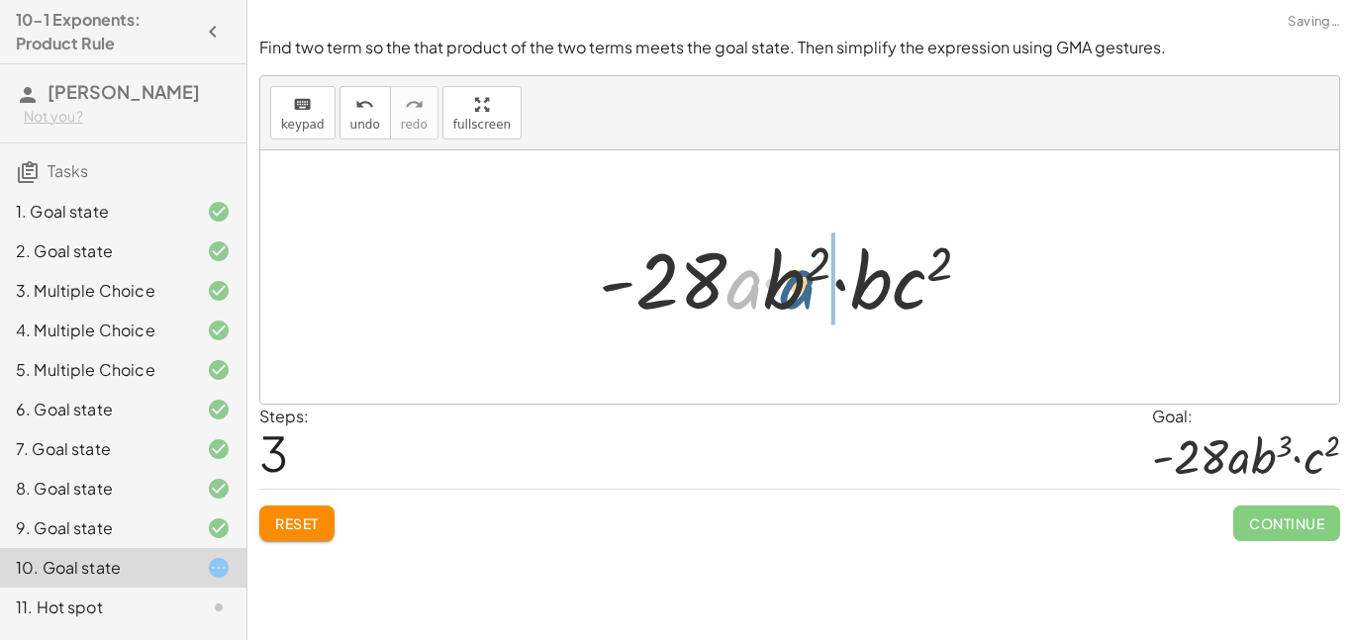
drag, startPoint x: 740, startPoint y: 291, endPoint x: 794, endPoint y: 291, distance: 53.5
click at [794, 291] on div at bounding box center [793, 278] width 409 height 102
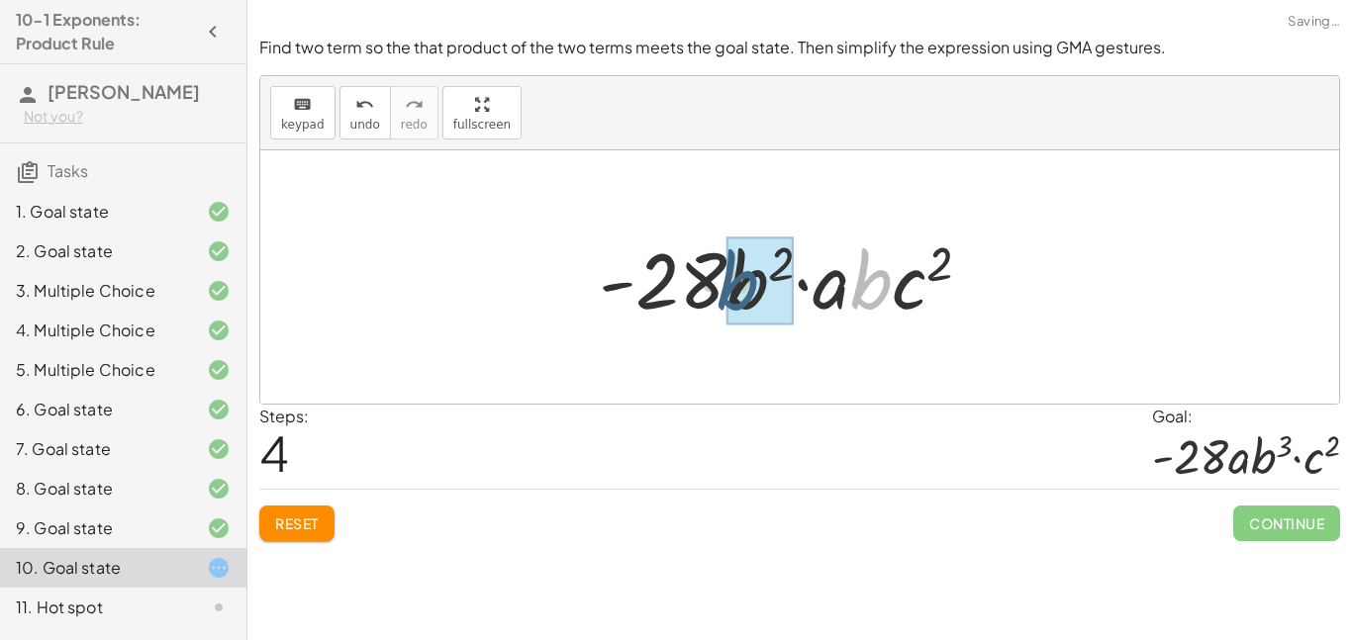
drag, startPoint x: 856, startPoint y: 291, endPoint x: 725, endPoint y: 291, distance: 131.7
click at [725, 291] on div at bounding box center [793, 278] width 409 height 102
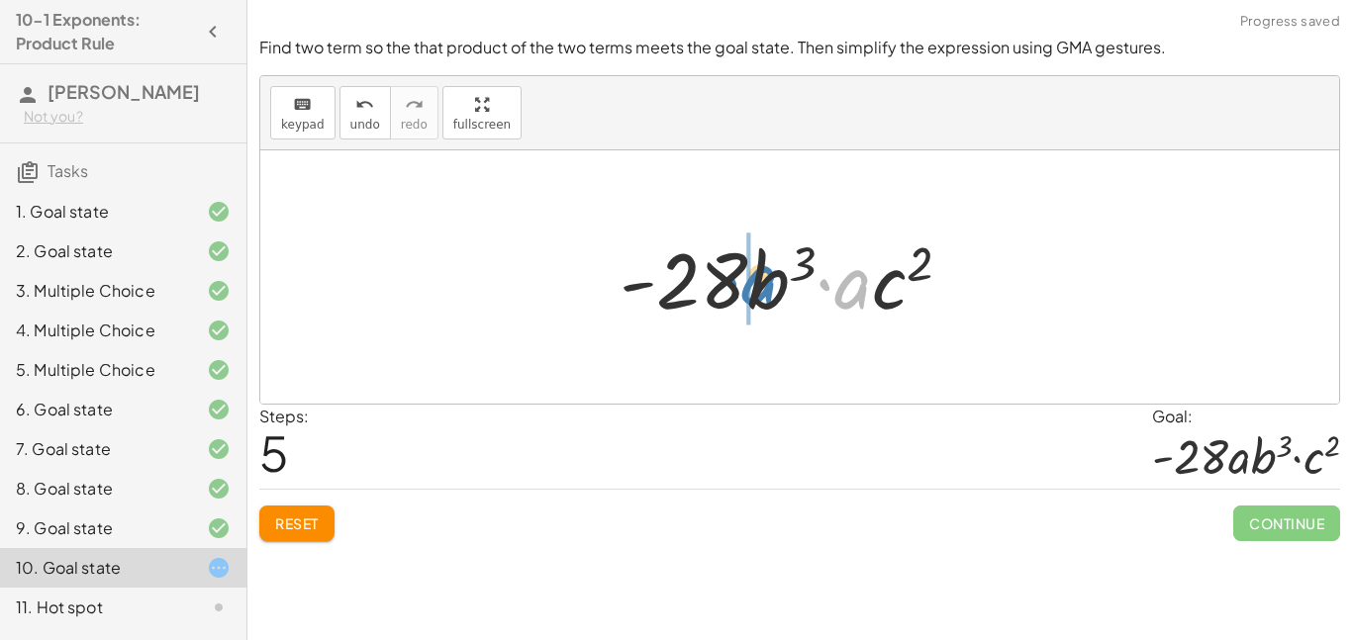
drag, startPoint x: 835, startPoint y: 295, endPoint x: 738, endPoint y: 291, distance: 97.1
click at [738, 291] on div at bounding box center [794, 278] width 368 height 102
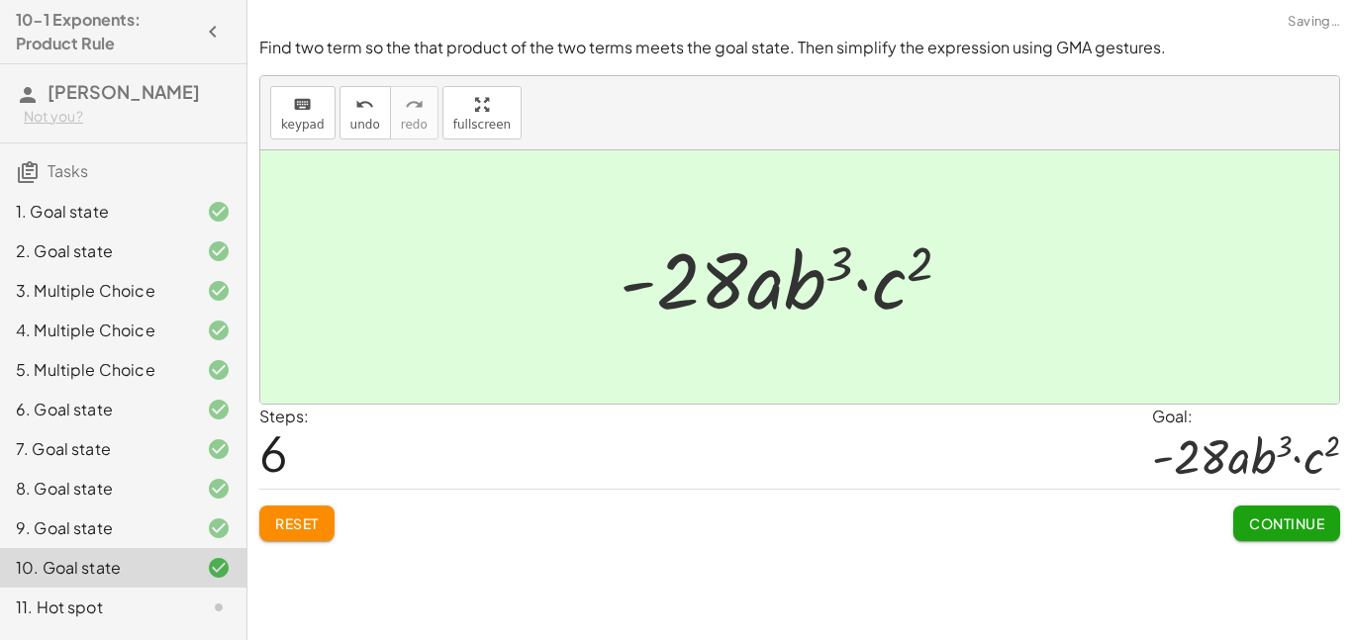
click at [1267, 507] on button "Continue" at bounding box center [1286, 524] width 107 height 36
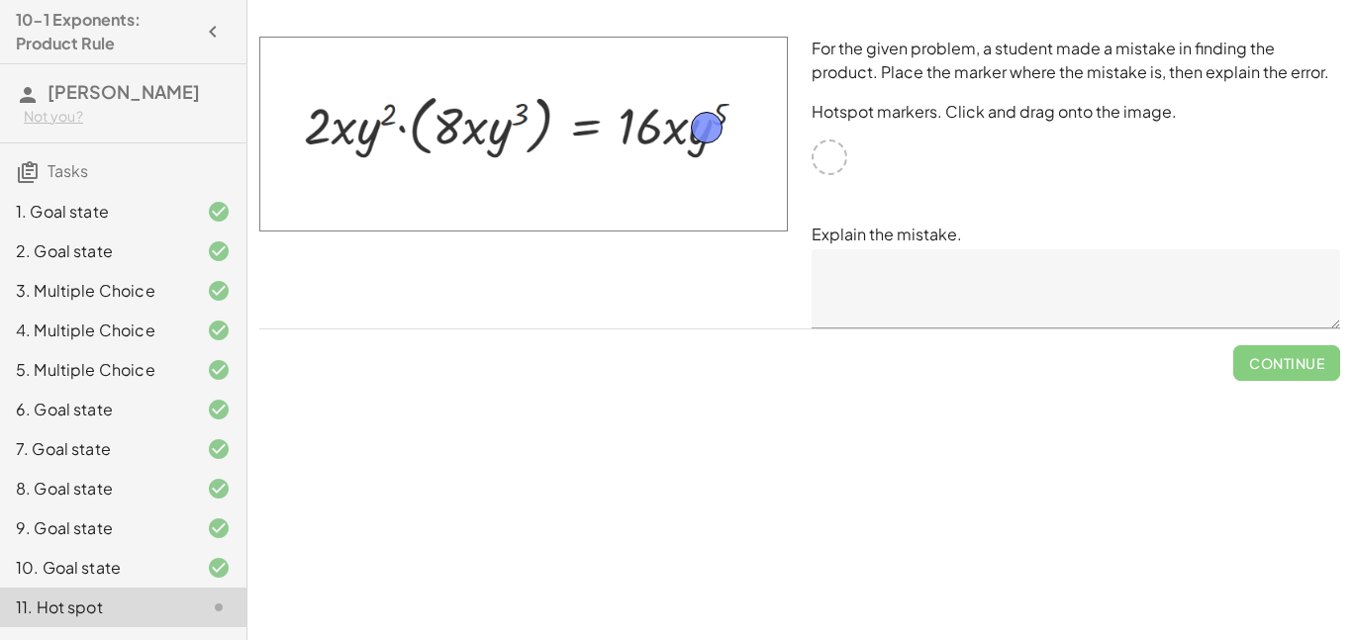
drag, startPoint x: 818, startPoint y: 165, endPoint x: 695, endPoint y: 136, distance: 126.3
drag, startPoint x: 706, startPoint y: 140, endPoint x: 719, endPoint y: 123, distance: 21.2
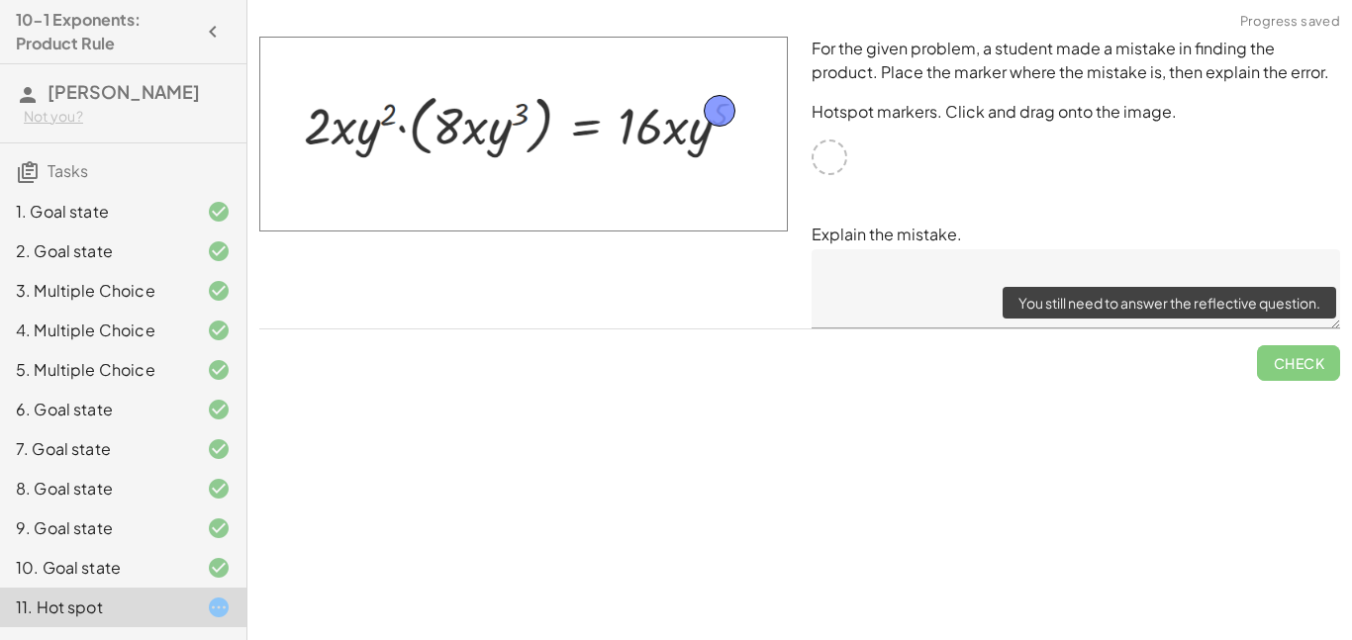
click at [1263, 360] on span "Check" at bounding box center [1298, 355] width 83 height 51
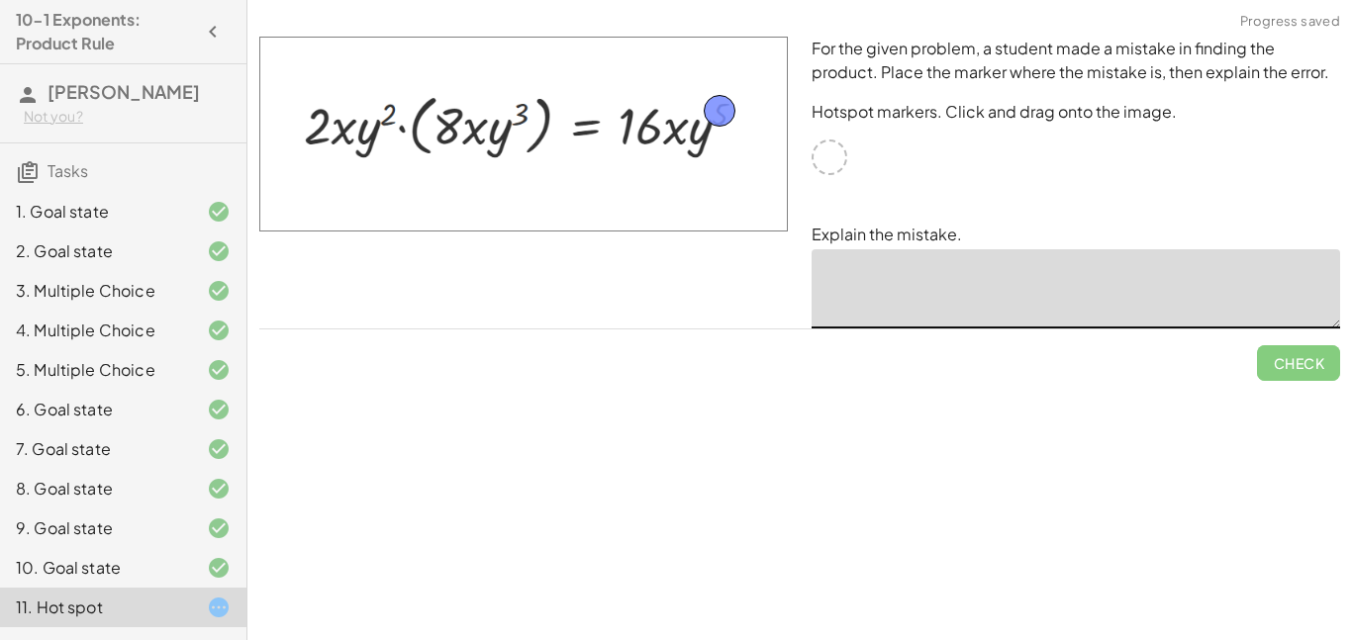
click at [907, 275] on textarea at bounding box center [1076, 288] width 529 height 79
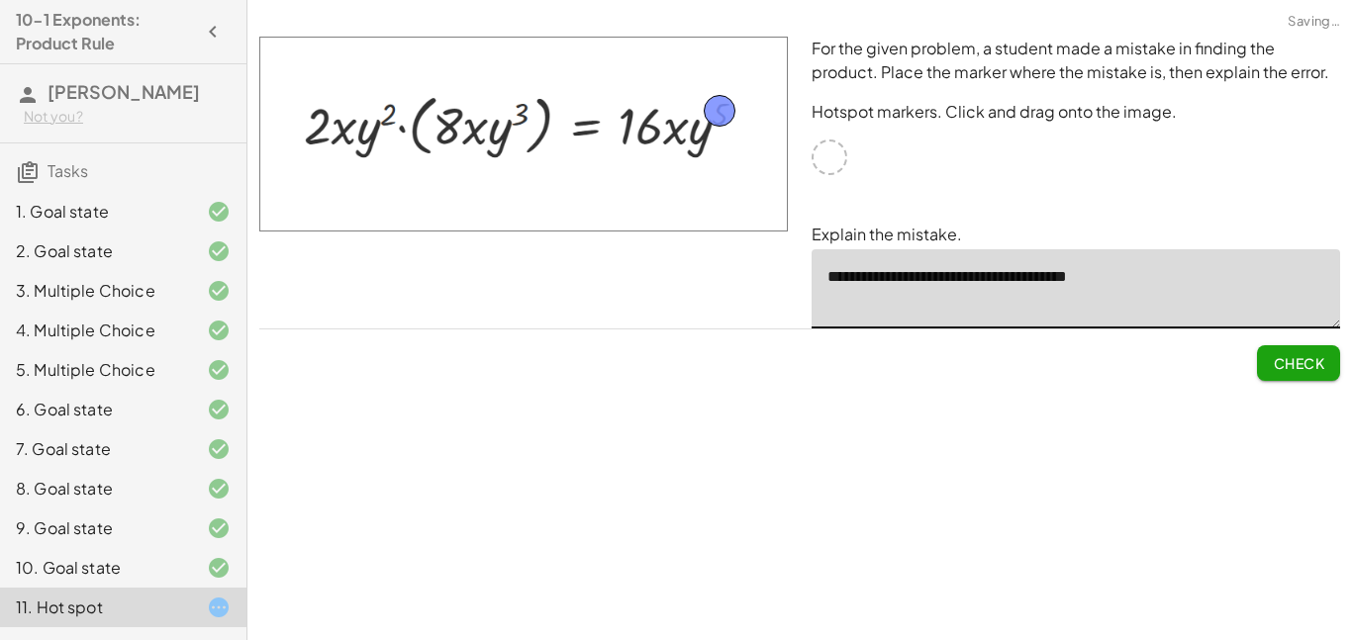
click at [1290, 355] on span "Check" at bounding box center [1298, 363] width 51 height 18
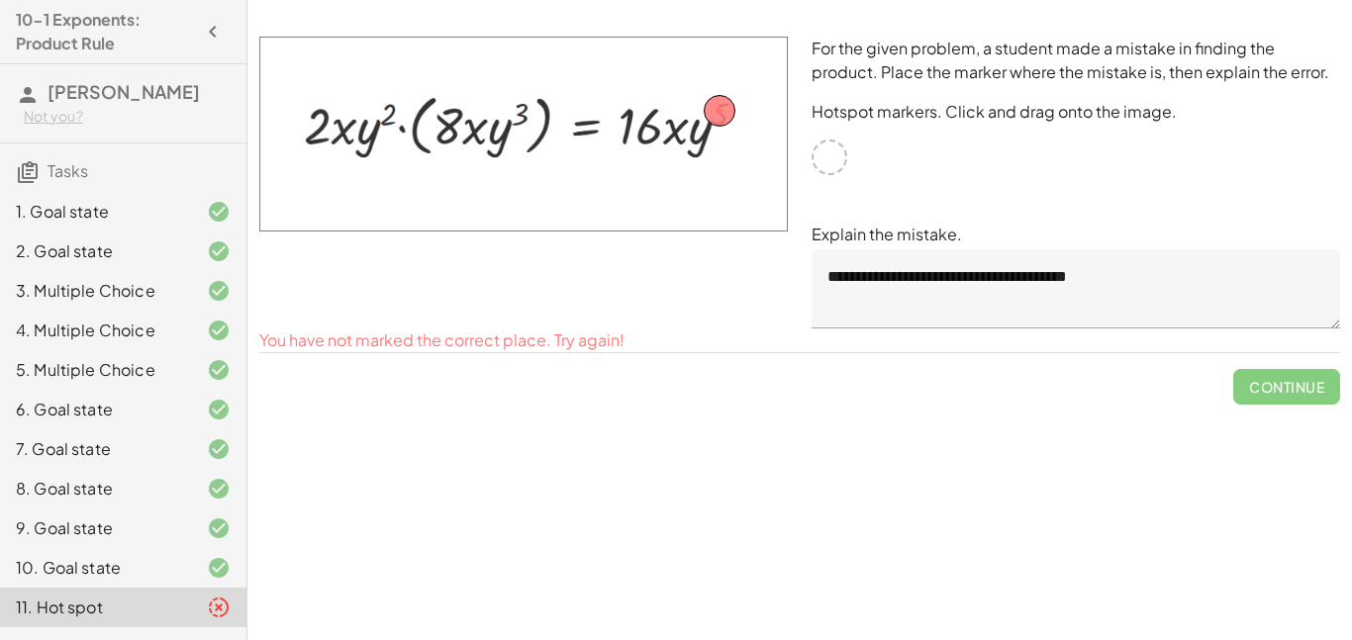
click at [758, 147] on img at bounding box center [523, 134] width 529 height 195
drag, startPoint x: 712, startPoint y: 113, endPoint x: 517, endPoint y: 116, distance: 195.0
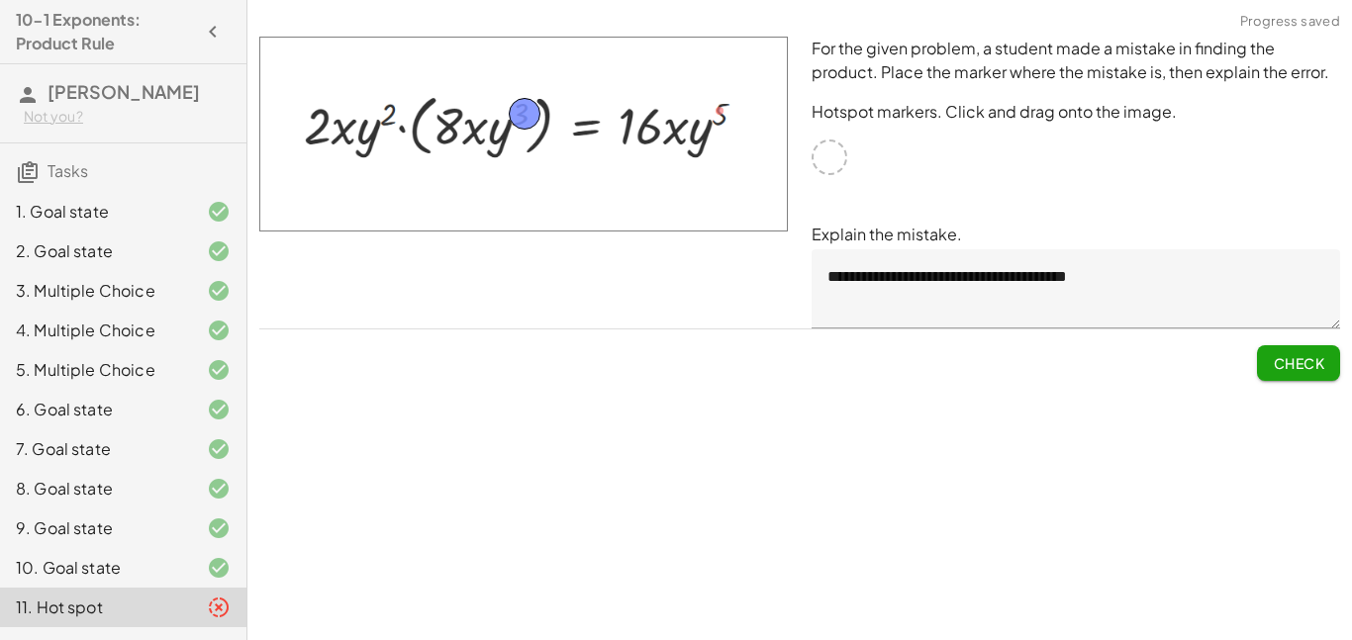
click at [1318, 343] on span "Check" at bounding box center [1298, 355] width 83 height 51
click at [1318, 363] on span "Check" at bounding box center [1298, 363] width 51 height 18
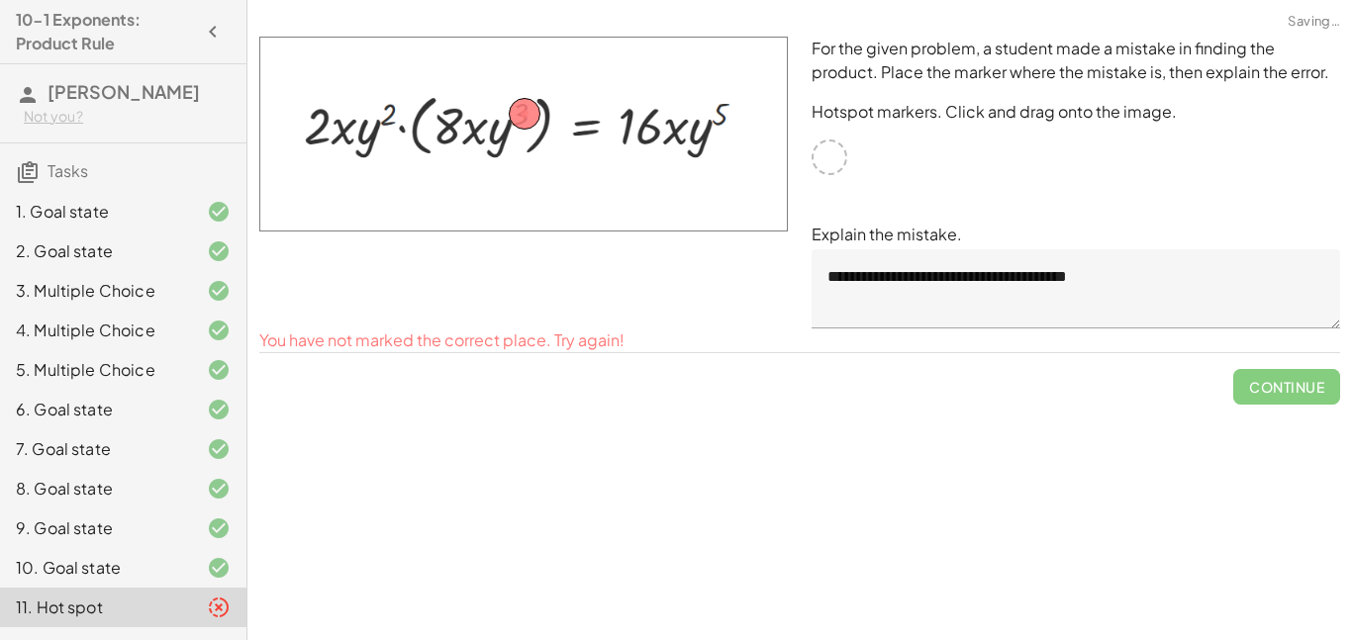
click at [779, 281] on div at bounding box center [523, 183] width 552 height 316
drag, startPoint x: 533, startPoint y: 106, endPoint x: 681, endPoint y: 126, distance: 149.8
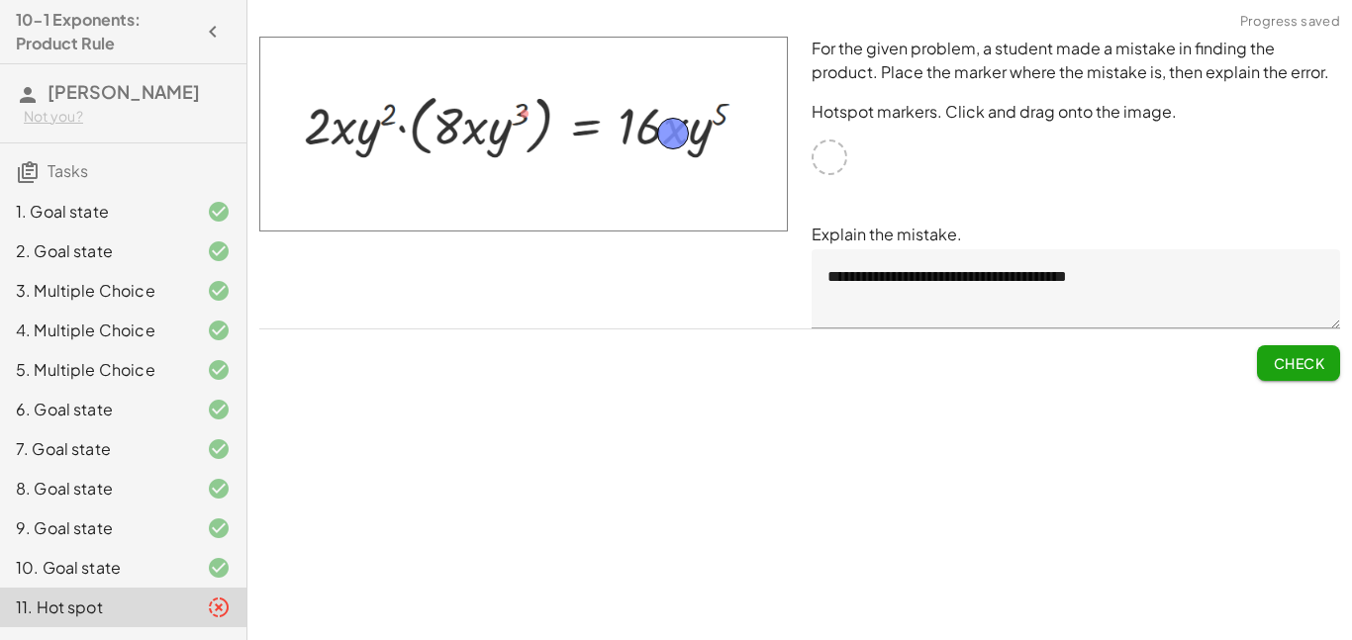
click at [1300, 366] on span "Check" at bounding box center [1298, 363] width 51 height 18
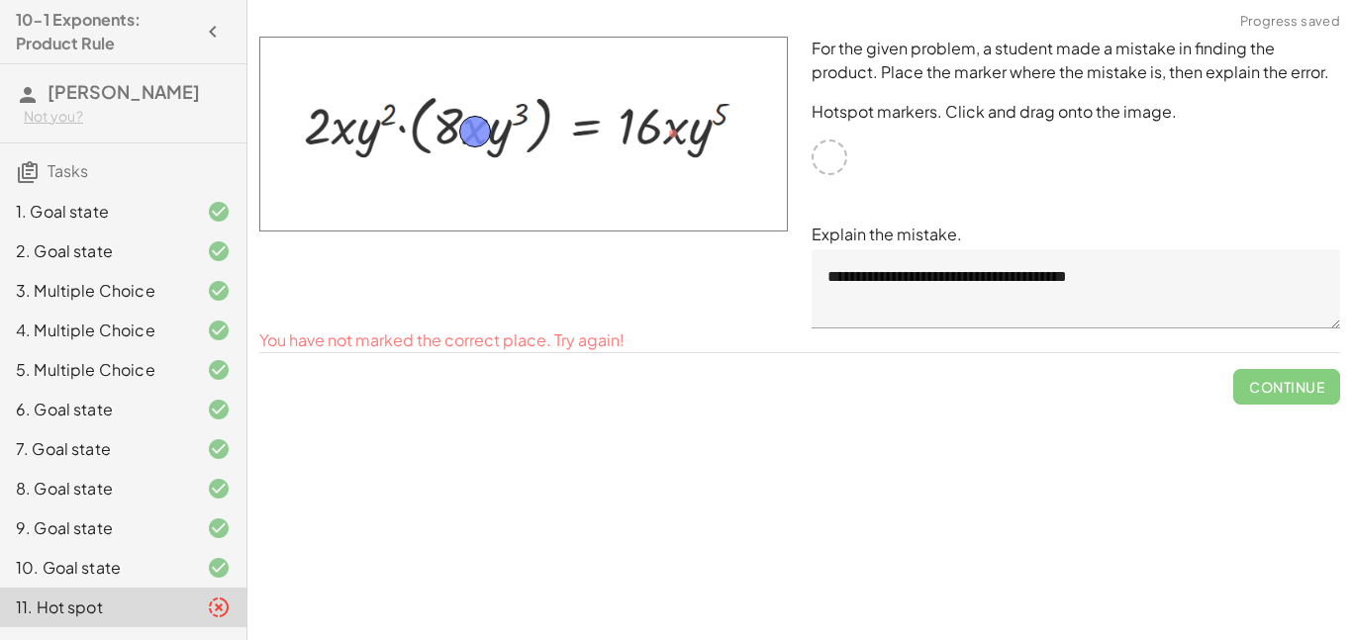
drag, startPoint x: 666, startPoint y: 136, endPoint x: 468, endPoint y: 136, distance: 198.0
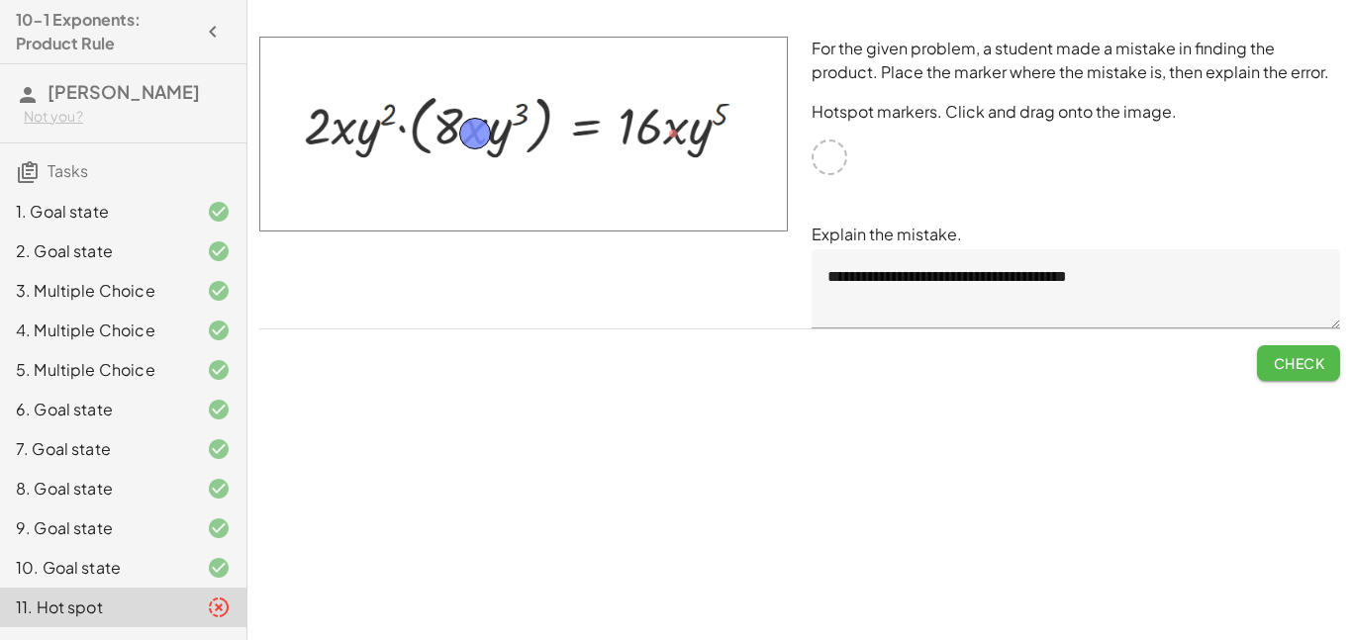
click at [1308, 354] on span "Check" at bounding box center [1298, 363] width 51 height 18
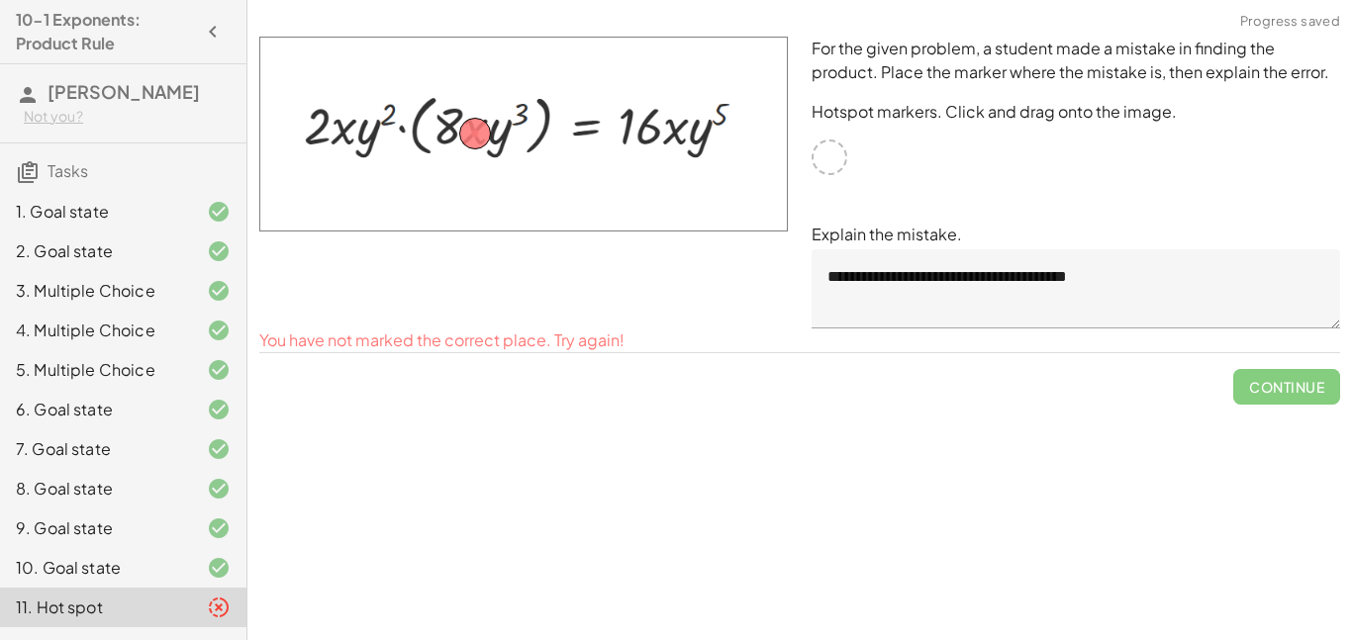
click at [1146, 273] on textarea "**********" at bounding box center [1076, 288] width 529 height 79
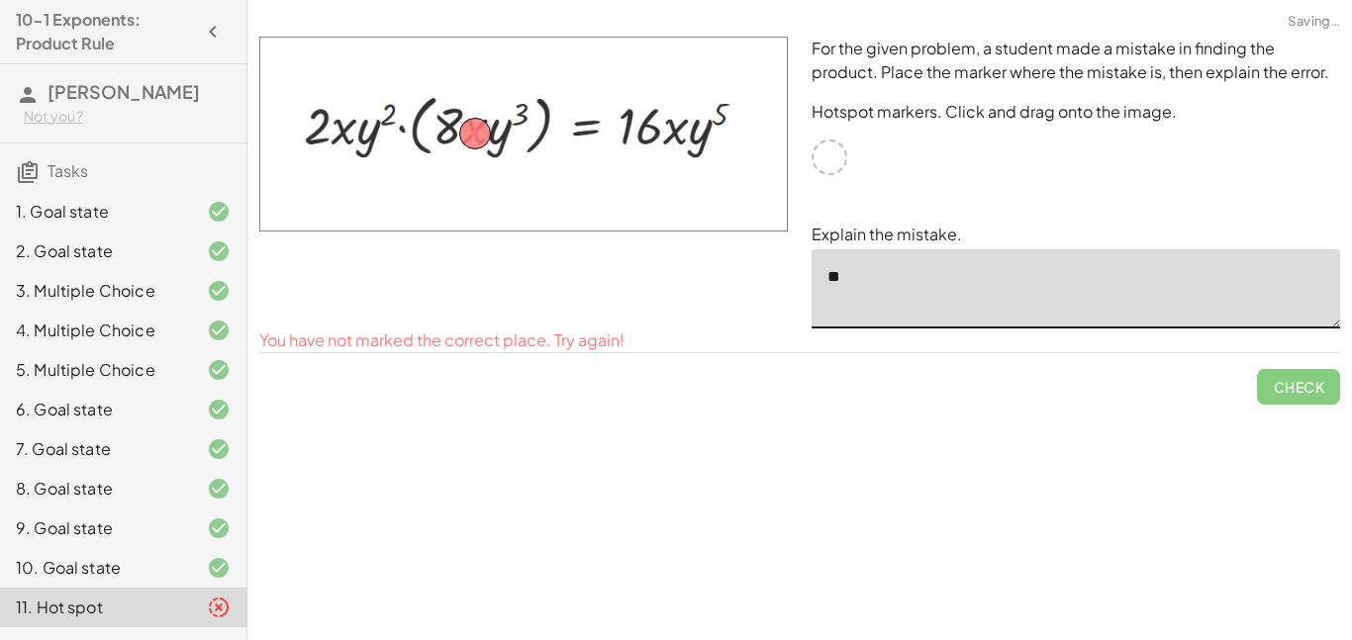
type textarea "*"
drag, startPoint x: 479, startPoint y: 138, endPoint x: 406, endPoint y: 136, distance: 73.3
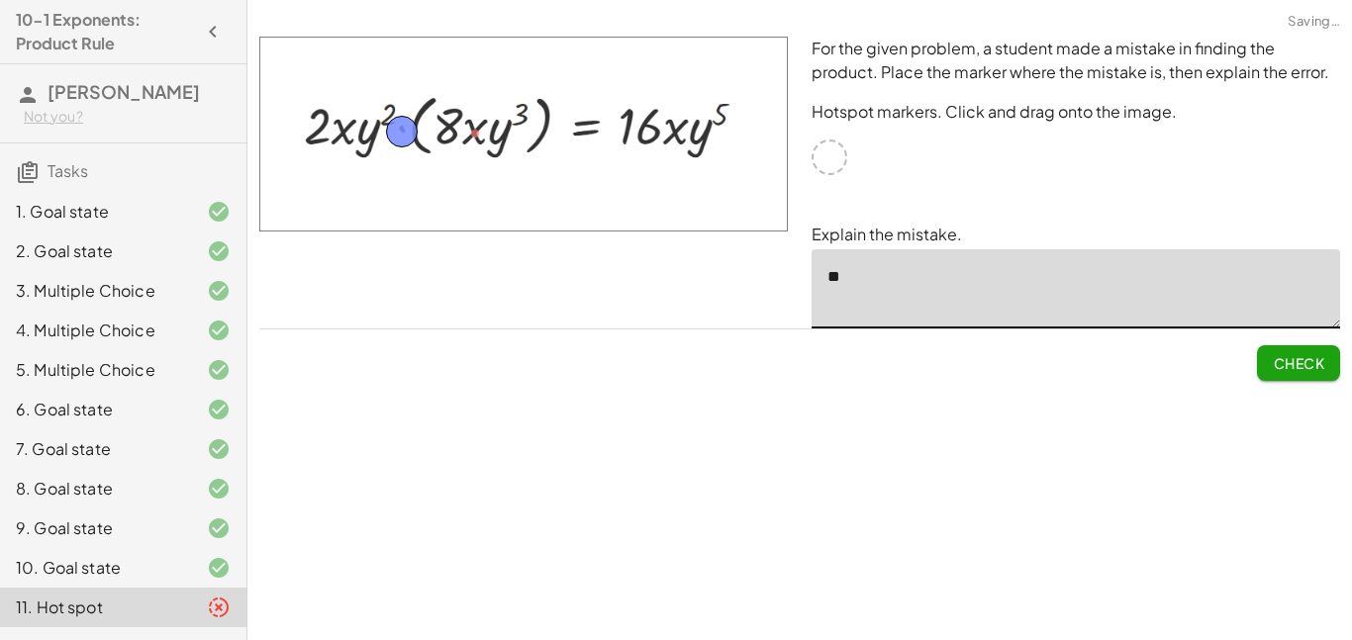
type textarea "*"
click at [1322, 356] on span "Check" at bounding box center [1298, 363] width 51 height 18
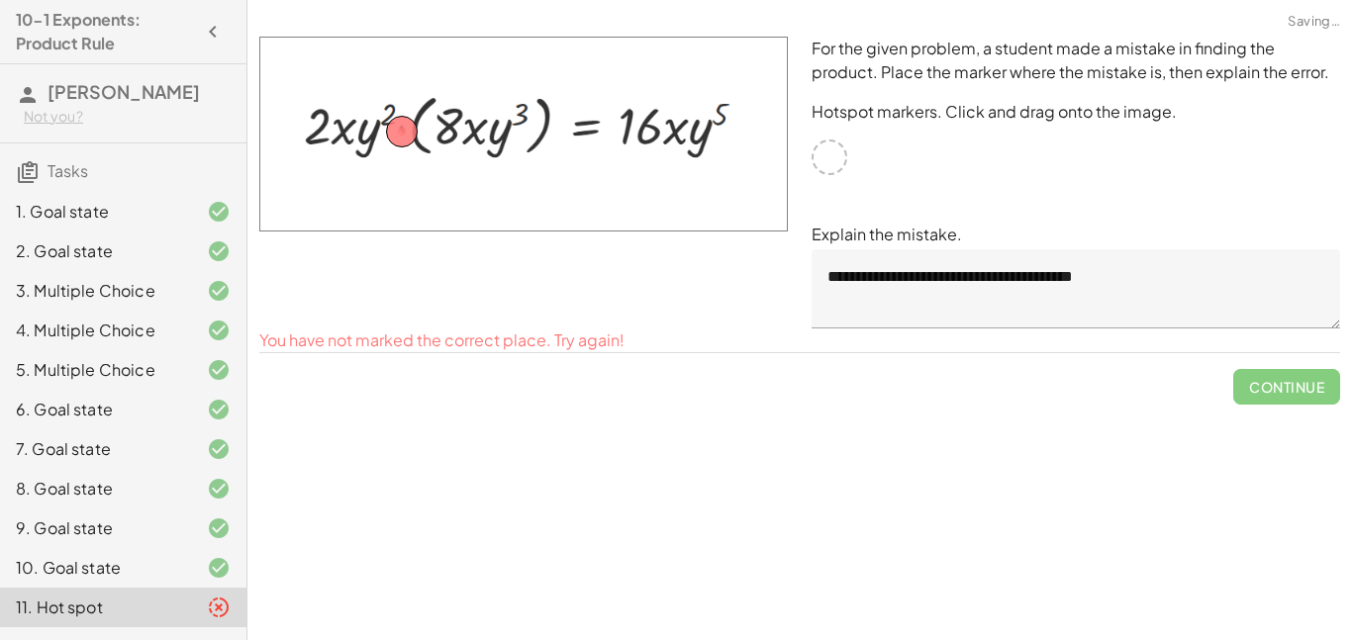
click at [1143, 287] on textarea "**********" at bounding box center [1076, 288] width 529 height 79
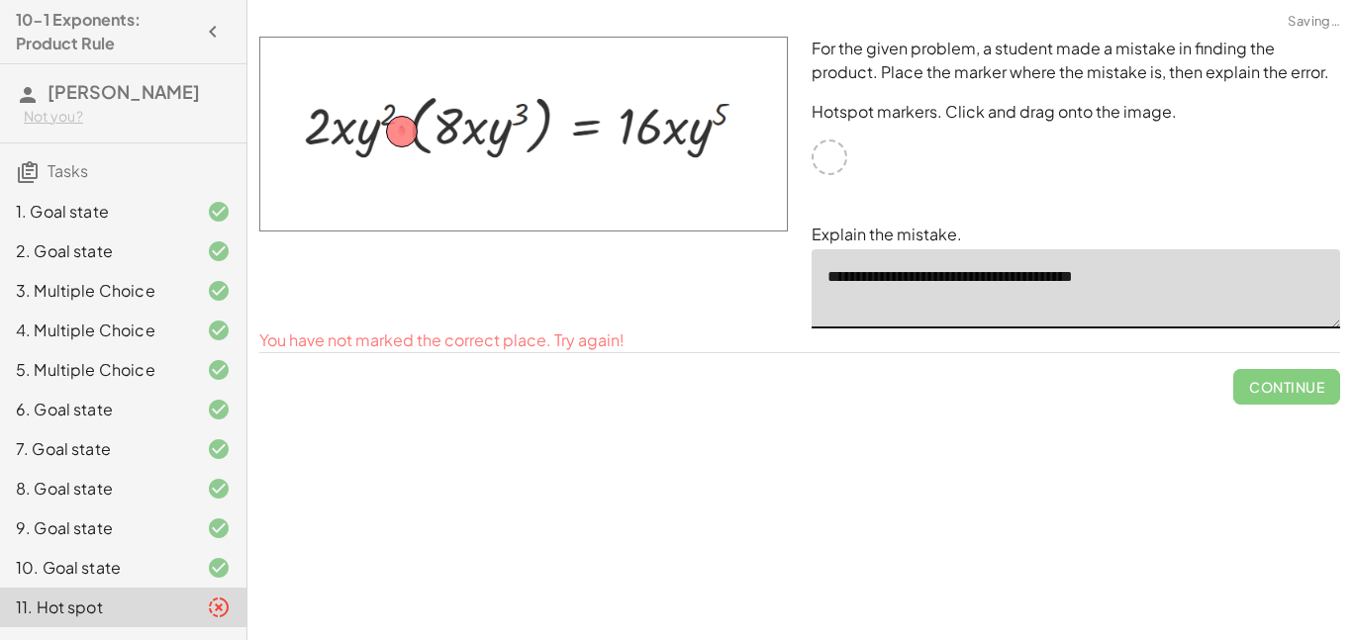
click at [1143, 287] on textarea "**********" at bounding box center [1076, 288] width 529 height 79
type textarea "*"
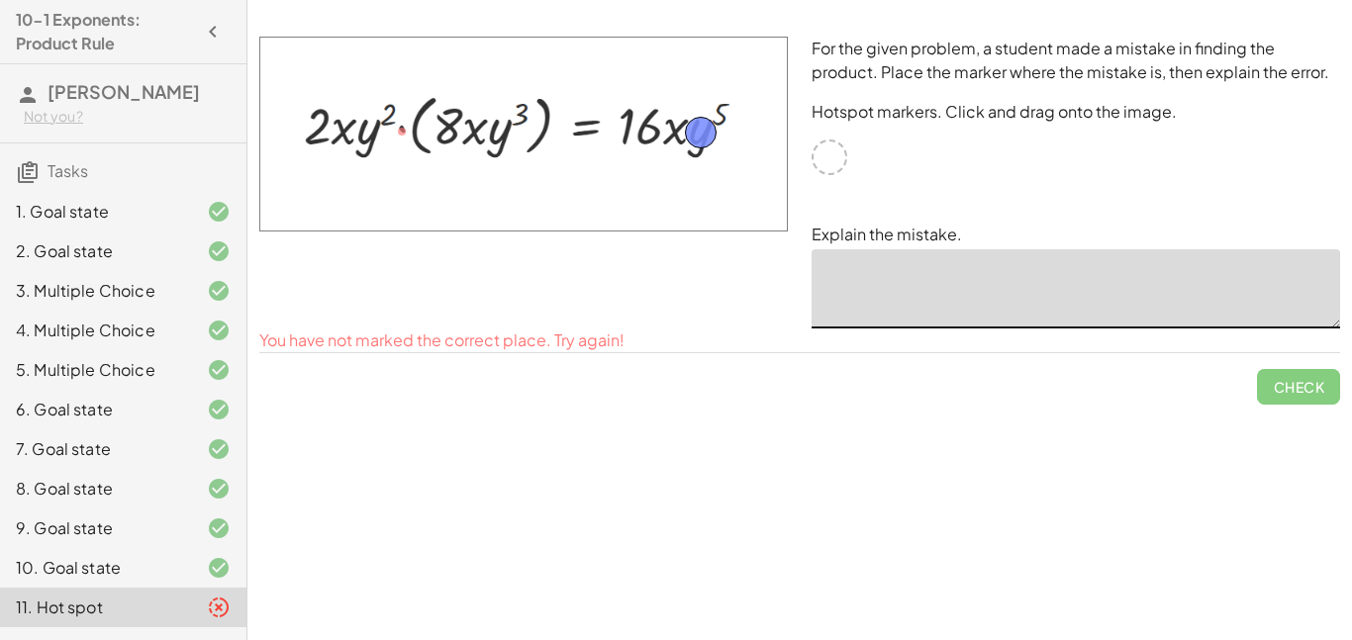
drag, startPoint x: 406, startPoint y: 132, endPoint x: 705, endPoint y: 133, distance: 298.9
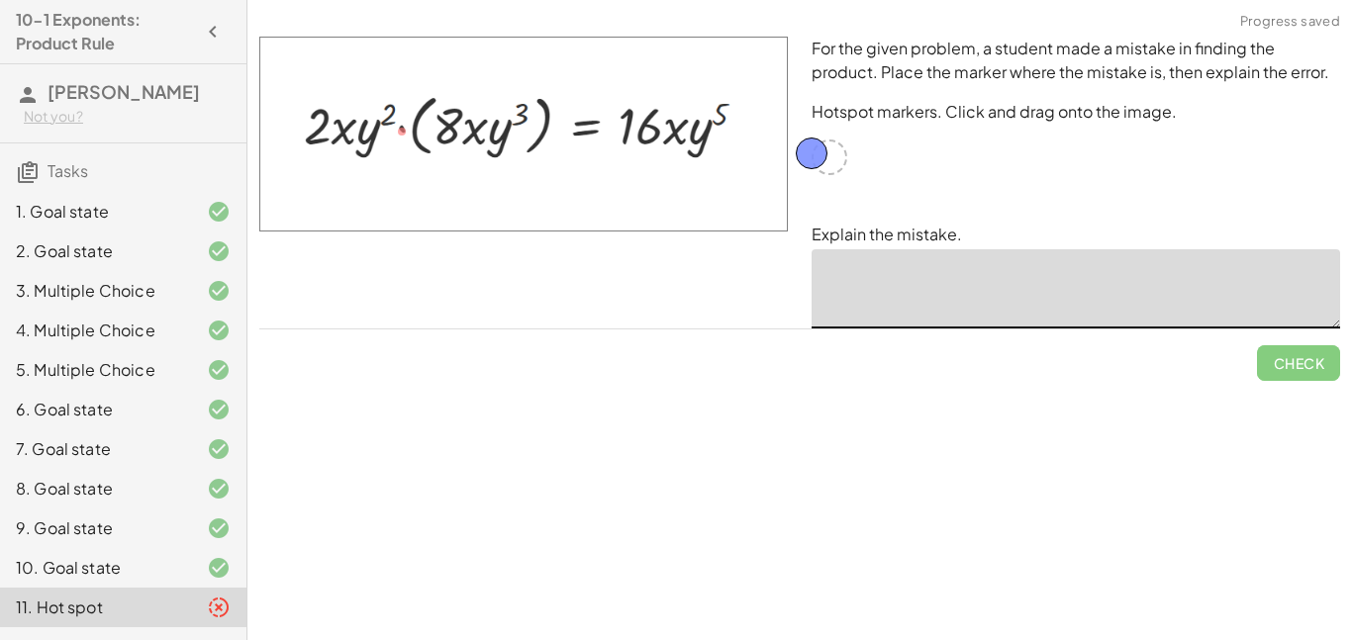
drag, startPoint x: 705, startPoint y: 133, endPoint x: 815, endPoint y: 153, distance: 111.8
click at [403, 125] on img at bounding box center [523, 134] width 529 height 195
drag, startPoint x: 613, startPoint y: 130, endPoint x: 712, endPoint y: 156, distance: 102.5
click at [712, 156] on img at bounding box center [523, 134] width 529 height 195
drag, startPoint x: 399, startPoint y: 128, endPoint x: 527, endPoint y: 142, distance: 128.4
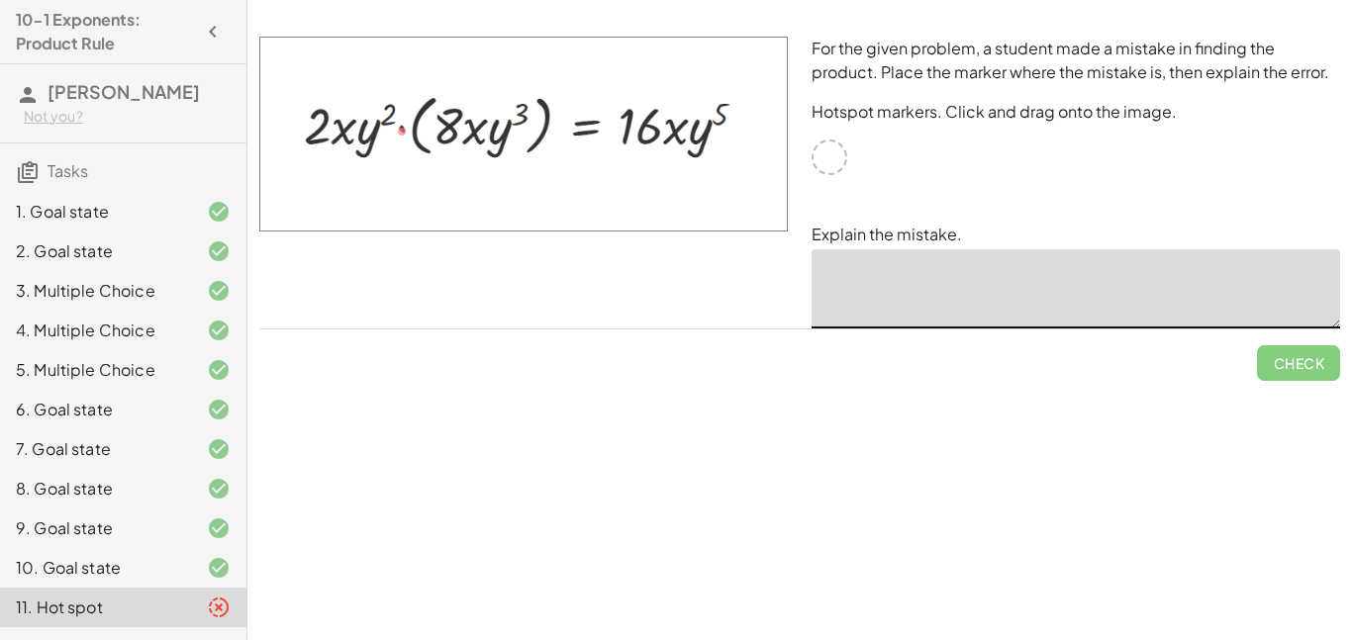
click at [527, 142] on img at bounding box center [523, 134] width 529 height 195
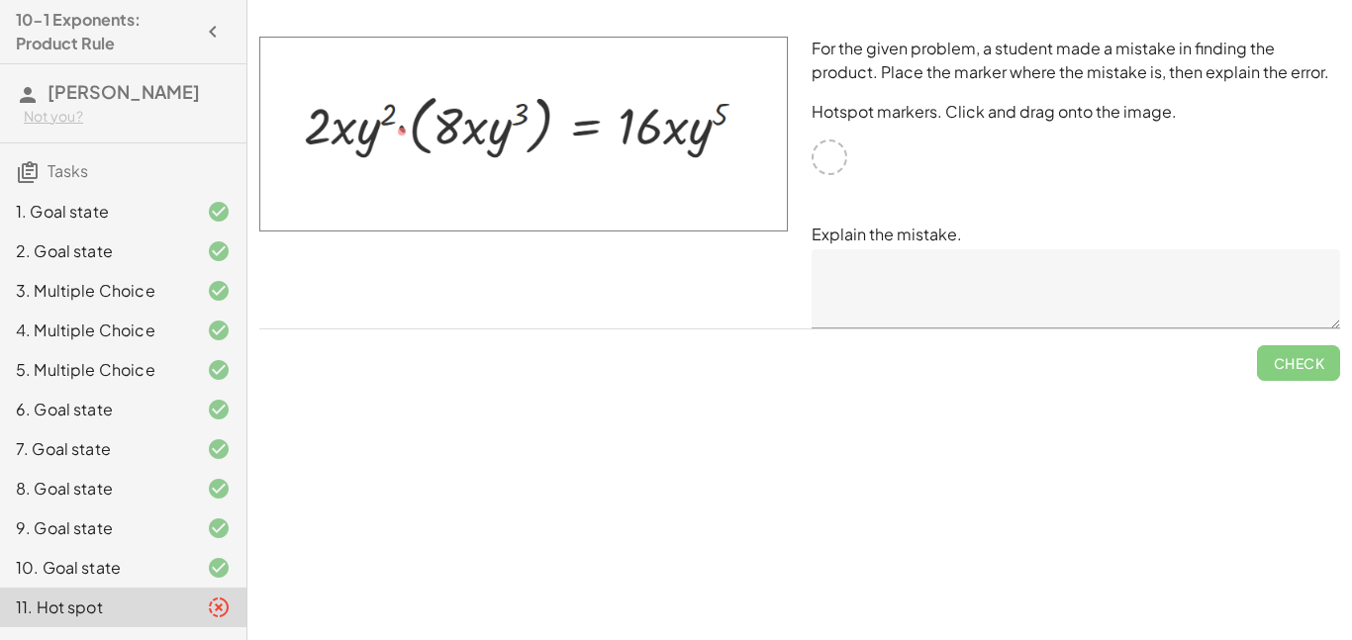
click at [918, 152] on div "For the given problem, a student made a mistake in finding the product. Place t…" at bounding box center [1076, 183] width 552 height 316
drag, startPoint x: 826, startPoint y: 165, endPoint x: 686, endPoint y: 118, distance: 147.4
click at [919, 269] on textarea at bounding box center [1076, 288] width 529 height 79
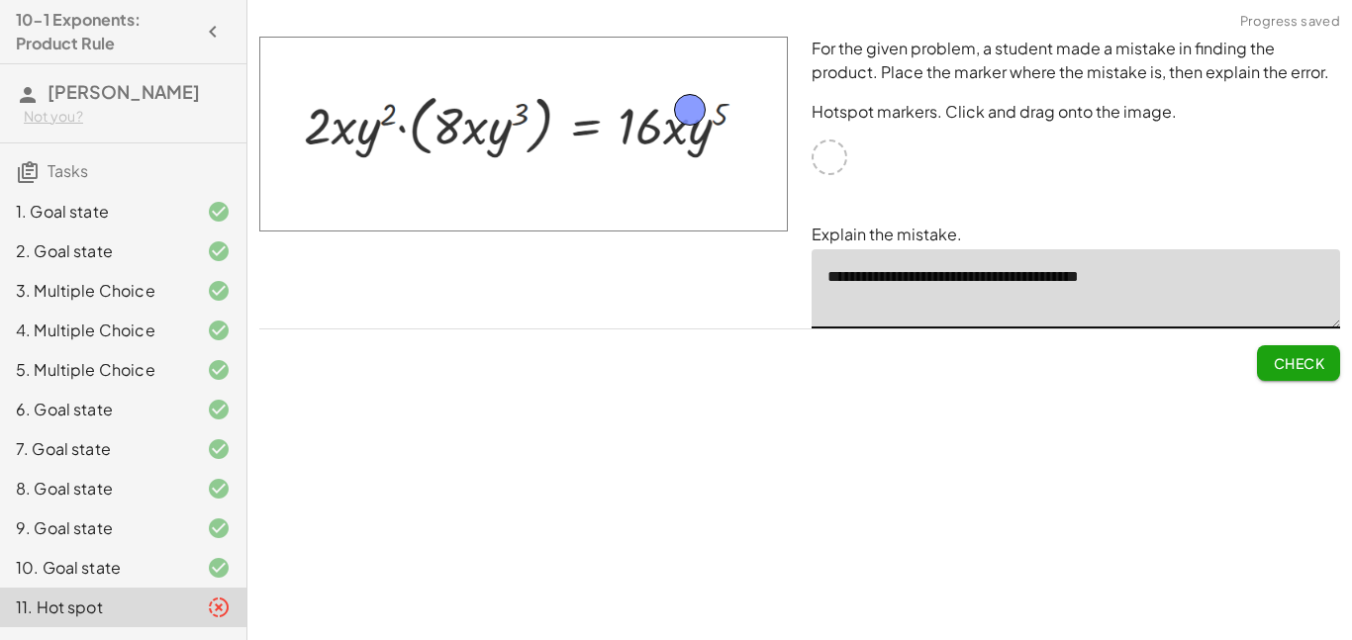
type textarea "**********"
click at [1257, 362] on button "Check" at bounding box center [1298, 363] width 83 height 36
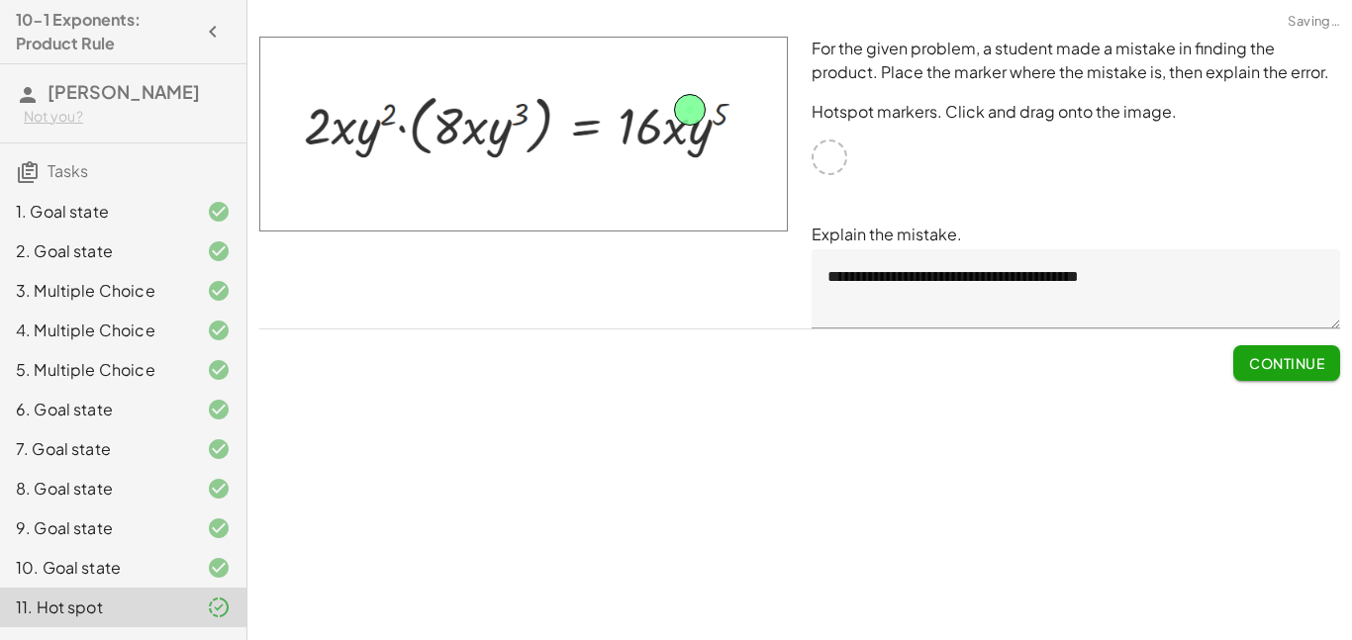
click at [1271, 373] on button "Continue" at bounding box center [1286, 363] width 107 height 36
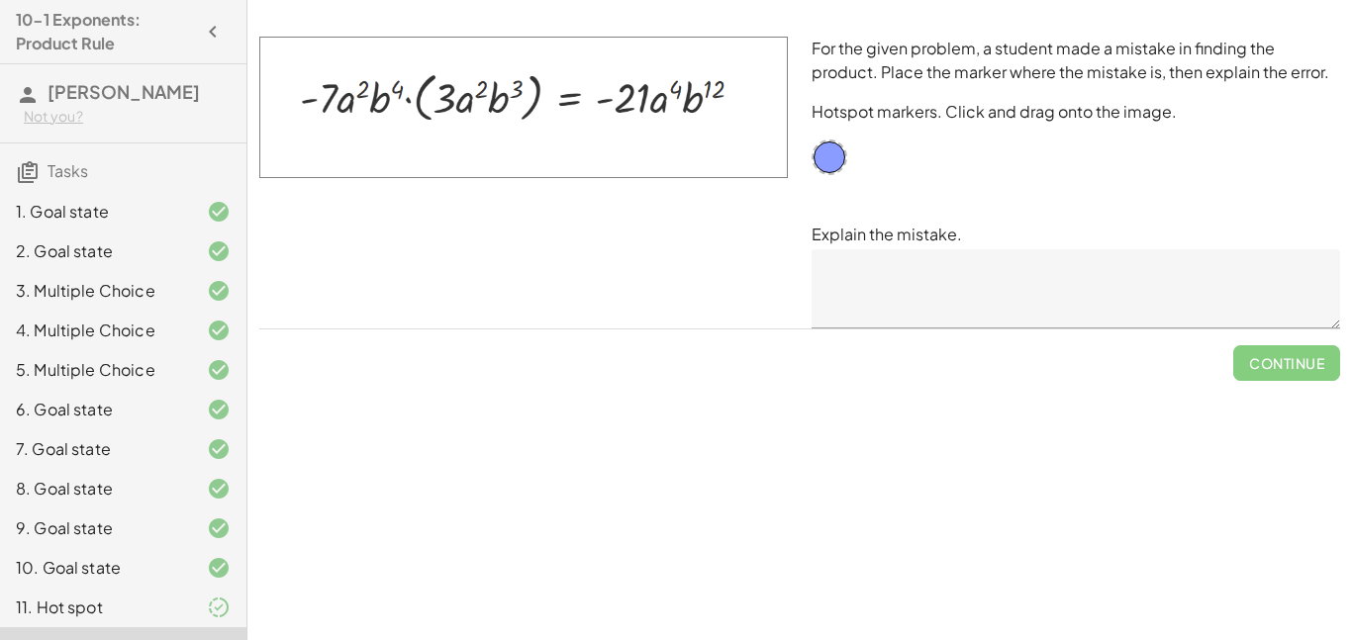
scroll to position [35, 0]
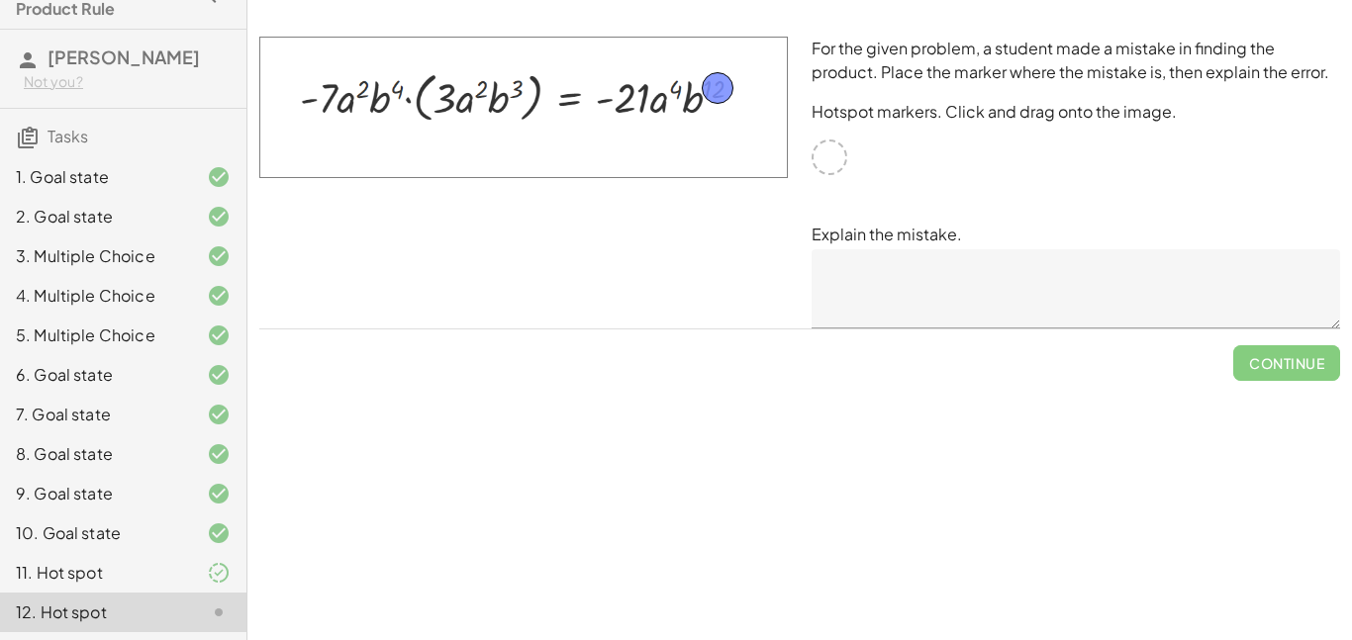
drag, startPoint x: 826, startPoint y: 153, endPoint x: 712, endPoint y: 84, distance: 133.3
click at [894, 275] on textarea at bounding box center [1076, 288] width 529 height 79
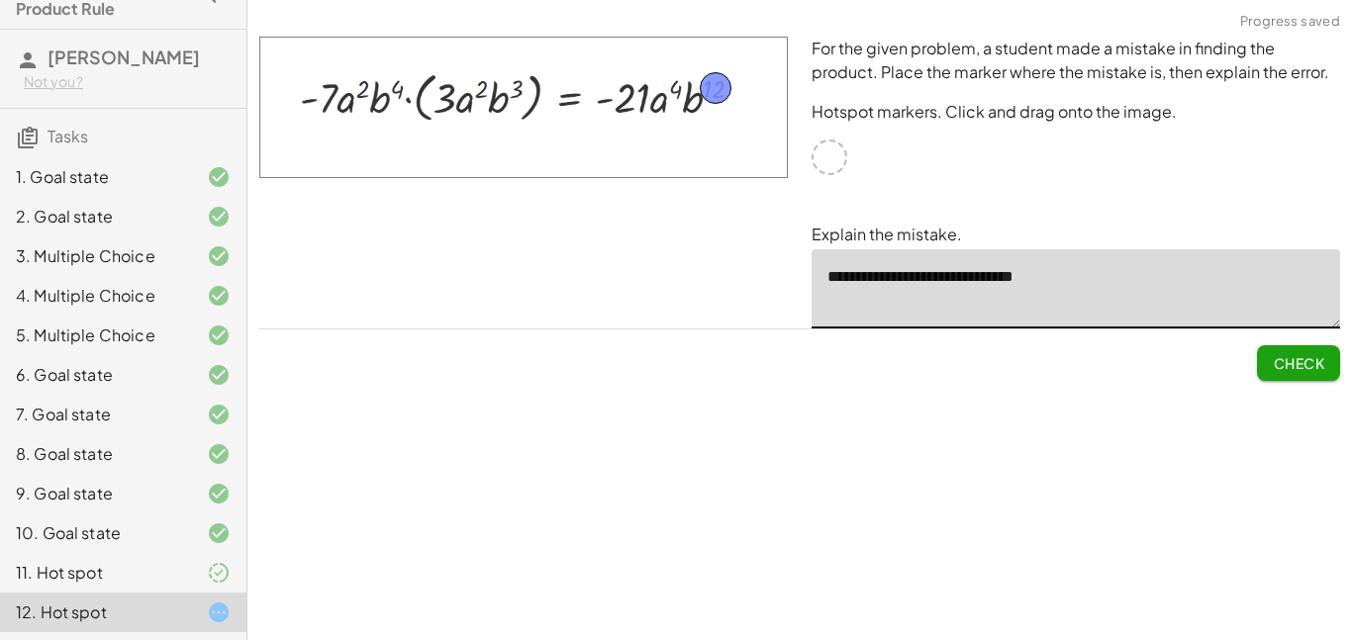
type textarea "**********"
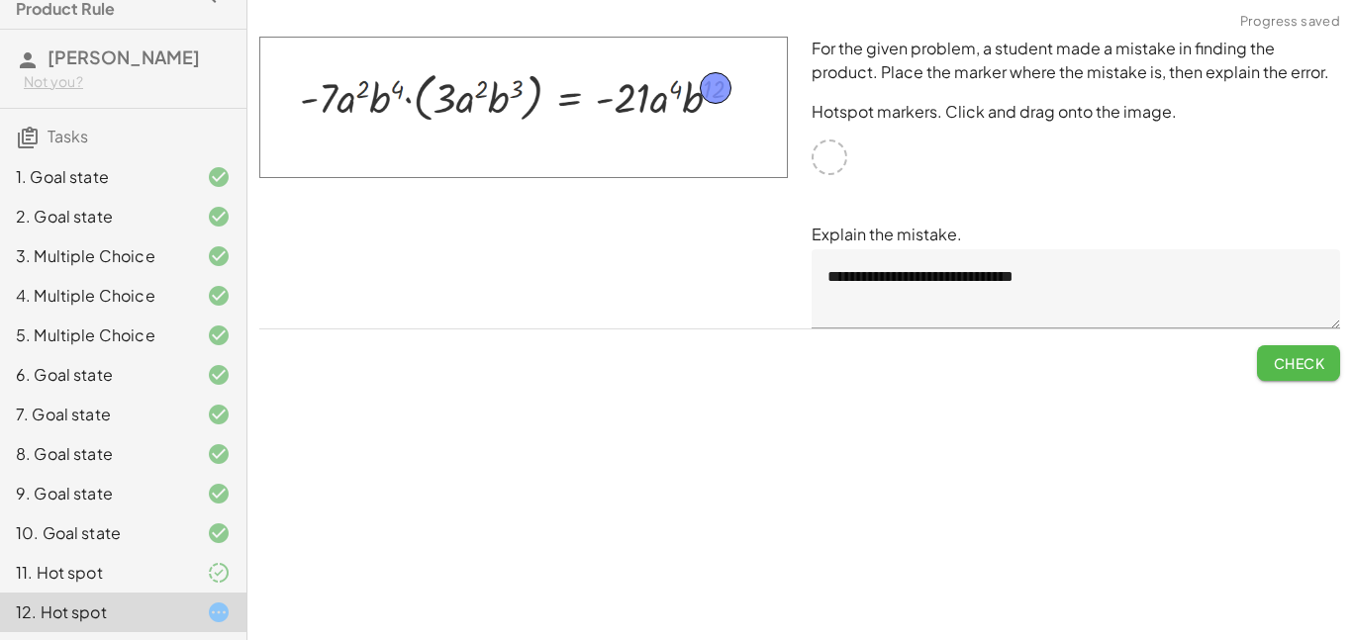
click at [1304, 365] on span "Check" at bounding box center [1298, 363] width 51 height 18
click at [1304, 365] on span "Continue" at bounding box center [1286, 363] width 75 height 18
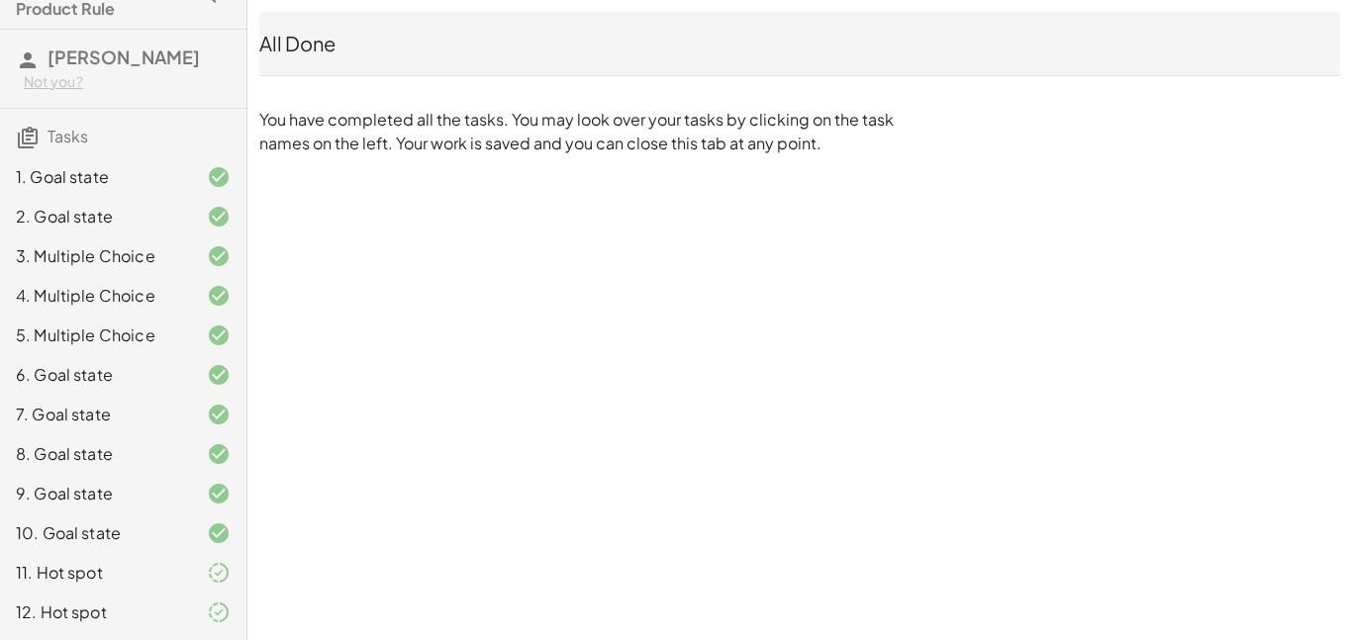
click at [0, 0] on div "10-1 Exponents: Product Rule Aaron Zapien Not you? Tasks 1. Goal state 2. Goal …" at bounding box center [0, 0] width 0 height 0
